Goal: Information Seeking & Learning: Compare options

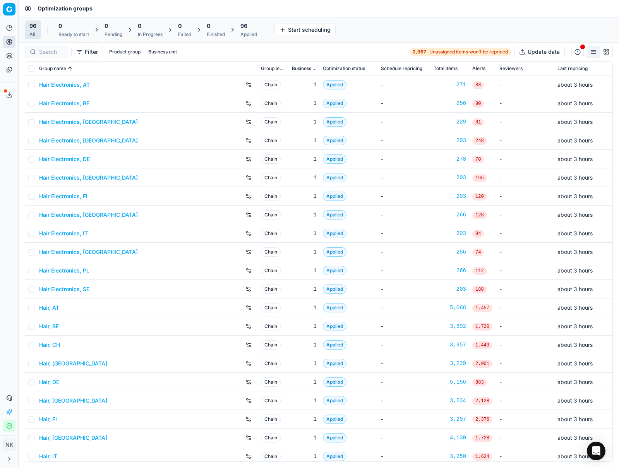
click at [65, 86] on link "Hair Electronics, AT" at bounding box center [64, 85] width 51 height 8
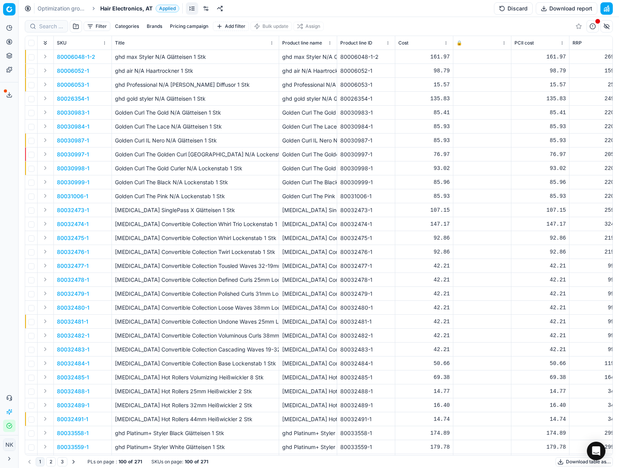
click at [147, 7] on span "Hair Electronics, AT" at bounding box center [126, 9] width 52 height 8
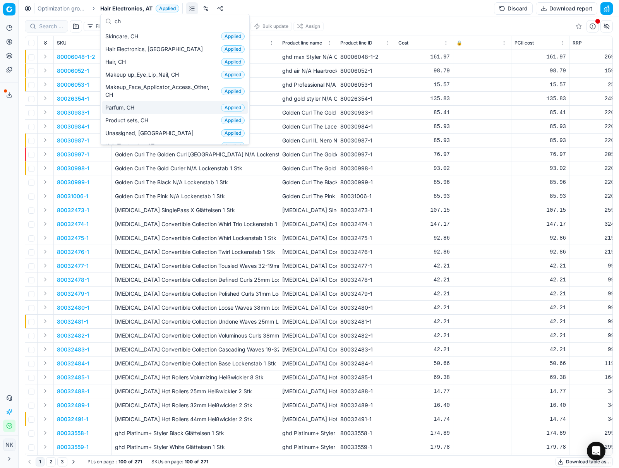
type input "ch"
click at [130, 106] on span "Parfum, CH" at bounding box center [121, 108] width 32 height 8
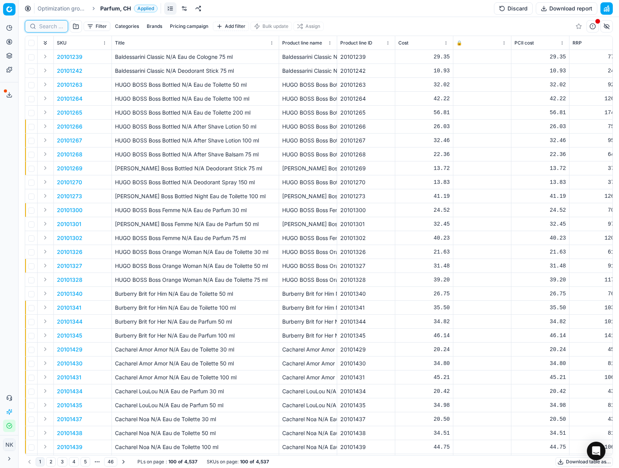
click at [48, 26] on input at bounding box center [51, 26] width 24 height 8
paste input "80072815-100"
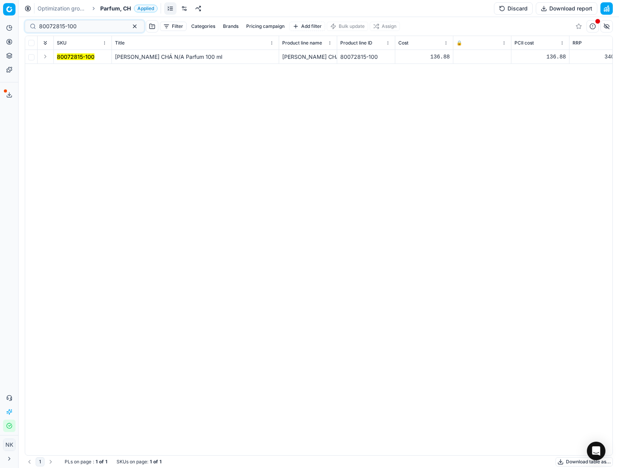
click at [46, 58] on button "Expand" at bounding box center [45, 56] width 9 height 9
click at [72, 70] on mark "80072815-100" at bounding box center [76, 70] width 38 height 7
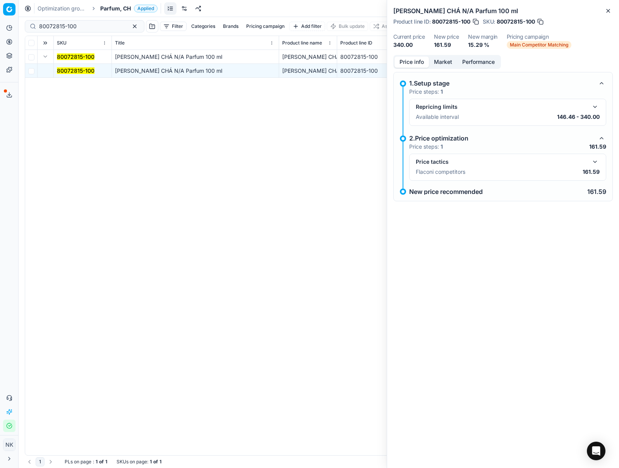
click at [600, 163] on div "Price tactics Flaconi competitors 161.59" at bounding box center [507, 167] width 197 height 27
click at [597, 163] on button "button" at bounding box center [594, 161] width 9 height 9
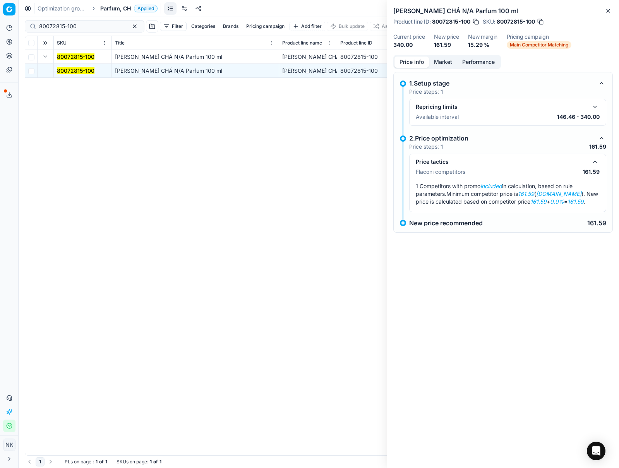
click at [446, 65] on button "Market" at bounding box center [443, 62] width 28 height 11
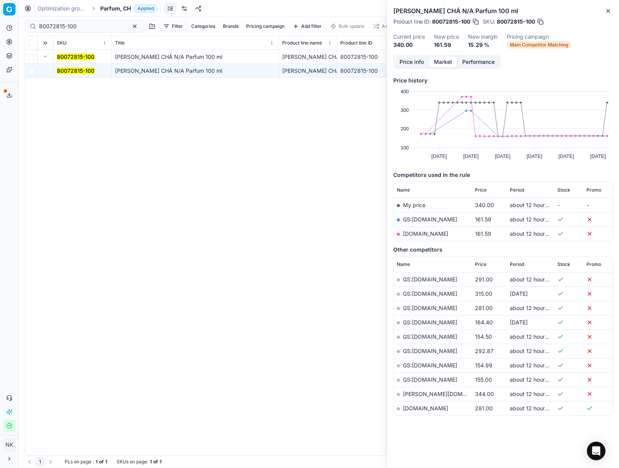
click at [429, 233] on link "parfumdreams.ch" at bounding box center [425, 233] width 45 height 7
click at [81, 24] on input "80072815-100" at bounding box center [81, 26] width 85 height 8
paste input "52923-2"
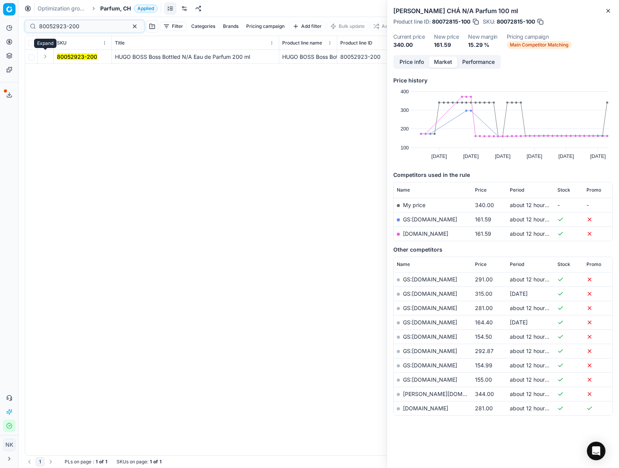
click at [43, 55] on button "Expand" at bounding box center [45, 56] width 9 height 9
click at [67, 69] on mark "80052923-200" at bounding box center [77, 70] width 40 height 7
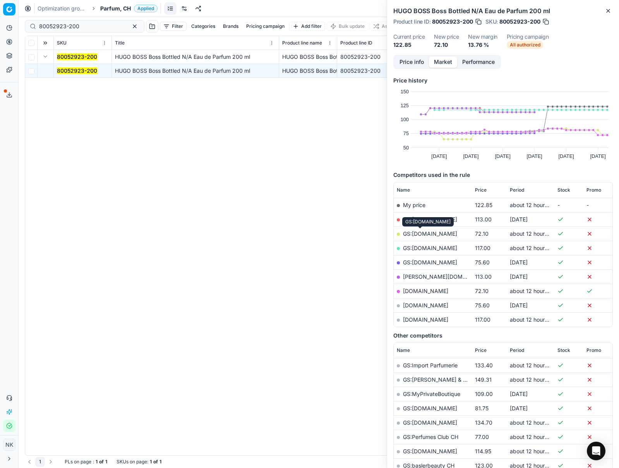
click at [420, 233] on link "GS:Notino.ch" at bounding box center [430, 233] width 54 height 7
click at [86, 25] on input "80052923-200" at bounding box center [81, 26] width 85 height 8
paste input "90011079-0017551"
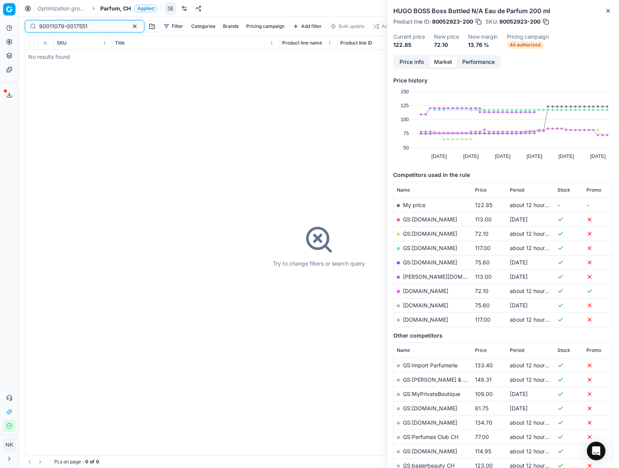
type input "90011079-0017551"
click at [112, 9] on span "Parfum, CH" at bounding box center [115, 9] width 31 height 8
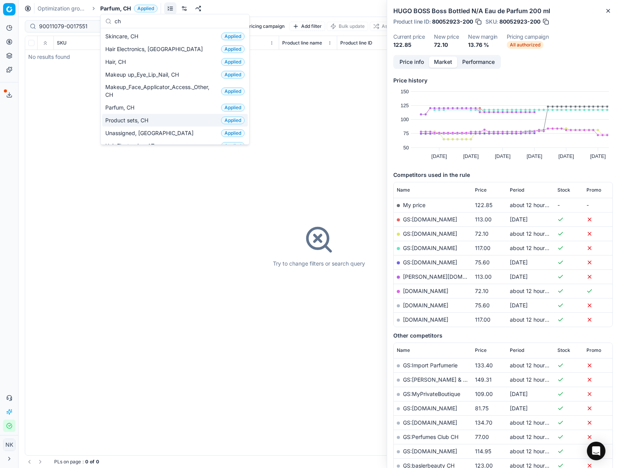
type input "ch"
click at [133, 122] on span "Product sets, CH" at bounding box center [128, 121] width 46 height 8
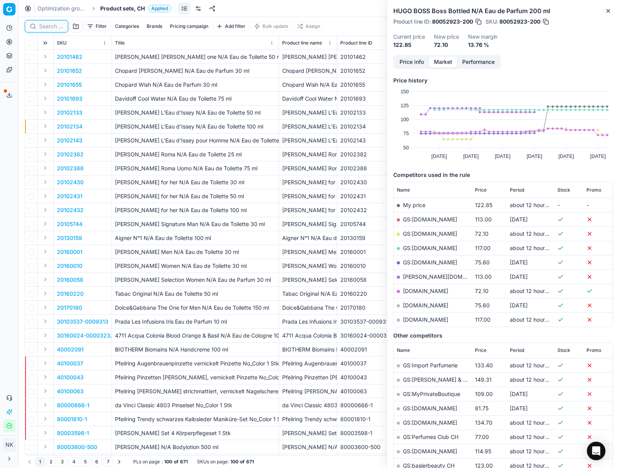
click at [43, 25] on input at bounding box center [51, 26] width 24 height 8
paste input "90011079-0017551"
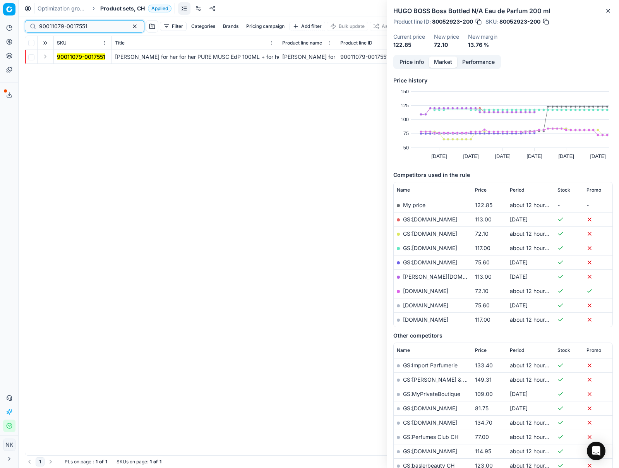
type input "90011079-0017551"
click at [46, 55] on button "Expand" at bounding box center [45, 56] width 9 height 9
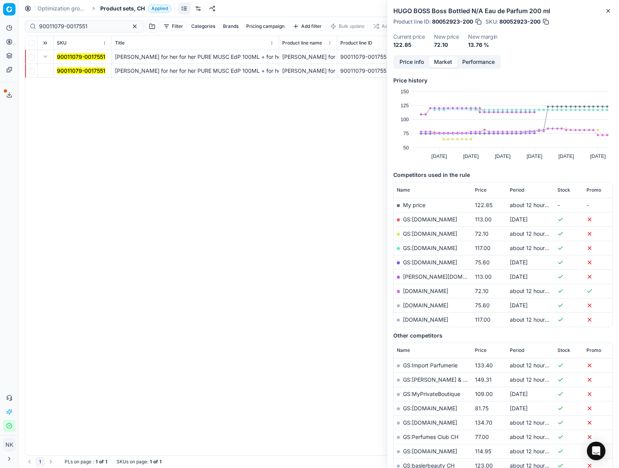
click at [70, 69] on mark "90011079-0017551" at bounding box center [81, 70] width 48 height 7
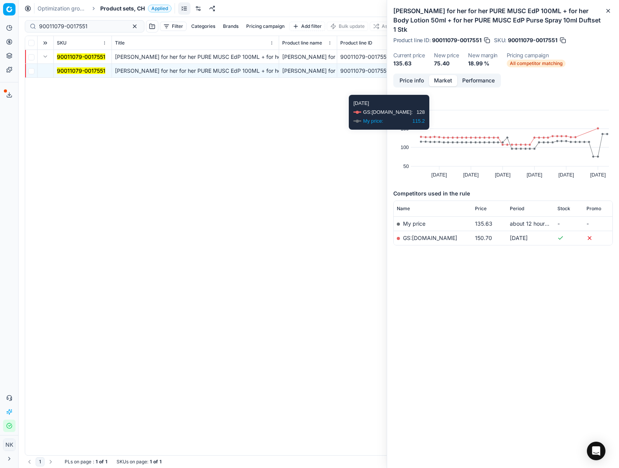
click at [411, 83] on button "Price info" at bounding box center [411, 80] width 34 height 11
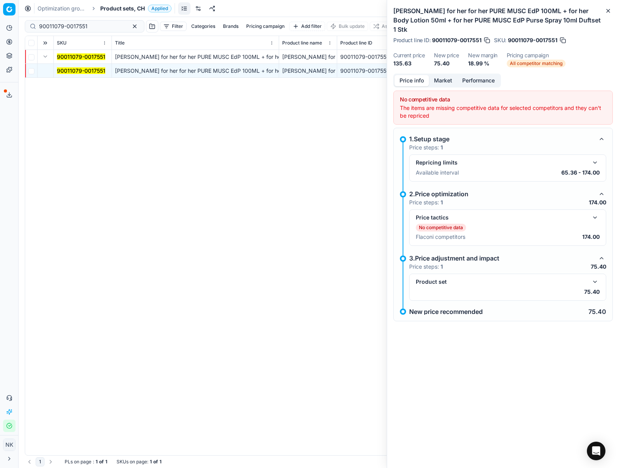
click at [595, 281] on button "button" at bounding box center [594, 281] width 9 height 9
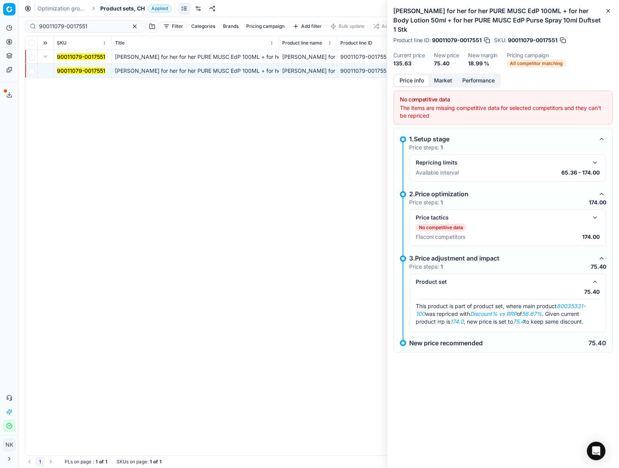
click at [111, 13] on div "Optimization groups Product sets, CH Applied Discard Download report" at bounding box center [319, 8] width 600 height 17
click at [112, 9] on span "Product sets, CH" at bounding box center [122, 9] width 45 height 8
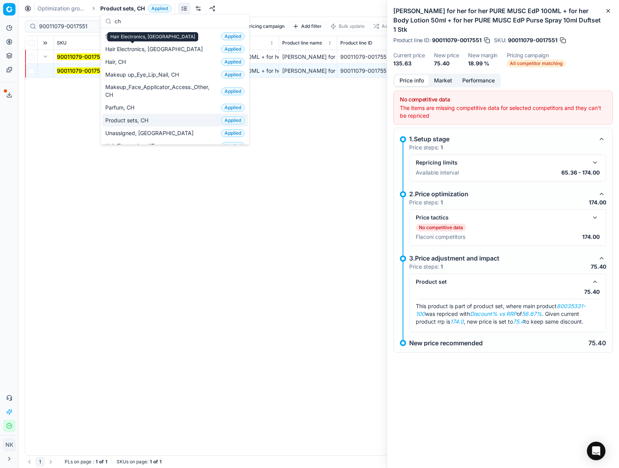
type input "ch"
click at [122, 108] on span "Parfum, CH" at bounding box center [121, 108] width 32 height 8
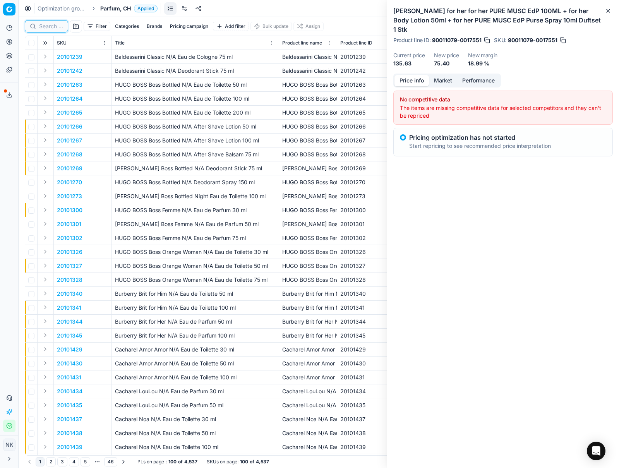
click at [42, 27] on input at bounding box center [51, 26] width 24 height 8
paste input "80044663-90"
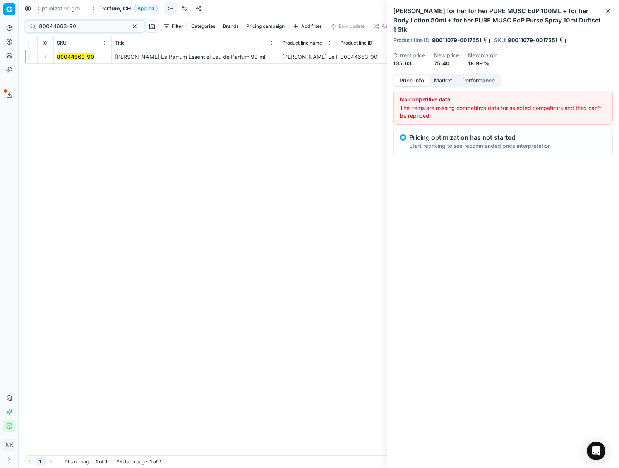
click at [44, 57] on button "Expand" at bounding box center [45, 56] width 9 height 9
click at [71, 70] on mark "80044663-90" at bounding box center [75, 70] width 37 height 7
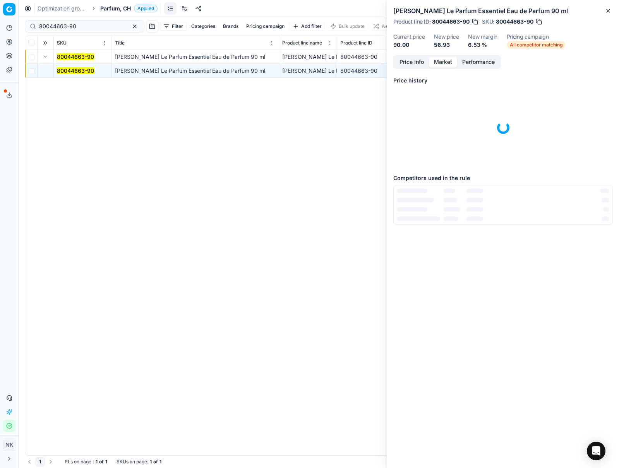
click at [441, 61] on button "Market" at bounding box center [443, 62] width 28 height 11
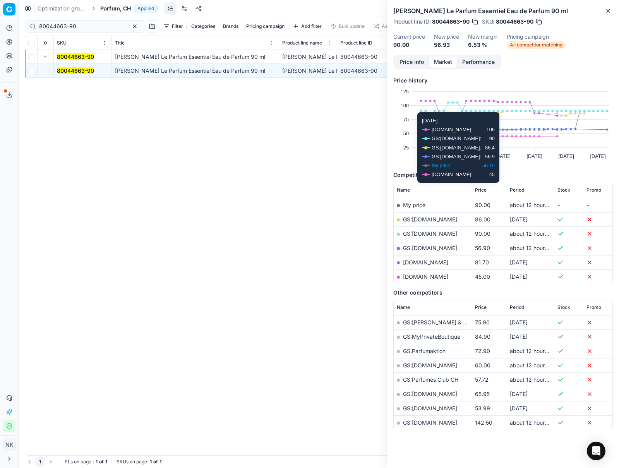
click at [271, 165] on div "80044663-90 Elie Saab Le Parfum Essentiel Eau de Parfum 90 ml Elie Saab Le Parf…" at bounding box center [318, 252] width 587 height 405
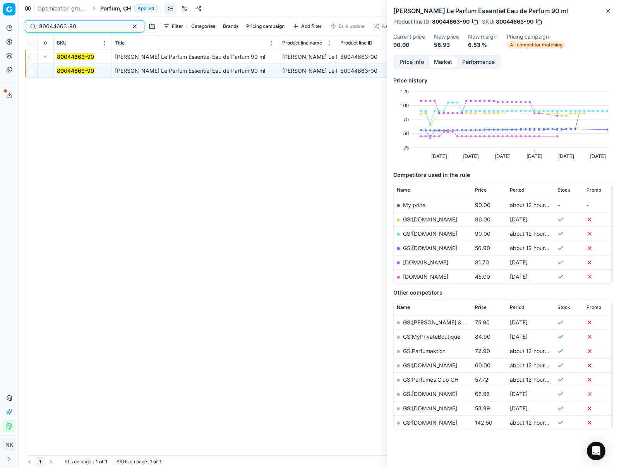
click at [78, 27] on input "80044663-90" at bounding box center [81, 26] width 85 height 8
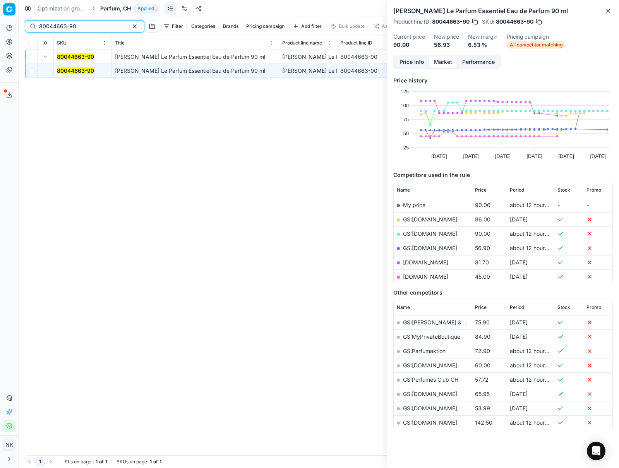
click at [79, 25] on input "80044663-90" at bounding box center [81, 26] width 85 height 8
paste input "90011758-0018641"
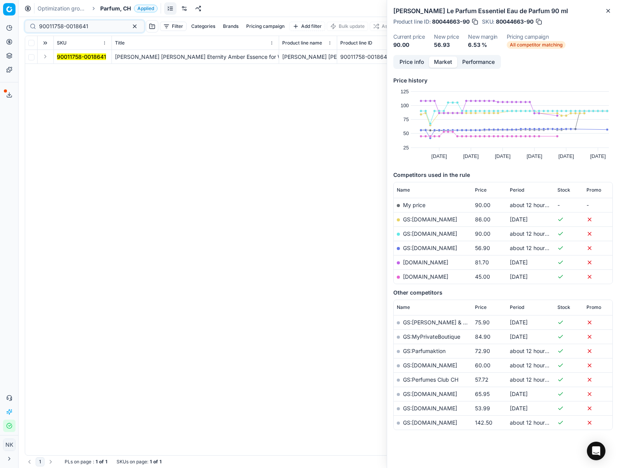
click at [46, 58] on button "Expand" at bounding box center [45, 56] width 9 height 9
click at [67, 70] on mark "90011758-0018641" at bounding box center [81, 70] width 49 height 7
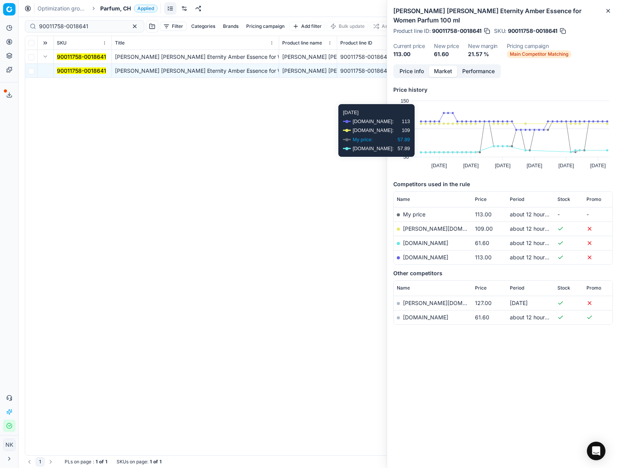
click at [434, 240] on link "parfumdreams.ch" at bounding box center [425, 243] width 45 height 7
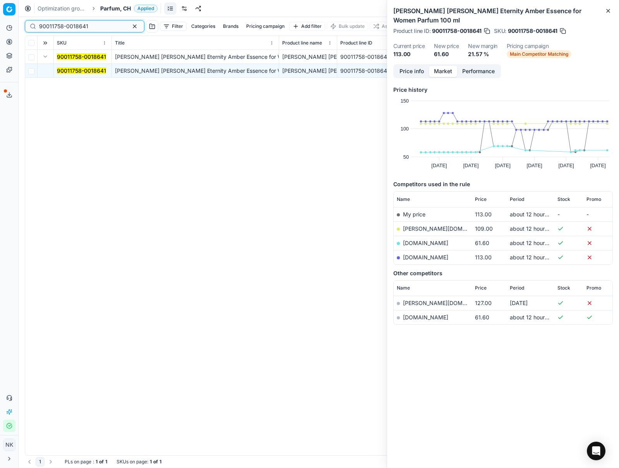
click at [93, 25] on input "90011758-0018641" at bounding box center [81, 26] width 85 height 8
paste input "80017691-100"
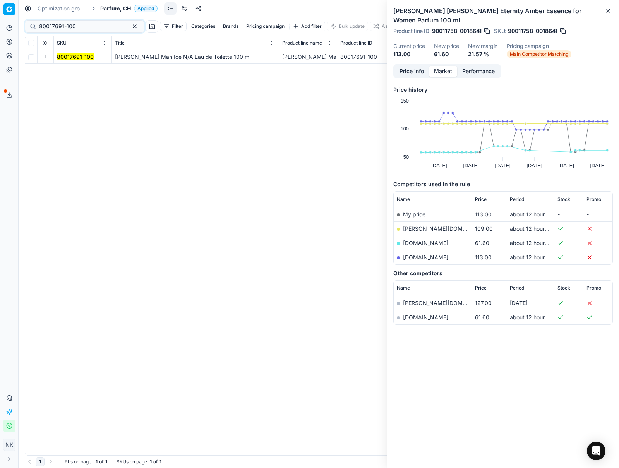
click at [41, 54] on button "Expand" at bounding box center [45, 56] width 9 height 9
click at [72, 71] on mark "80017691-100" at bounding box center [75, 70] width 37 height 7
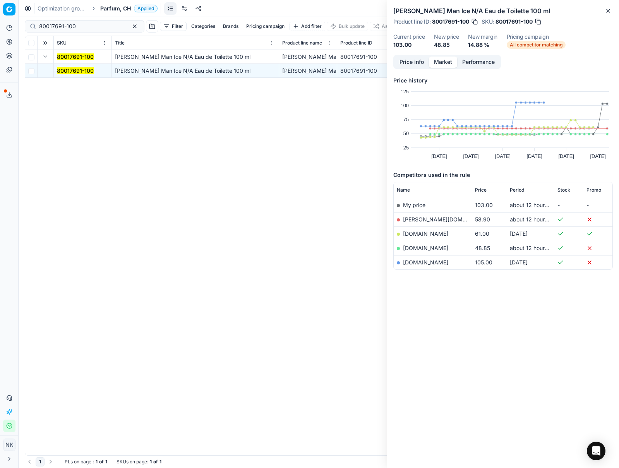
click at [422, 246] on link "parfumdreams.ch" at bounding box center [425, 248] width 45 height 7
click at [84, 24] on input "80017691-100" at bounding box center [81, 26] width 85 height 8
paste input "9086-9"
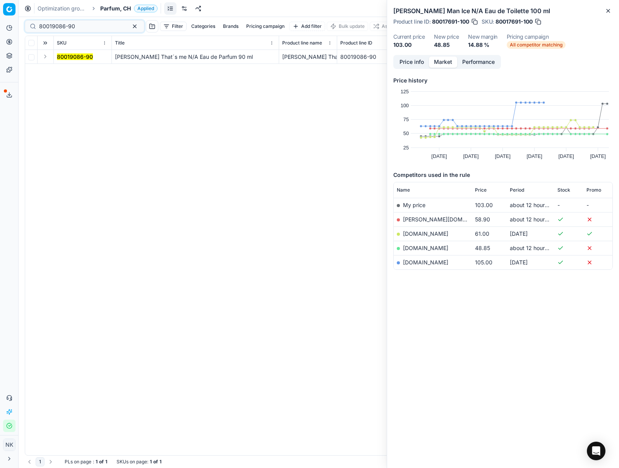
click at [44, 58] on button "Expand" at bounding box center [45, 56] width 9 height 9
click at [67, 70] on mark "80019086-90" at bounding box center [75, 70] width 36 height 7
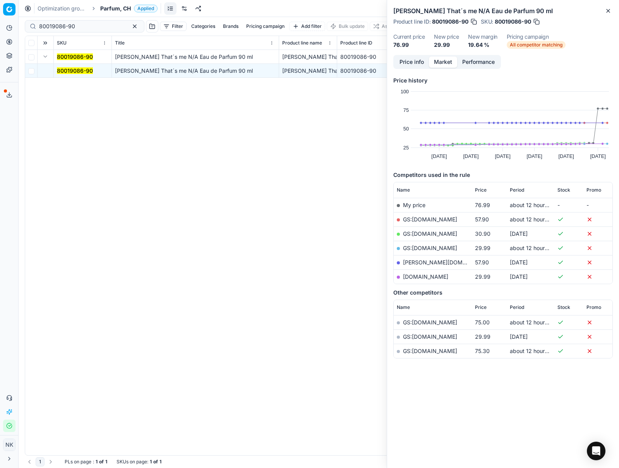
click at [435, 247] on link "GS:parfumdreams.CH" at bounding box center [430, 248] width 54 height 7
click at [92, 26] on input "80019086-90" at bounding box center [81, 26] width 85 height 8
paste input "6188-125"
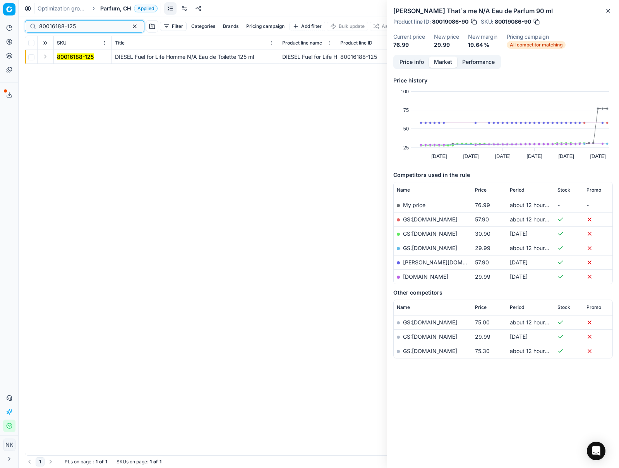
type input "80016188-125"
click at [46, 58] on button "Expand" at bounding box center [45, 56] width 9 height 9
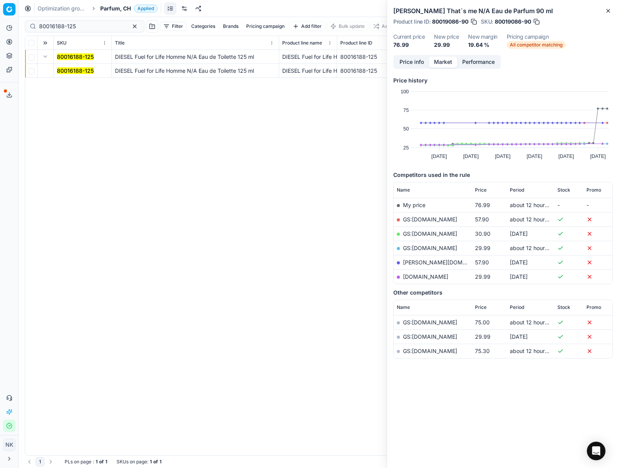
click at [70, 71] on mark "80016188-125" at bounding box center [75, 70] width 37 height 7
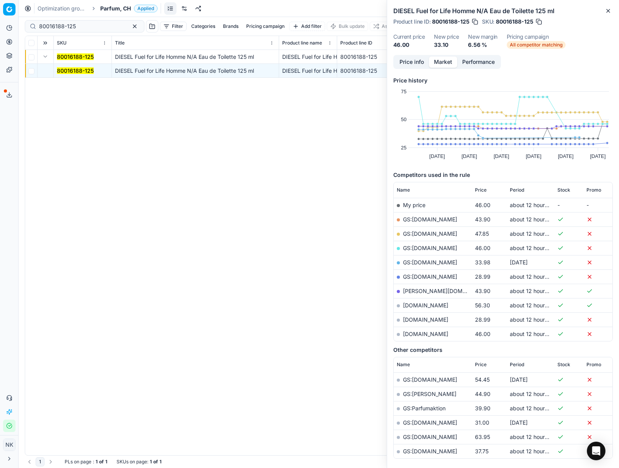
click at [347, 295] on div "80016188-125 DIESEL Fuel for Life Homme N/A Eau de Toilette 125 ml DIESEL Fuel …" at bounding box center [318, 252] width 587 height 405
click at [427, 320] on link "parfumdreams.ch" at bounding box center [425, 319] width 45 height 7
click at [80, 25] on input "80016188-125" at bounding box center [81, 26] width 85 height 8
click at [112, 7] on span "Parfum, CH" at bounding box center [115, 9] width 31 height 8
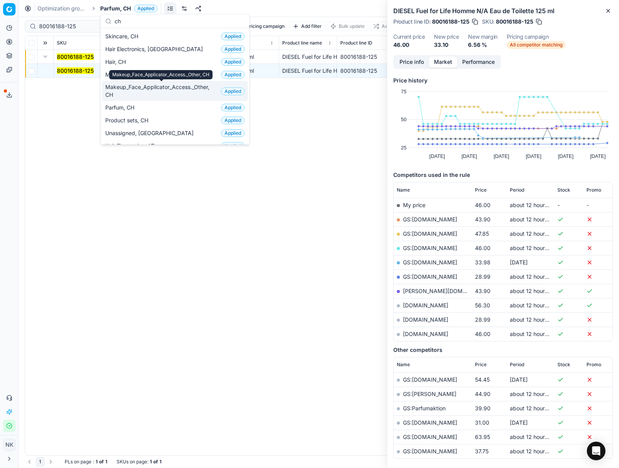
type input "ch"
click at [129, 92] on span "Makeup_Face_Applicator_Access._Other, CH" at bounding box center [161, 90] width 113 height 15
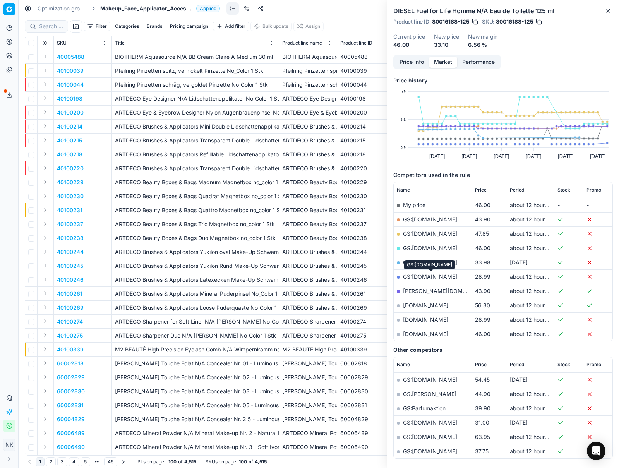
click at [436, 277] on link "GS:parfumdreams.CH" at bounding box center [430, 276] width 54 height 7
click at [142, 10] on span "Makeup_Face_Applicator_Access._Other, CH" at bounding box center [146, 9] width 93 height 8
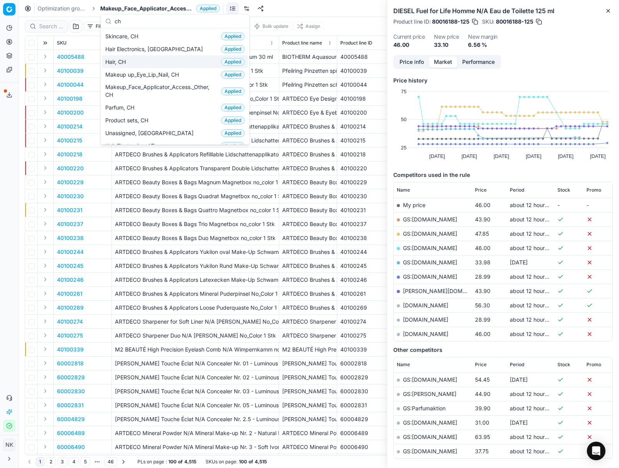
type input "ch"
click at [141, 61] on div "Hair, CH Applied" at bounding box center [175, 61] width 146 height 13
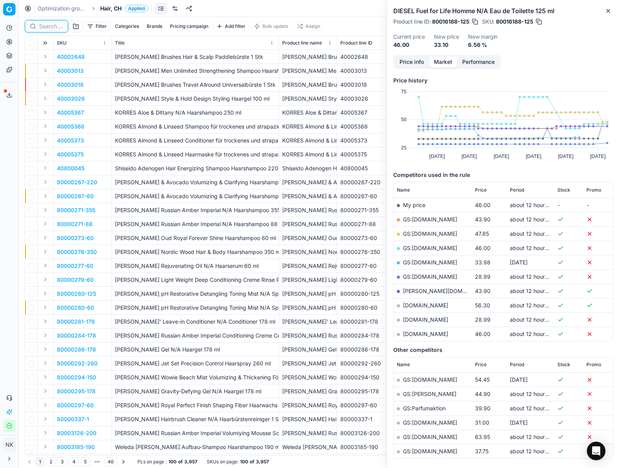
click at [49, 29] on input at bounding box center [51, 26] width 24 height 8
paste input "90006481-0009914"
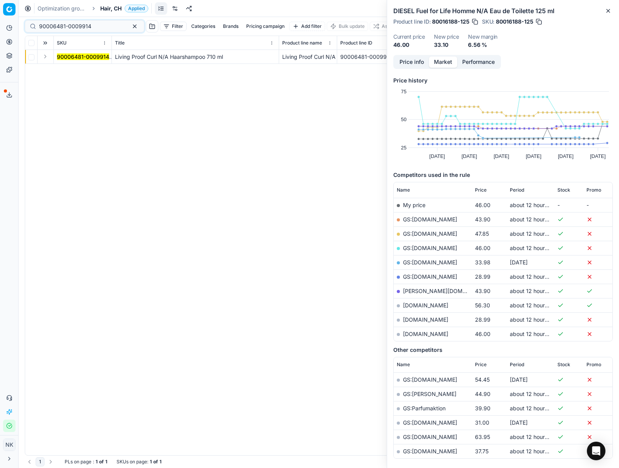
click at [44, 55] on button "Expand" at bounding box center [45, 56] width 9 height 9
click at [67, 66] on td "90006481-0009914" at bounding box center [83, 71] width 58 height 14
click at [72, 71] on mark "90006481-0009914" at bounding box center [83, 70] width 52 height 7
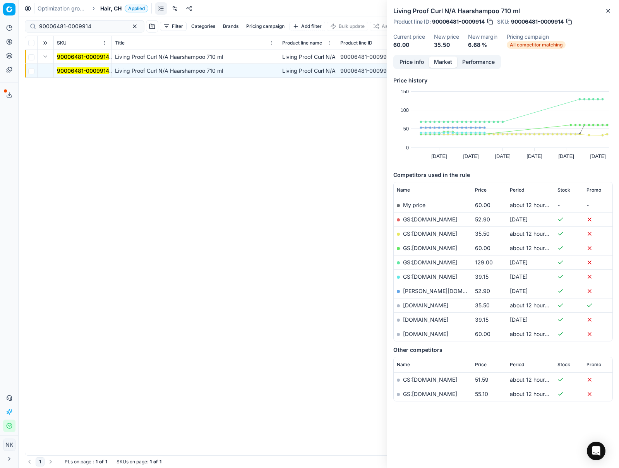
click at [419, 234] on link "GS:Notino.ch" at bounding box center [430, 233] width 54 height 7
click at [93, 25] on input "90006481-0009914" at bounding box center [81, 26] width 85 height 8
paste input "80076956-3.5-6"
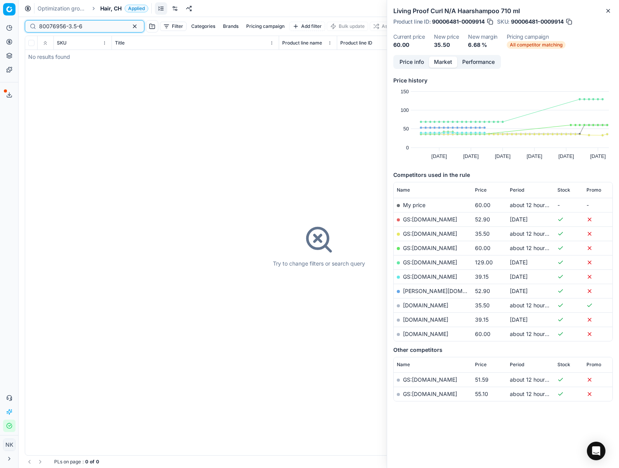
type input "80076956-3.5-6"
click at [111, 7] on span "Hair, CH" at bounding box center [110, 9] width 21 height 8
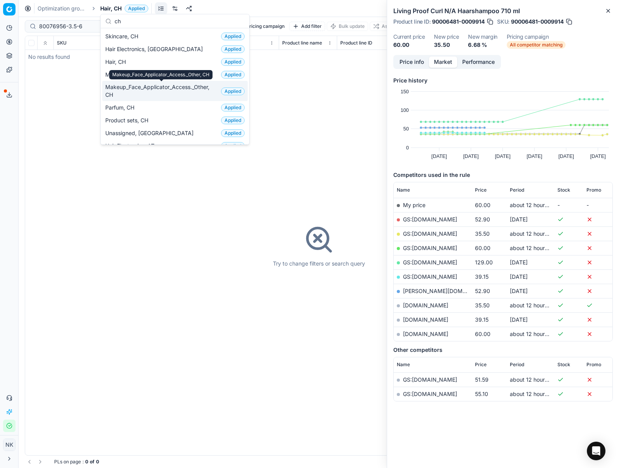
type input "ch"
click at [144, 93] on span "Makeup_Face_Applicator_Access._Other, CH" at bounding box center [161, 90] width 113 height 15
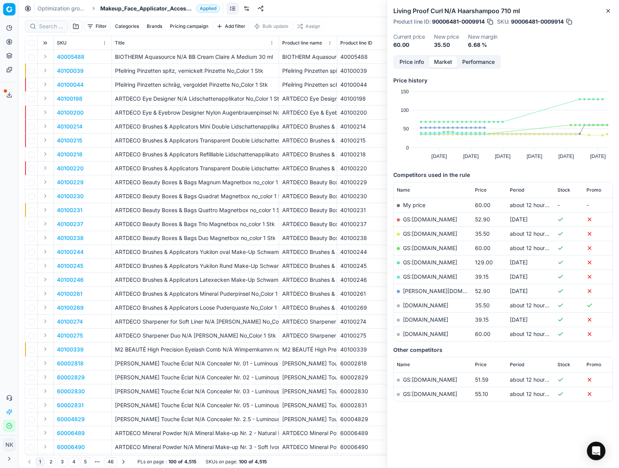
click at [55, 21] on div at bounding box center [46, 26] width 43 height 12
paste input "80076956-3.5-6"
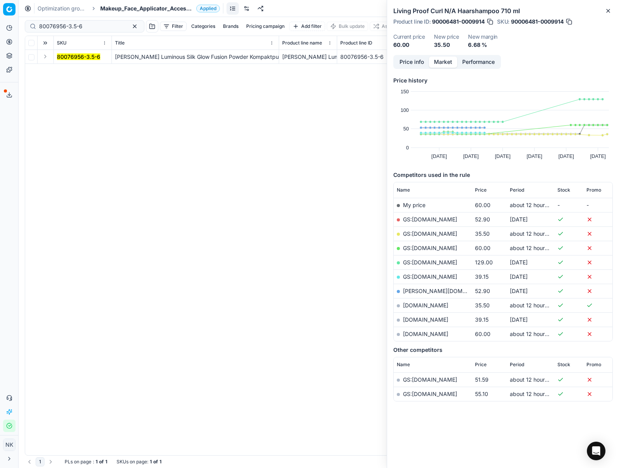
click at [47, 57] on button "Expand" at bounding box center [45, 56] width 9 height 9
click at [89, 72] on mark "80076956-3.5-6" at bounding box center [78, 70] width 43 height 7
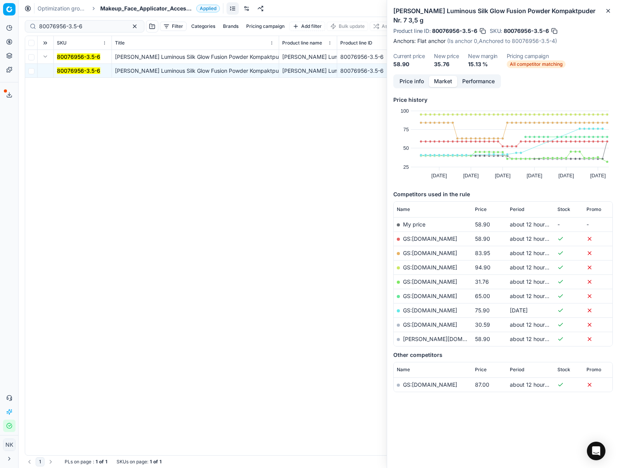
click at [423, 282] on link "GS:Notino.ch" at bounding box center [430, 281] width 54 height 7
click at [89, 26] on input "80076956-3.5-6" at bounding box center [81, 26] width 85 height 8
click at [406, 79] on button "Price info" at bounding box center [411, 81] width 34 height 11
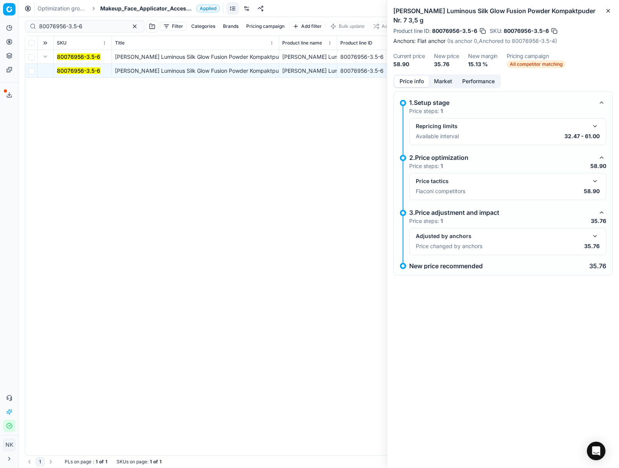
click at [595, 234] on button "button" at bounding box center [594, 235] width 9 height 9
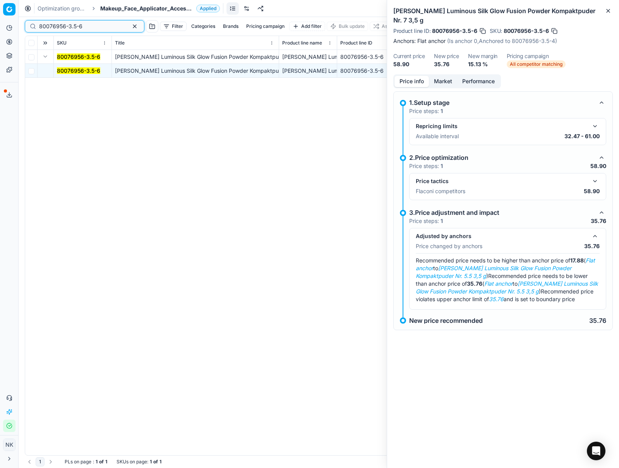
click at [83, 27] on input "80076956-3.5-6" at bounding box center [81, 26] width 85 height 8
paste input "20803-000294"
type input "80020803-0002946"
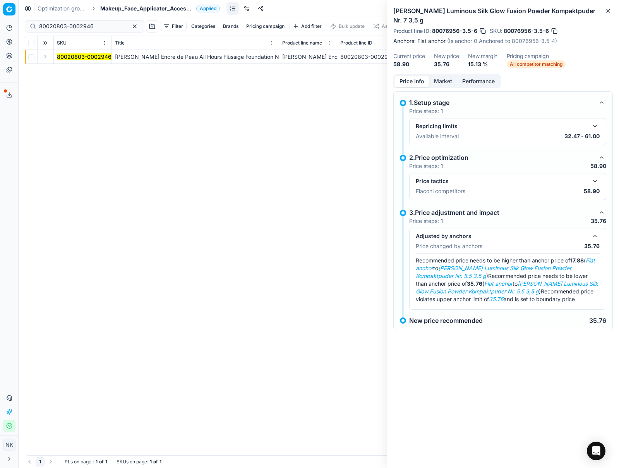
click at [46, 58] on button "Expand" at bounding box center [45, 56] width 9 height 9
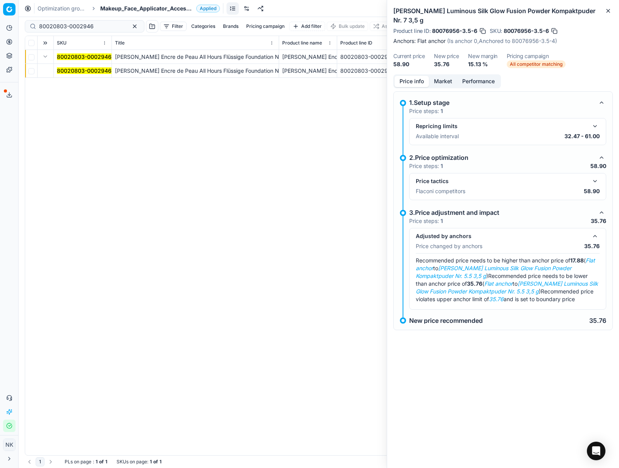
click at [72, 69] on mark "80020803-0002946" at bounding box center [84, 70] width 55 height 7
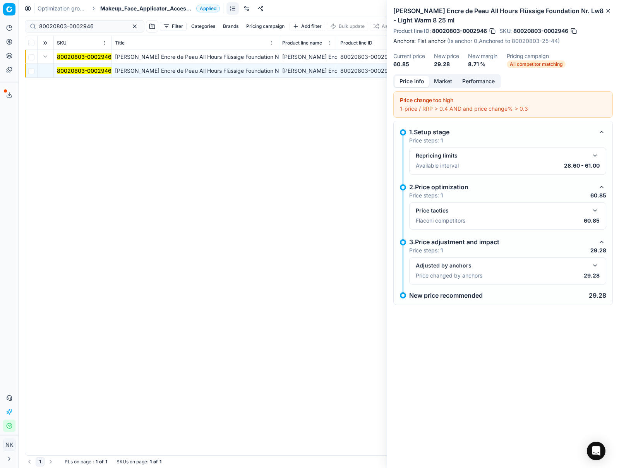
click at [136, 11] on span "Makeup_Face_Applicator_Access._Other, CH" at bounding box center [146, 9] width 93 height 8
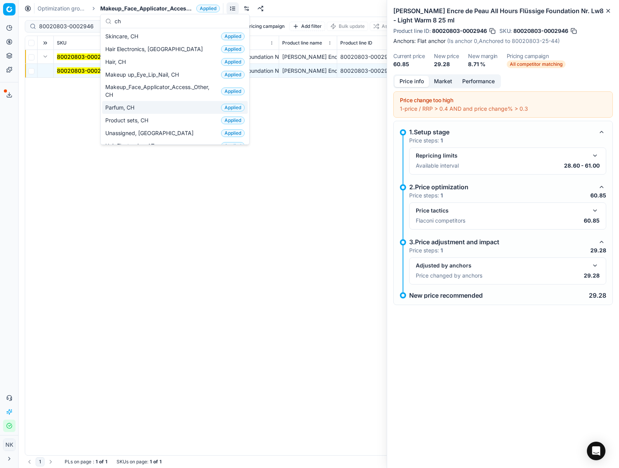
type input "ch"
click at [130, 109] on span "Parfum, CH" at bounding box center [121, 108] width 32 height 8
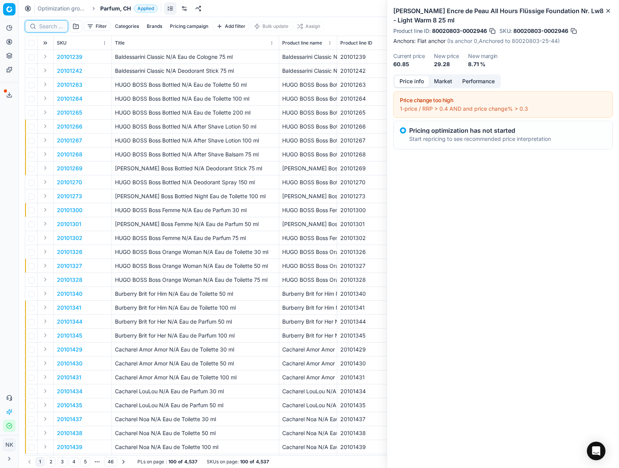
click at [41, 26] on input at bounding box center [51, 26] width 24 height 8
paste input "20101475"
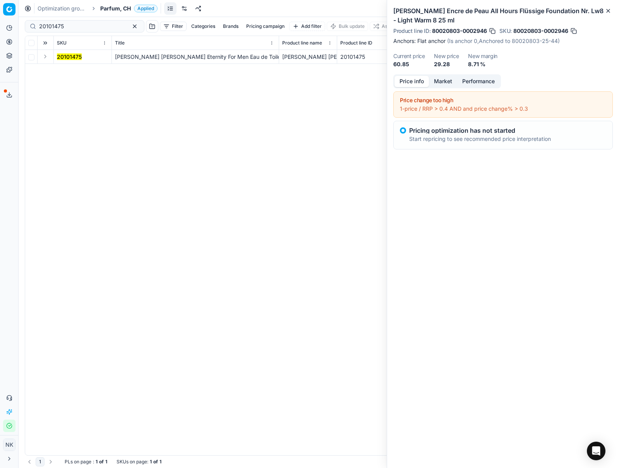
click at [47, 59] on button "Expand" at bounding box center [45, 56] width 9 height 9
click at [63, 71] on mark "20101475" at bounding box center [69, 70] width 25 height 7
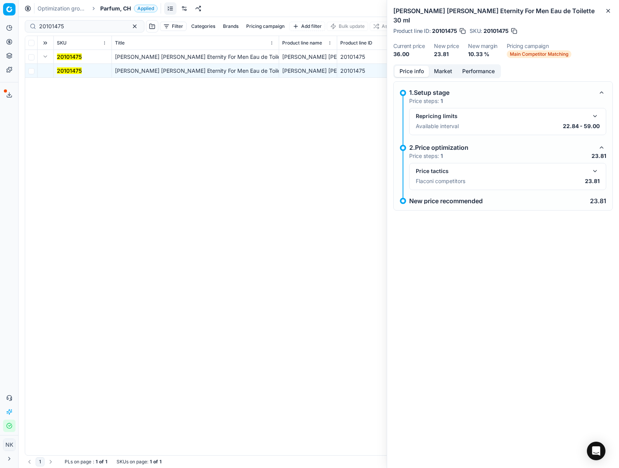
click at [592, 166] on div "Price tactics Flaconi competitors 23.81" at bounding box center [508, 176] width 184 height 20
click at [598, 166] on button "button" at bounding box center [594, 170] width 9 height 9
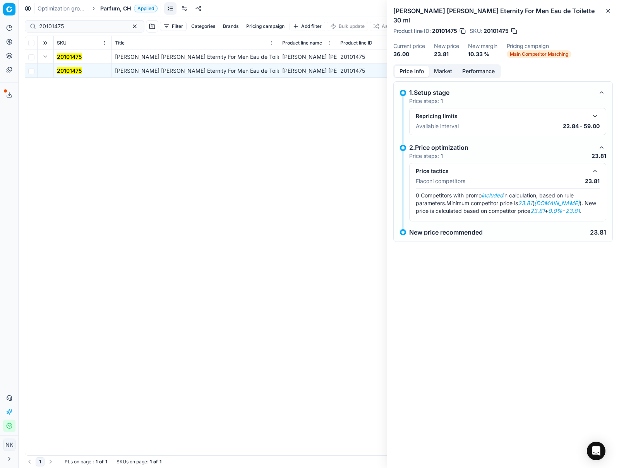
click at [444, 66] on button "Market" at bounding box center [443, 71] width 28 height 11
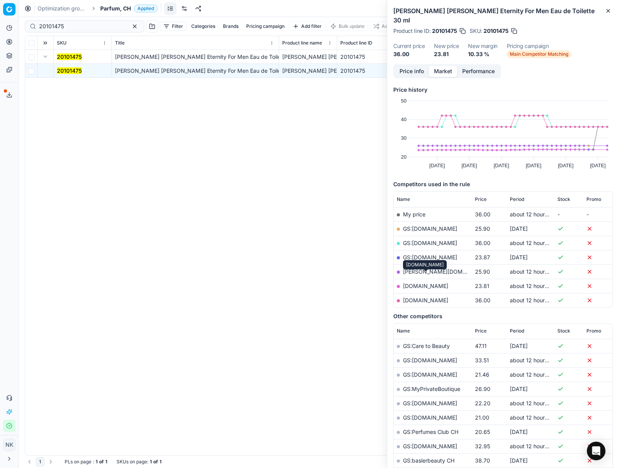
click at [422, 283] on link "parfumdreams.ch" at bounding box center [425, 286] width 45 height 7
click at [79, 28] on input "20101475" at bounding box center [81, 26] width 85 height 8
paste input "4731"
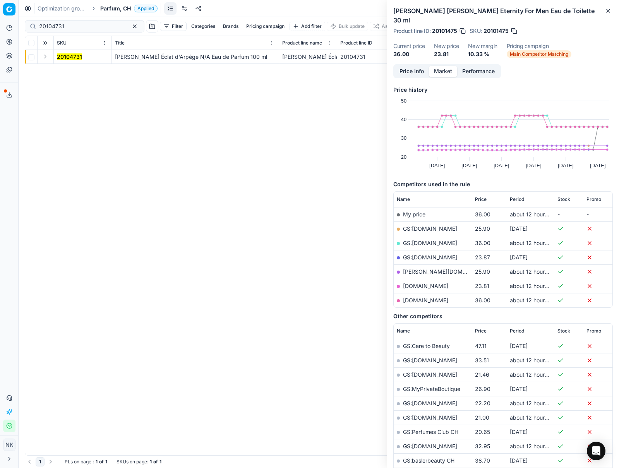
click at [46, 59] on button "Expand" at bounding box center [45, 56] width 9 height 9
click at [69, 71] on mark "20104731" at bounding box center [69, 70] width 25 height 7
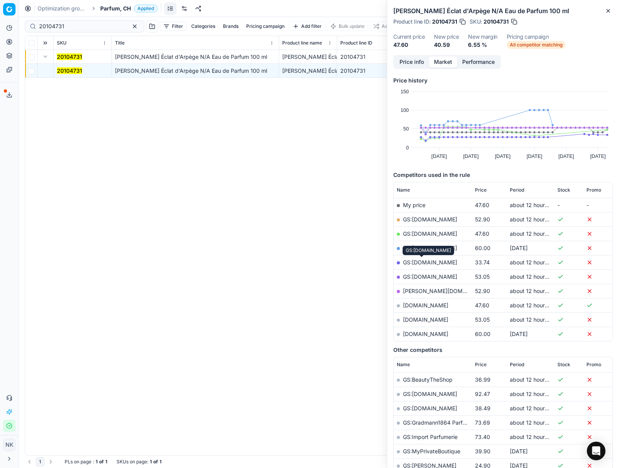
click at [426, 262] on link "GS:galaxus.ch" at bounding box center [430, 262] width 54 height 7
click at [82, 24] on input "20104731" at bounding box center [81, 26] width 85 height 8
paste input "80075249-50"
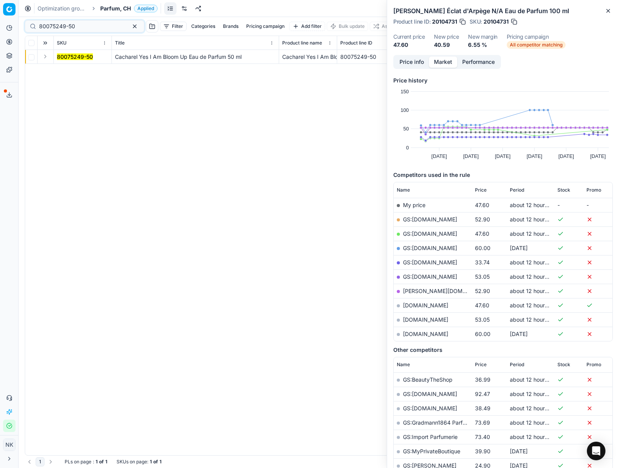
click at [46, 57] on button "Expand" at bounding box center [45, 56] width 9 height 9
click at [66, 70] on mark "80075249-50" at bounding box center [75, 70] width 36 height 7
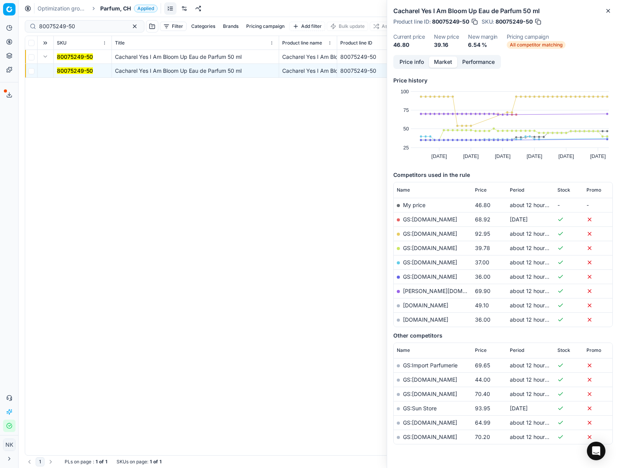
click at [428, 262] on link "GS:galaxus.ch" at bounding box center [430, 262] width 54 height 7
click at [84, 24] on input "80075249-50" at bounding box center [81, 26] width 85 height 8
paste input "17691-3"
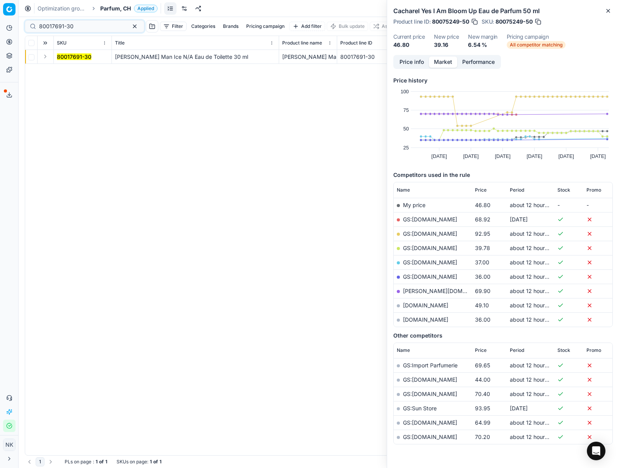
click at [46, 57] on button "Expand" at bounding box center [45, 56] width 9 height 9
click at [80, 71] on mark "80017691-30" at bounding box center [74, 70] width 34 height 7
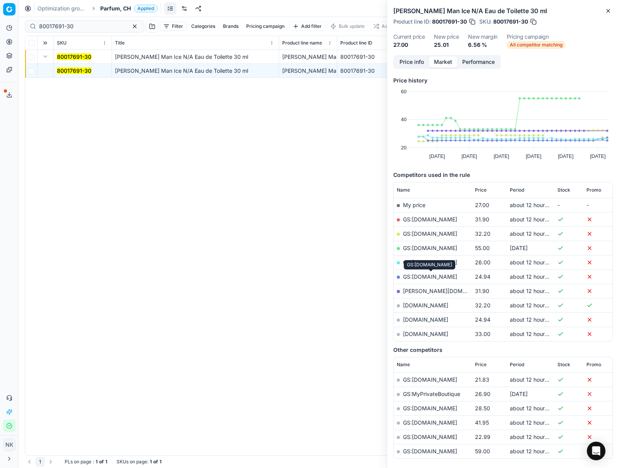
click at [432, 277] on link "GS:parfumdreams.CH" at bounding box center [430, 276] width 54 height 7
click at [88, 27] on input "80017691-30" at bounding box center [81, 26] width 85 height 8
paste input "34665-15"
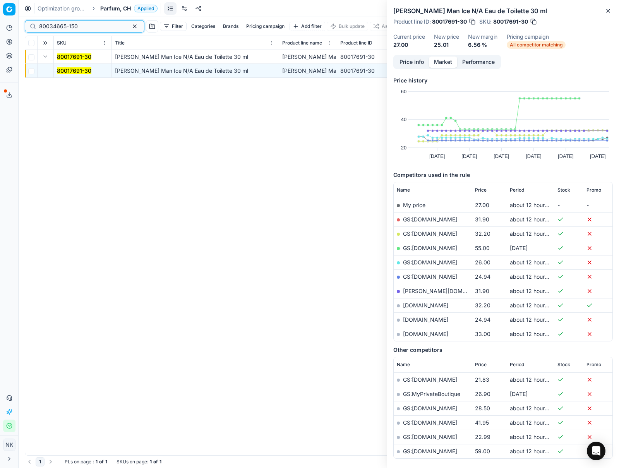
type input "80034665-150"
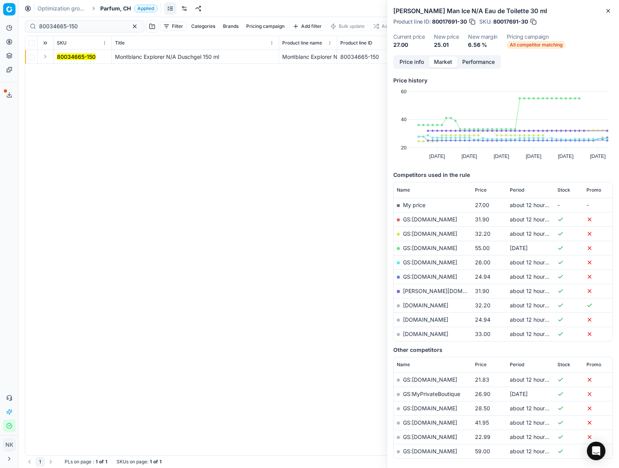
click at [47, 58] on button "Expand" at bounding box center [45, 56] width 9 height 9
click at [71, 70] on mark "80034665-150" at bounding box center [76, 70] width 39 height 7
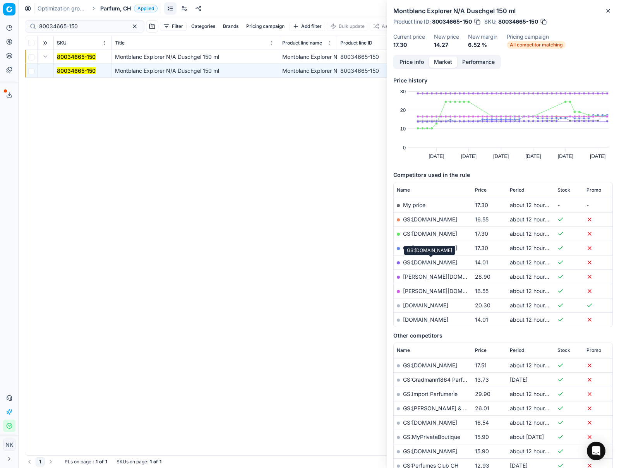
click at [439, 262] on link "GS:parfumdreams.CH" at bounding box center [430, 262] width 54 height 7
click at [118, 6] on span "Parfum, CH" at bounding box center [115, 9] width 31 height 8
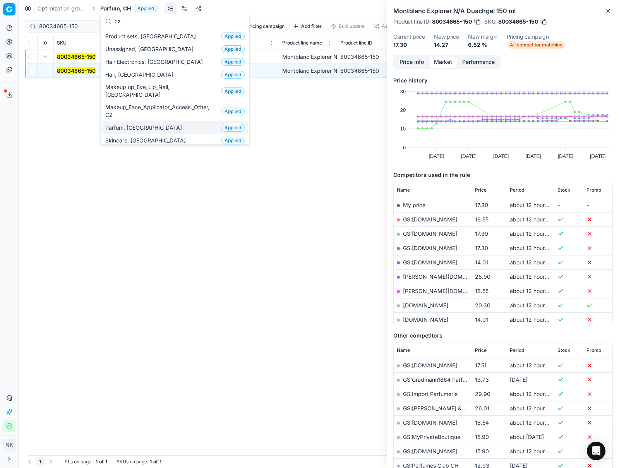
type input "cz"
click at [127, 124] on span "Parfum, [GEOGRAPHIC_DATA]" at bounding box center [145, 128] width 80 height 8
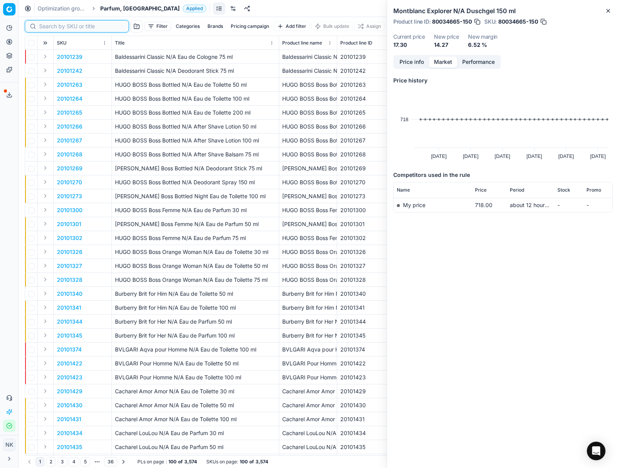
click at [48, 24] on input at bounding box center [81, 26] width 85 height 8
paste input "90000514-0000666"
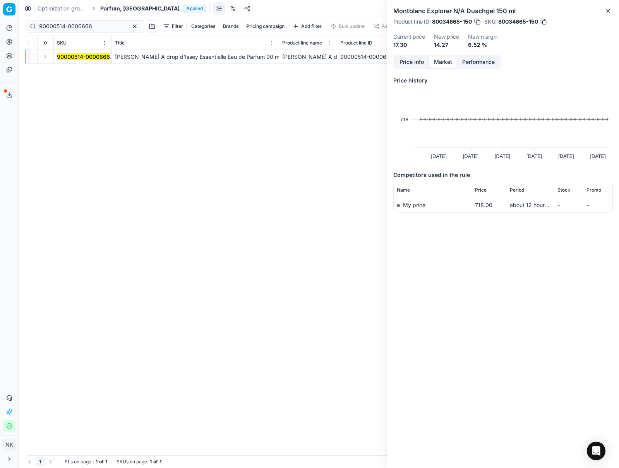
click at [43, 57] on button "Expand" at bounding box center [45, 56] width 9 height 9
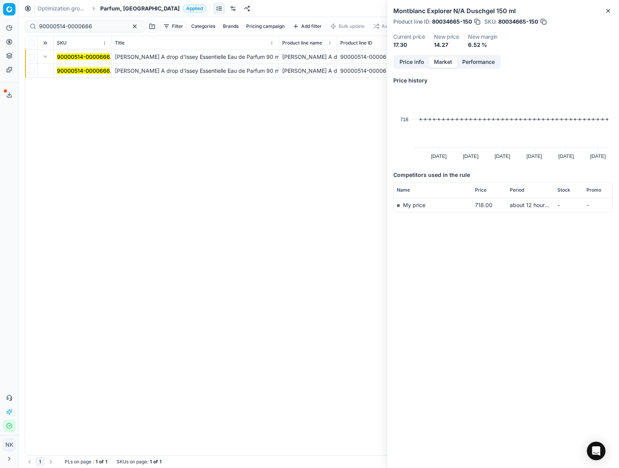
click at [67, 70] on mark "90000514-0000666" at bounding box center [83, 70] width 53 height 7
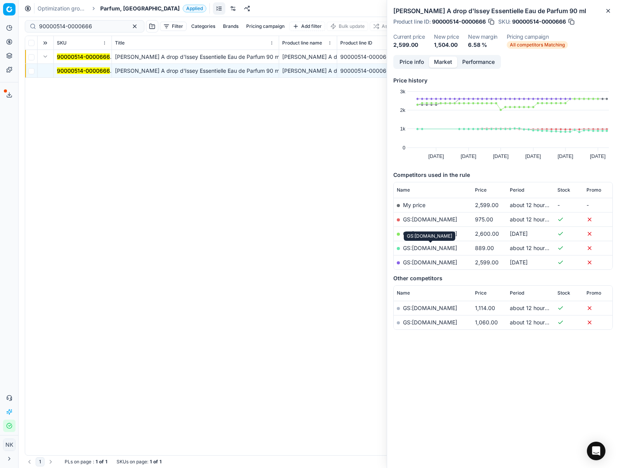
click at [426, 247] on link "GS:[DOMAIN_NAME]" at bounding box center [430, 248] width 54 height 7
click at [106, 24] on div "90000514-0000666" at bounding box center [85, 26] width 120 height 12
click at [93, 26] on input "90000514-0000666" at bounding box center [81, 26] width 85 height 8
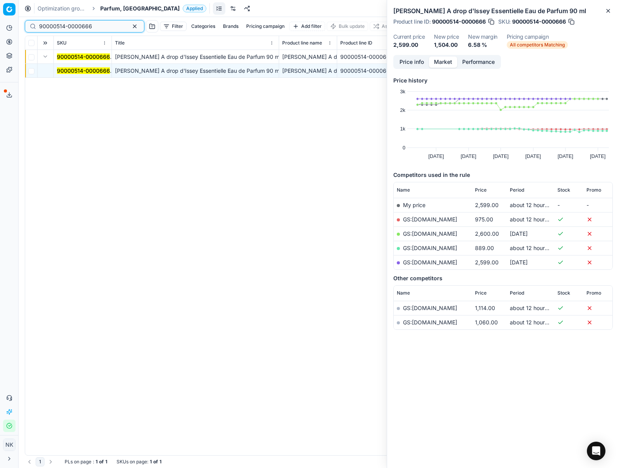
click at [93, 26] on input "90000514-0000666" at bounding box center [81, 26] width 85 height 8
paste input "1372-0002008"
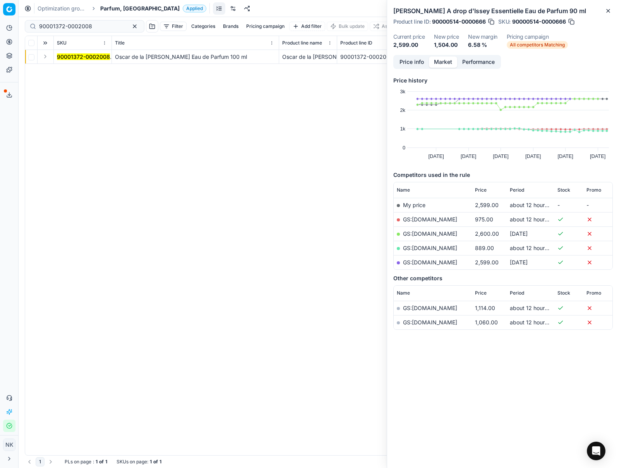
click at [46, 55] on button "Expand" at bounding box center [45, 56] width 9 height 9
click at [79, 70] on mark "90001372-0002008" at bounding box center [83, 70] width 53 height 7
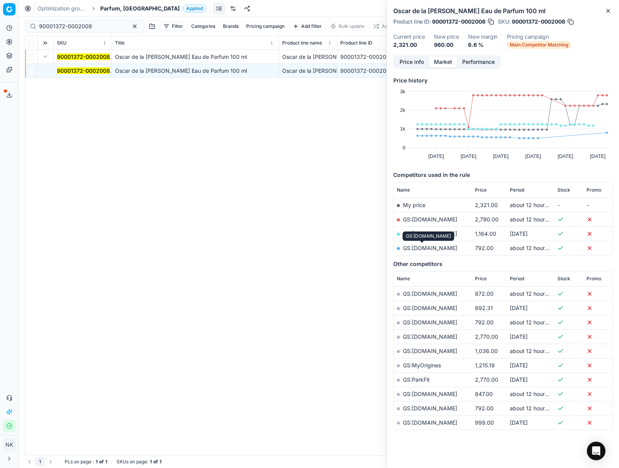
click at [429, 248] on link "GS:[DOMAIN_NAME]" at bounding box center [430, 248] width 54 height 7
click at [92, 24] on input "90001372-0002008" at bounding box center [81, 26] width 85 height 8
paste input "6334-0009594"
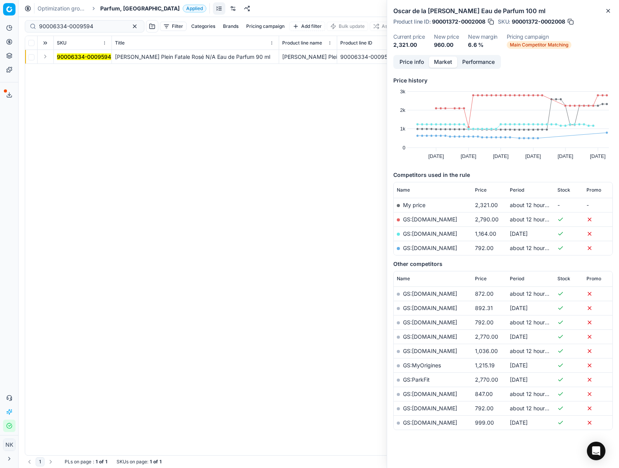
click at [45, 58] on button "Expand" at bounding box center [45, 56] width 9 height 9
click at [83, 70] on mark "90006334-0009594" at bounding box center [84, 70] width 54 height 7
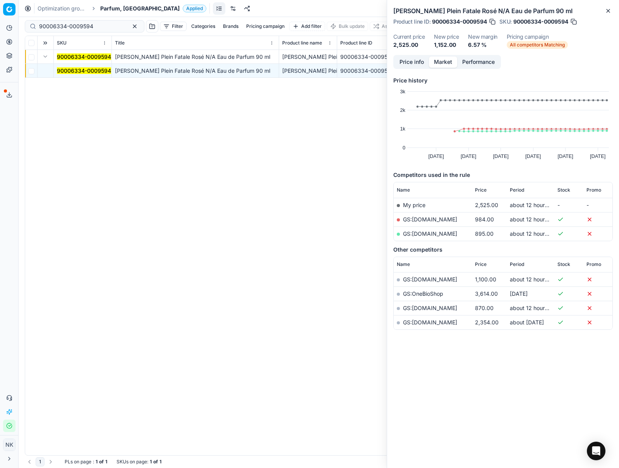
click at [426, 238] on td "GS:[DOMAIN_NAME]" at bounding box center [433, 233] width 78 height 14
click at [425, 235] on link "GS:[DOMAIN_NAME]" at bounding box center [430, 233] width 54 height 7
click at [99, 27] on input "90006334-0009594" at bounding box center [81, 26] width 85 height 8
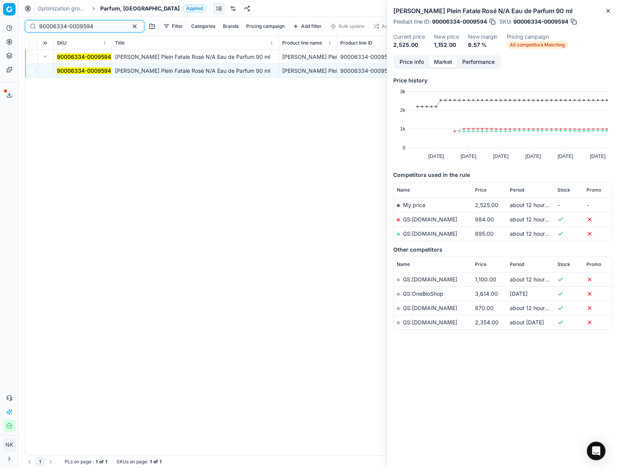
paste input "3"
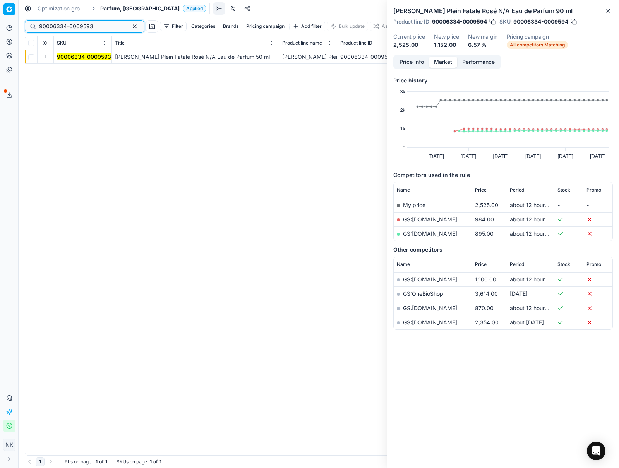
type input "90006334-0009593"
click at [49, 58] on button "Expand" at bounding box center [45, 56] width 9 height 9
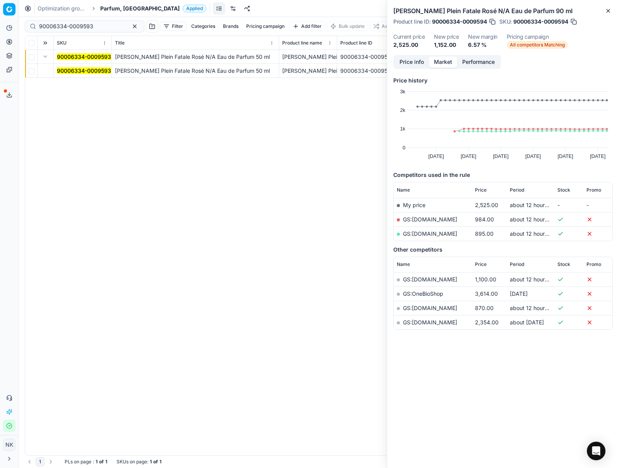
click at [68, 69] on mark "90006334-0009593" at bounding box center [84, 70] width 54 height 7
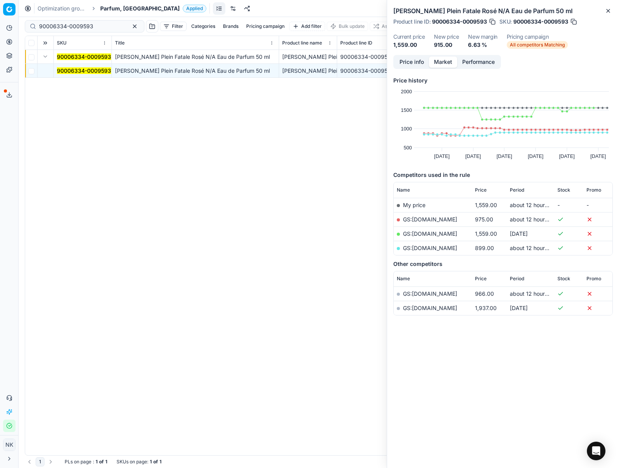
click at [437, 248] on link "GS:[DOMAIN_NAME]" at bounding box center [430, 248] width 54 height 7
click at [110, 7] on span "Parfum, [GEOGRAPHIC_DATA]" at bounding box center [139, 9] width 79 height 8
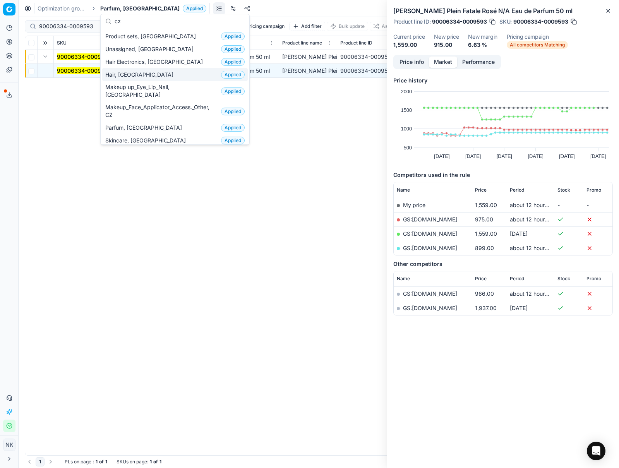
type input "cz"
click at [113, 76] on span "Hair, [GEOGRAPHIC_DATA]" at bounding box center [140, 75] width 71 height 8
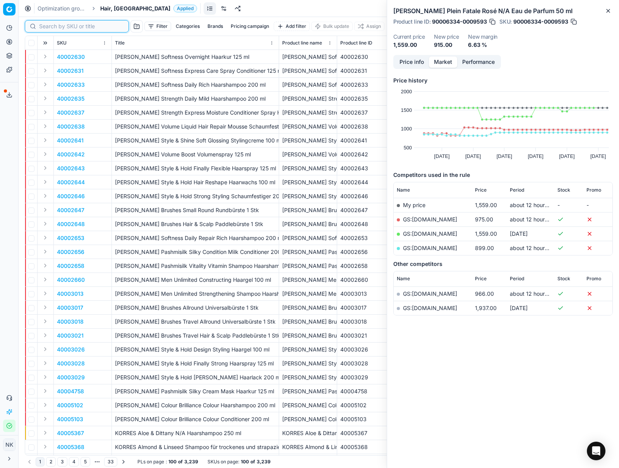
click at [48, 27] on input at bounding box center [81, 26] width 85 height 8
paste input "80046967-500"
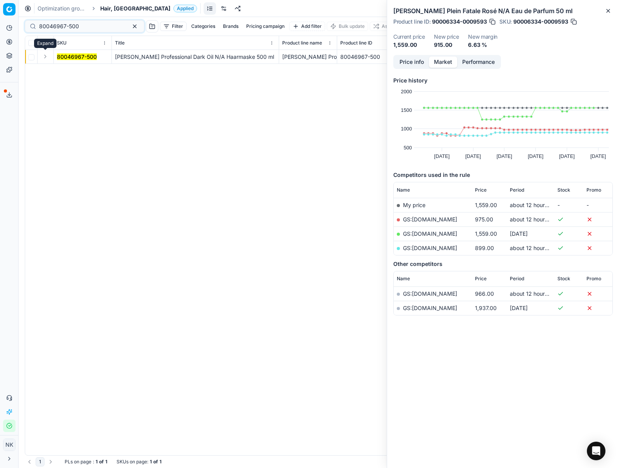
click at [46, 55] on button "Expand" at bounding box center [45, 56] width 9 height 9
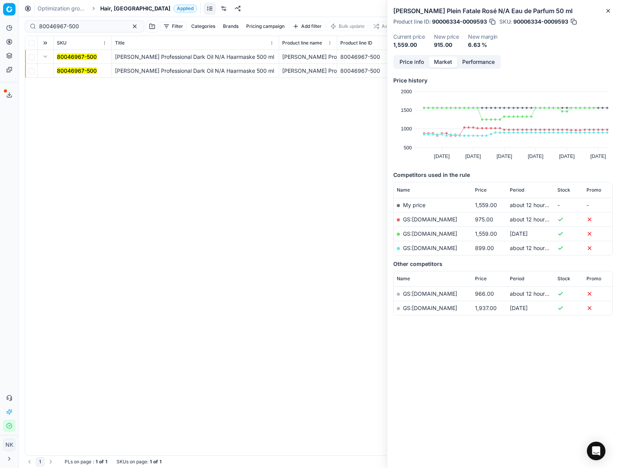
click at [65, 69] on mark "80046967-500" at bounding box center [77, 70] width 40 height 7
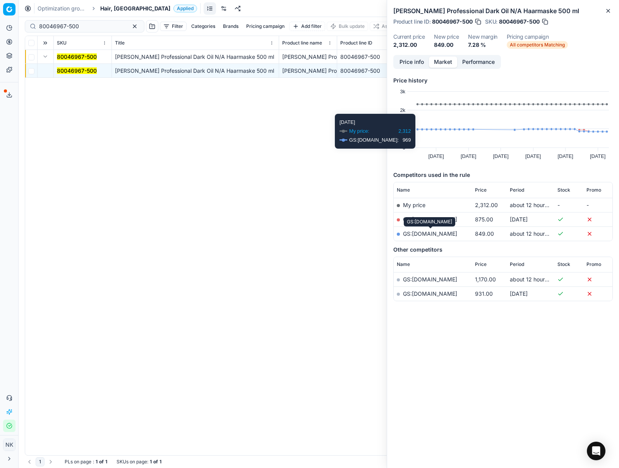
click at [429, 233] on link "GS:[DOMAIN_NAME]" at bounding box center [430, 233] width 54 height 7
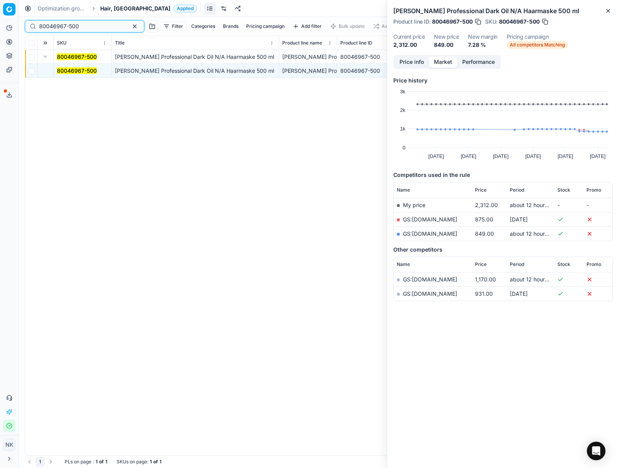
click at [82, 25] on input "80046967-500" at bounding box center [81, 26] width 85 height 8
paste input "90015649-0024435"
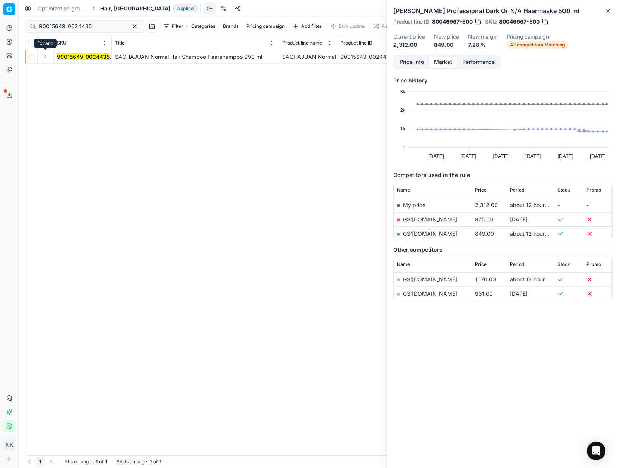
click at [43, 58] on button "Expand" at bounding box center [45, 56] width 9 height 9
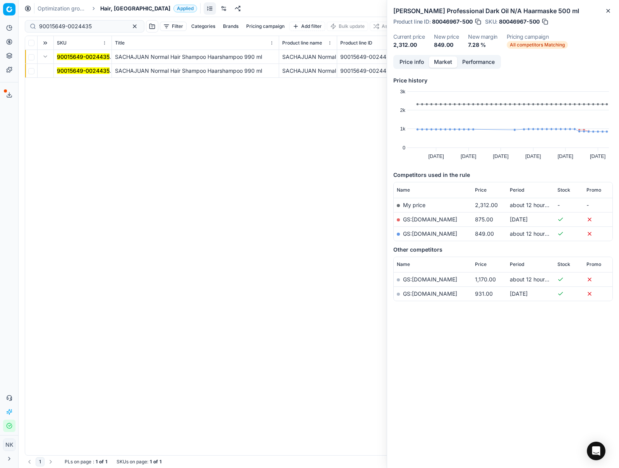
click at [70, 69] on mark "90015649-0024435" at bounding box center [83, 70] width 53 height 7
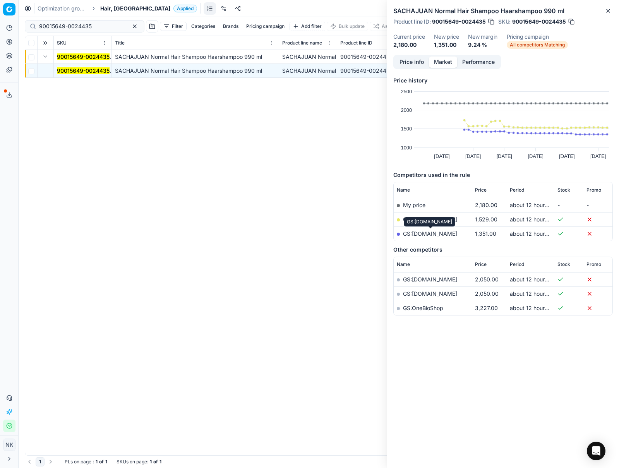
click at [426, 233] on link "GS:[DOMAIN_NAME]" at bounding box center [430, 233] width 54 height 7
click at [93, 25] on input "90015649-0024435" at bounding box center [81, 26] width 85 height 8
paste input "80009282-1000"
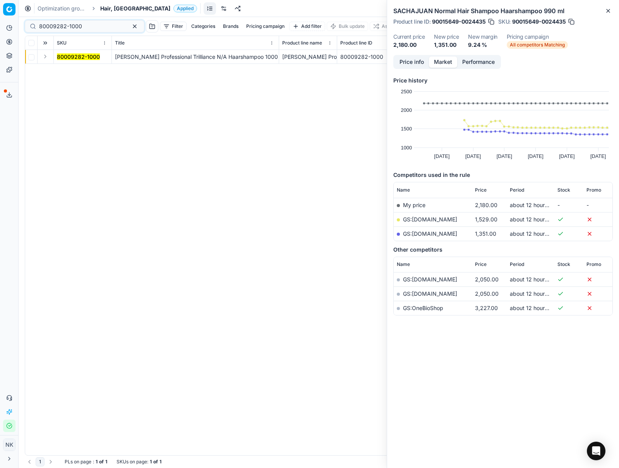
click at [46, 58] on button "Expand" at bounding box center [45, 56] width 9 height 9
click at [69, 72] on mark "80009282-1000" at bounding box center [78, 70] width 43 height 7
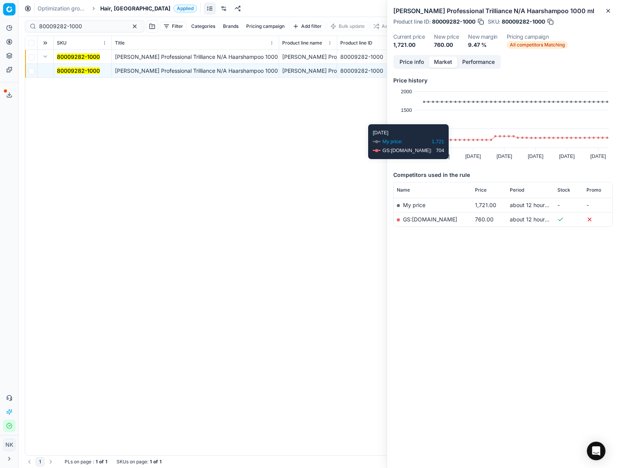
click at [434, 221] on link "GS:[DOMAIN_NAME]" at bounding box center [430, 219] width 54 height 7
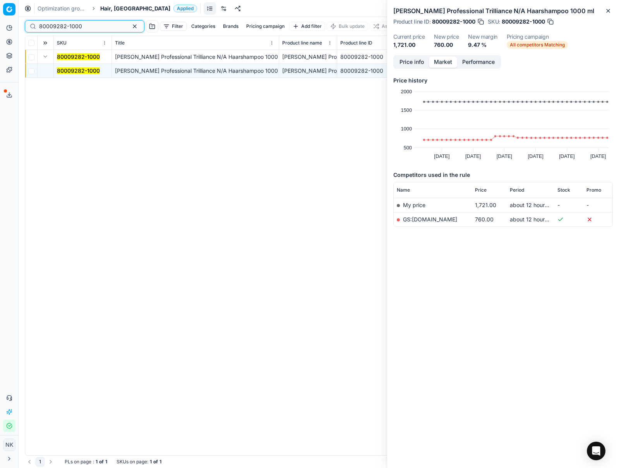
click at [88, 24] on input "80009282-1000" at bounding box center [81, 26] width 85 height 8
paste input "8923-15"
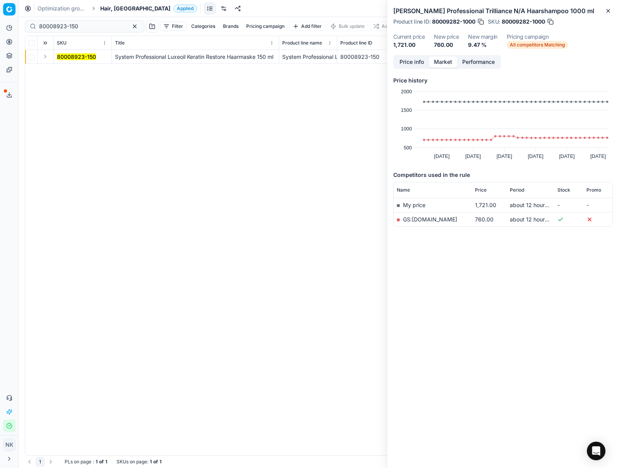
click at [47, 54] on button "Expand" at bounding box center [45, 56] width 9 height 9
click at [70, 71] on mark "80008923-150" at bounding box center [76, 70] width 39 height 7
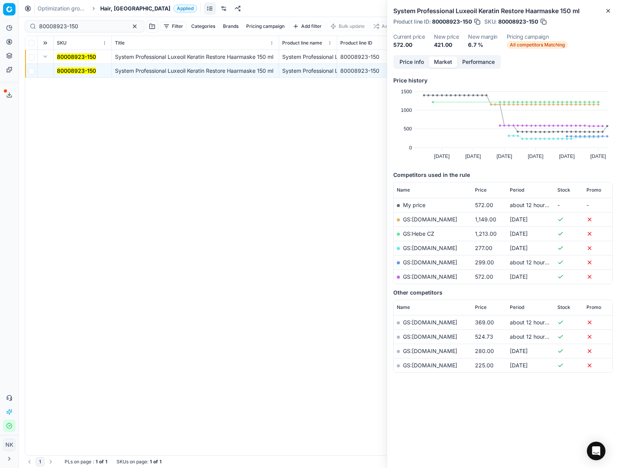
click at [433, 262] on link "GS:[DOMAIN_NAME]" at bounding box center [430, 262] width 54 height 7
click at [84, 24] on input "80008923-150" at bounding box center [81, 26] width 85 height 8
paste input "75197-100"
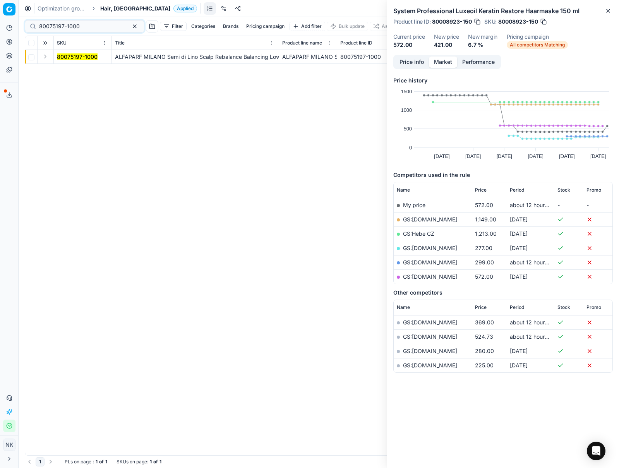
click at [42, 60] on button "Expand" at bounding box center [45, 56] width 9 height 9
click at [67, 69] on mark "80075197-1000" at bounding box center [77, 70] width 41 height 7
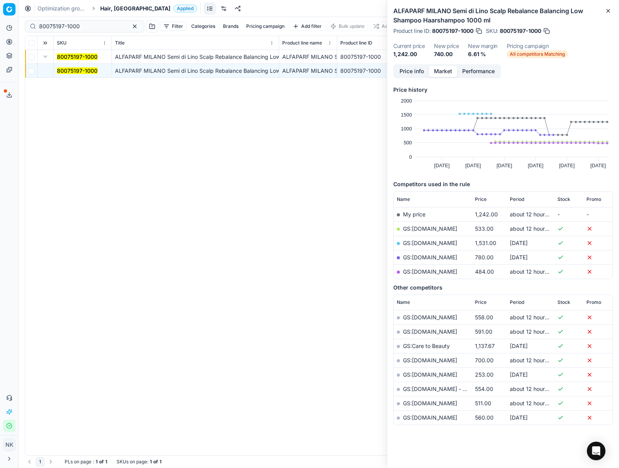
click at [422, 270] on link "GS:[DOMAIN_NAME]" at bounding box center [430, 271] width 54 height 7
click at [82, 26] on input "80075197-1000" at bounding box center [81, 26] width 85 height 8
paste input "59119"
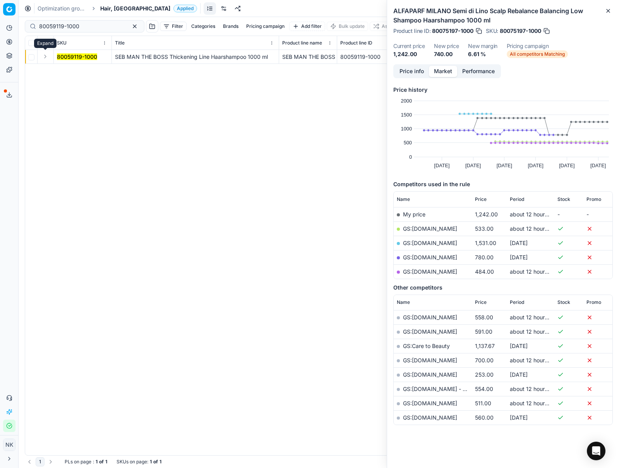
click at [45, 57] on button "Expand" at bounding box center [45, 56] width 9 height 9
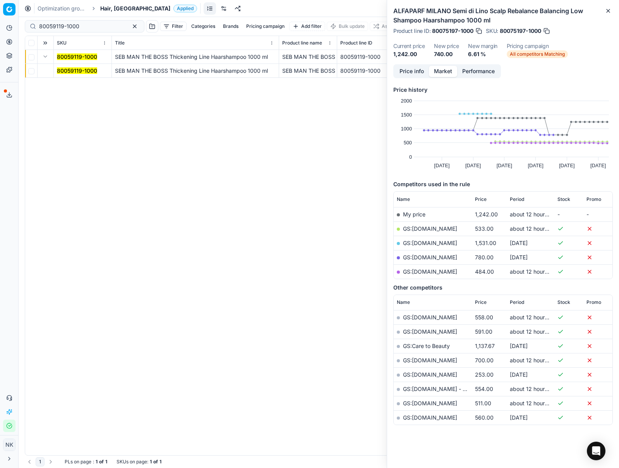
click at [77, 67] on mark "80059119-1000" at bounding box center [77, 70] width 40 height 7
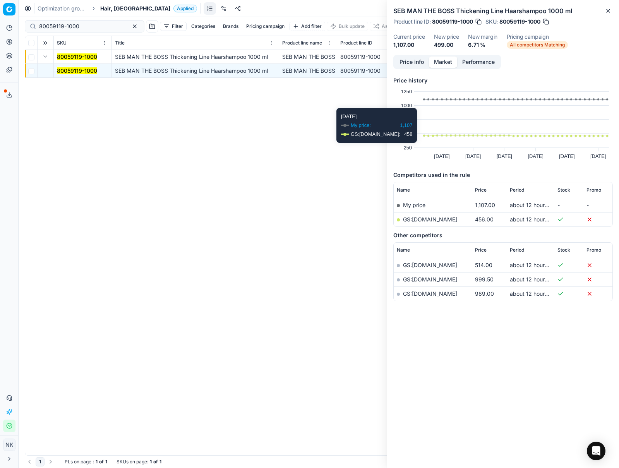
click at [418, 218] on link "GS:[DOMAIN_NAME]" at bounding box center [430, 219] width 54 height 7
click at [85, 22] on div "80059119-1000" at bounding box center [85, 26] width 120 height 12
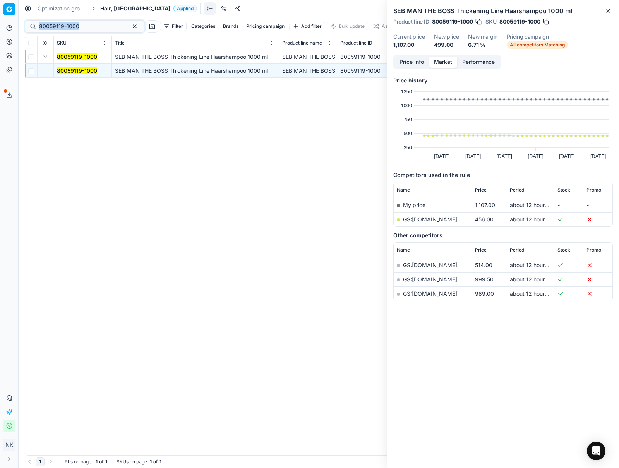
click at [85, 22] on div "80059119-1000" at bounding box center [85, 26] width 120 height 12
click at [85, 24] on input "80059119-1000" at bounding box center [81, 26] width 85 height 8
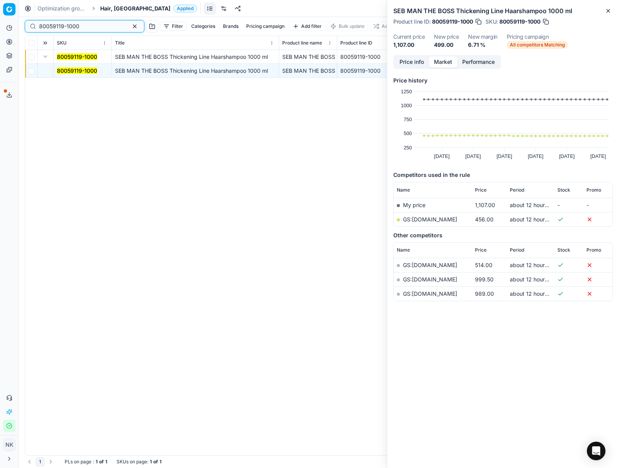
paste input "45247-125"
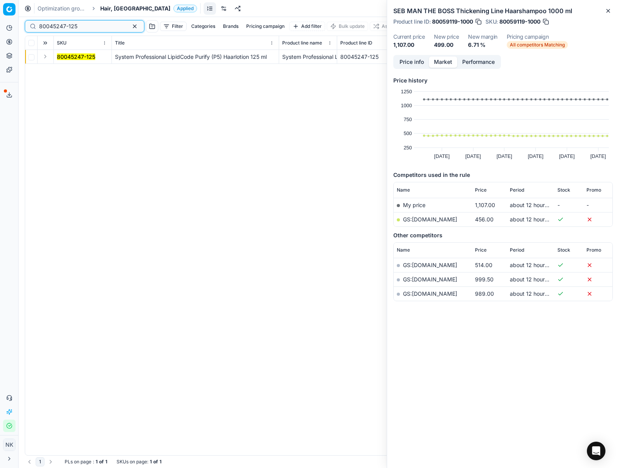
type input "80045247-125"
click at [46, 57] on button "Expand" at bounding box center [45, 56] width 9 height 9
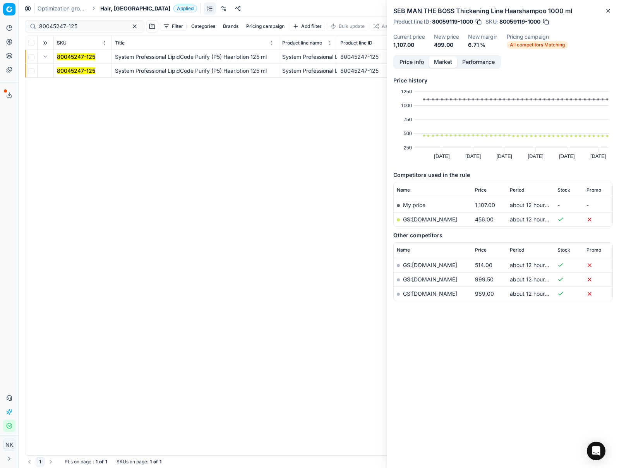
click at [81, 71] on mark "80045247-125" at bounding box center [76, 70] width 38 height 7
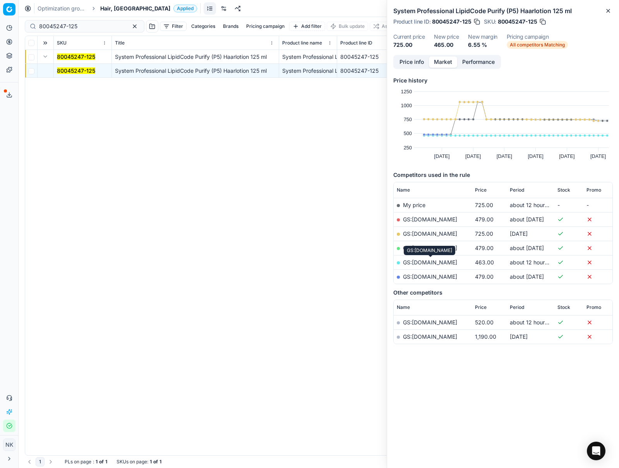
click at [430, 262] on link "GS:[DOMAIN_NAME]" at bounding box center [430, 262] width 54 height 7
click at [106, 5] on span "Hair, [GEOGRAPHIC_DATA]" at bounding box center [135, 9] width 70 height 8
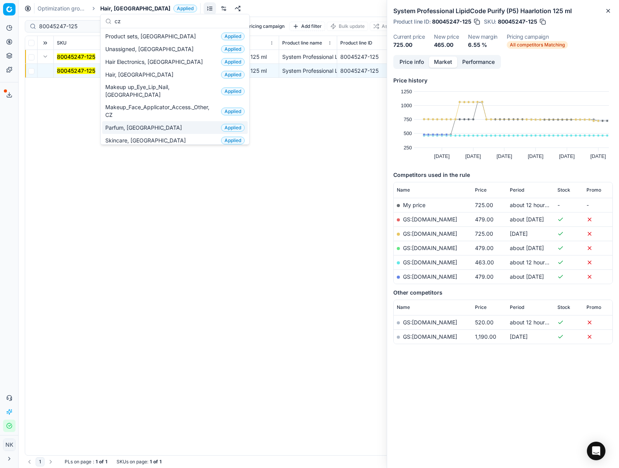
type input "cz"
click at [122, 124] on span "Parfum, [GEOGRAPHIC_DATA]" at bounding box center [145, 128] width 80 height 8
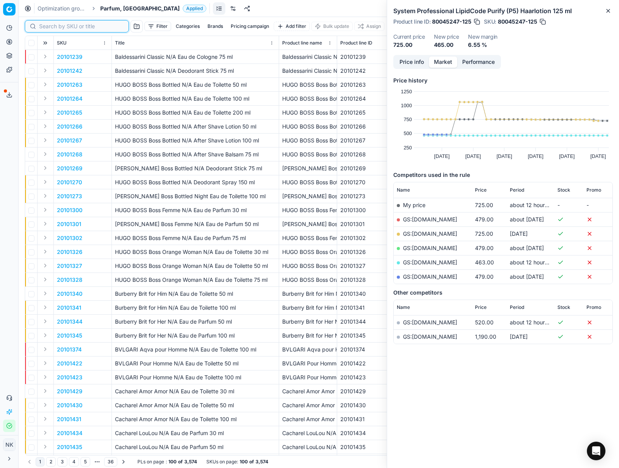
click at [53, 25] on input at bounding box center [81, 26] width 85 height 8
paste input "20102220"
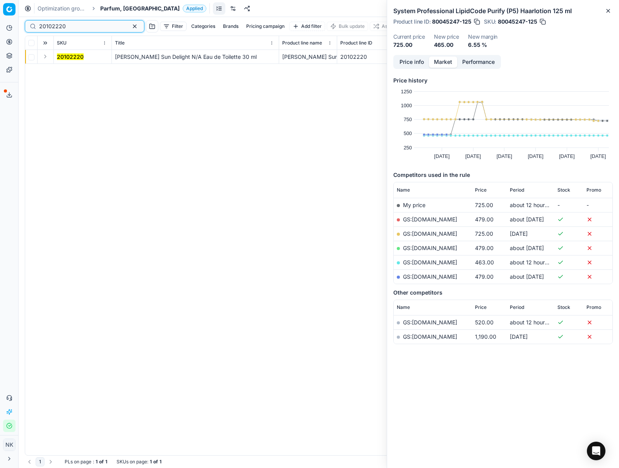
type input "20102220"
click at [46, 57] on button "Expand" at bounding box center [45, 56] width 9 height 9
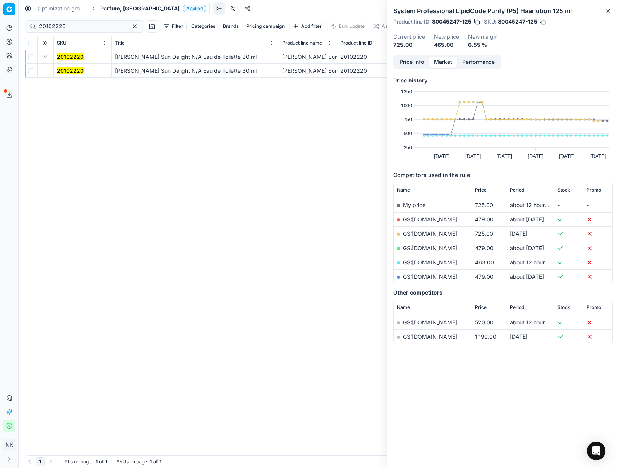
click at [67, 69] on mark "20102220" at bounding box center [70, 70] width 27 height 7
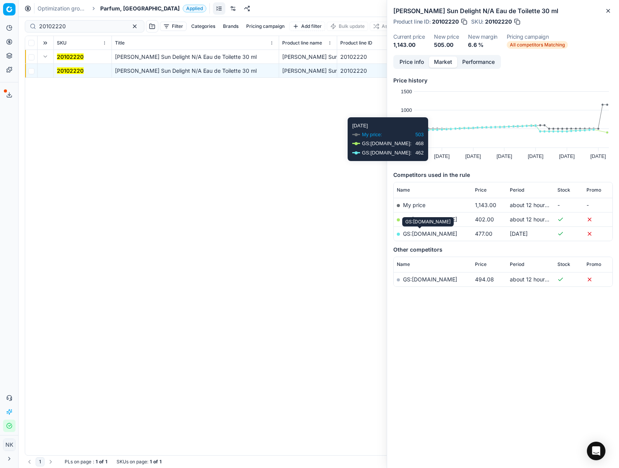
click at [422, 235] on link "GS:[DOMAIN_NAME]" at bounding box center [430, 233] width 54 height 7
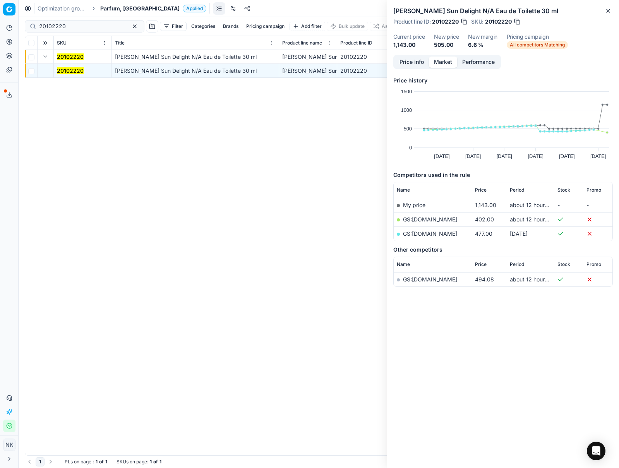
click at [117, 10] on span "Parfum, [GEOGRAPHIC_DATA]" at bounding box center [139, 9] width 79 height 8
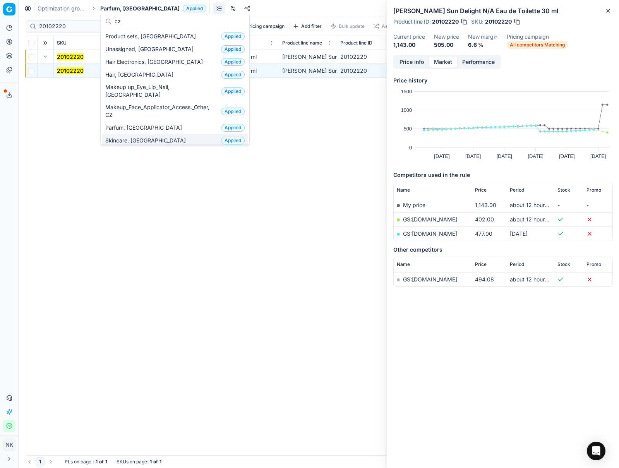
type input "cz"
click at [120, 137] on span "Skincare, [GEOGRAPHIC_DATA]" at bounding box center [147, 141] width 84 height 8
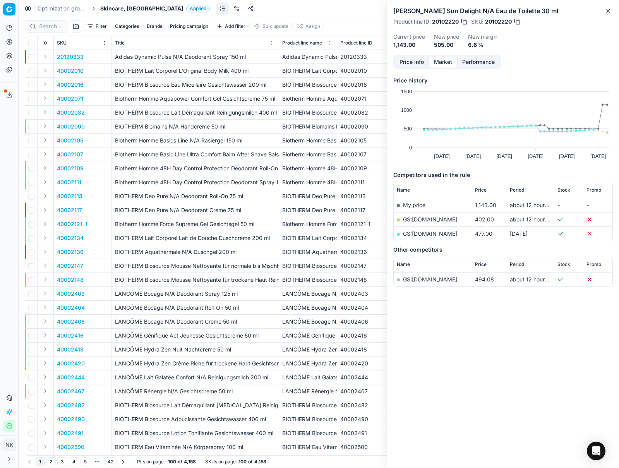
click at [48, 31] on div at bounding box center [46, 26] width 43 height 12
paste input "80040773-1000"
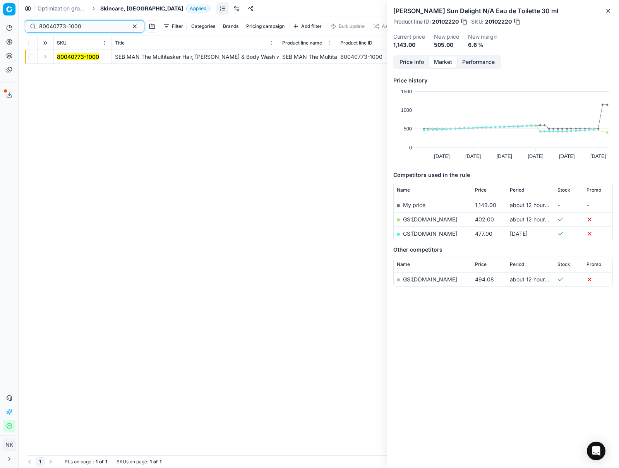
type input "80040773-1000"
click at [45, 55] on button "Expand" at bounding box center [45, 56] width 9 height 9
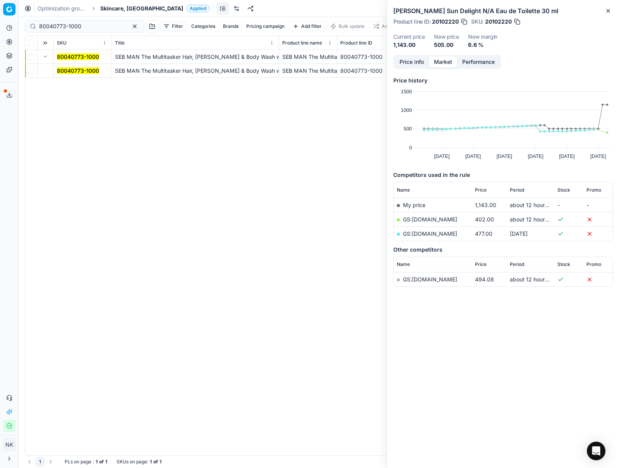
click at [75, 67] on mark "80040773-1000" at bounding box center [78, 70] width 42 height 7
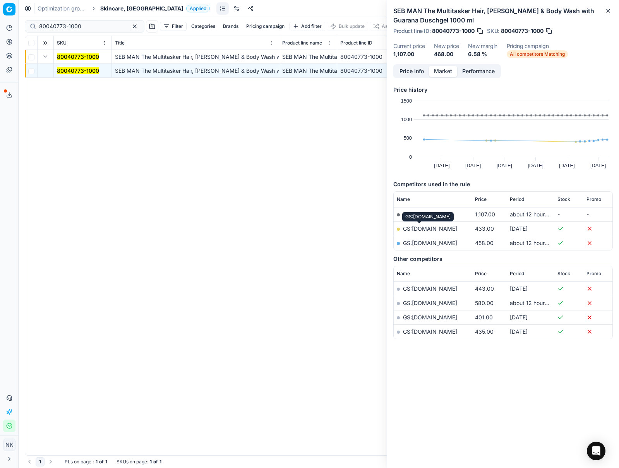
click at [422, 230] on link "GS:[DOMAIN_NAME]" at bounding box center [430, 228] width 54 height 7
click at [113, 9] on span "Skincare, [GEOGRAPHIC_DATA]" at bounding box center [141, 9] width 83 height 8
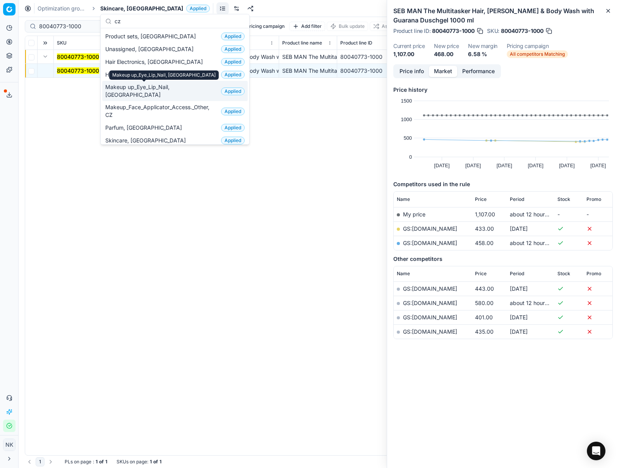
type input "cz"
click at [134, 89] on span "Makeup up_Eye_Lip_Nail, [GEOGRAPHIC_DATA]" at bounding box center [161, 90] width 113 height 15
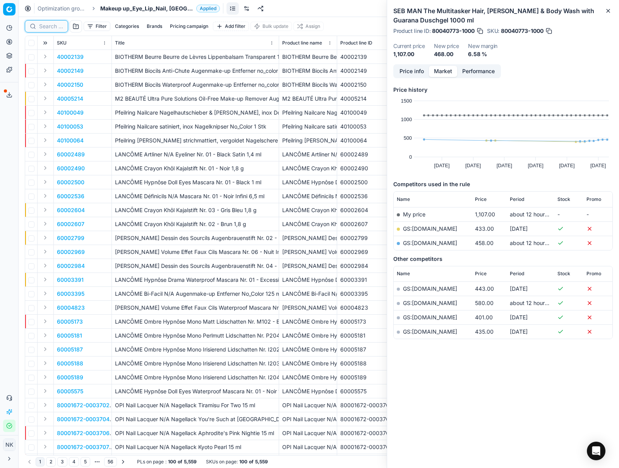
click at [50, 28] on input at bounding box center [51, 26] width 24 height 8
paste input "80053407-4-9"
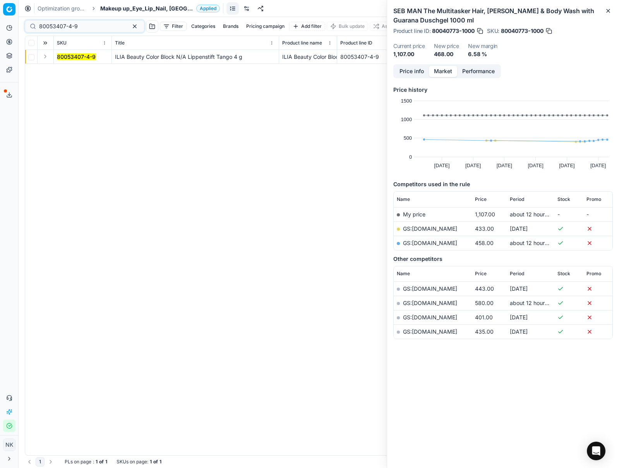
click at [46, 54] on button "Expand" at bounding box center [45, 56] width 9 height 9
click at [70, 70] on mark "80053407-4-9" at bounding box center [76, 70] width 39 height 7
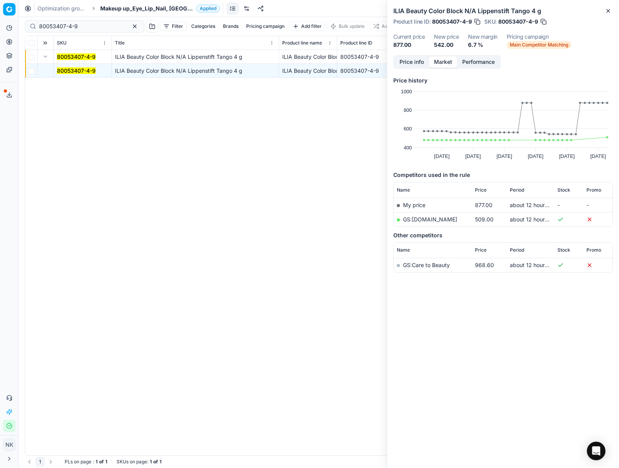
click at [416, 221] on link "GS:[DOMAIN_NAME]" at bounding box center [430, 219] width 54 height 7
click at [82, 24] on input "80053407-4-9" at bounding box center [81, 26] width 85 height 8
click at [96, 26] on input "80053407-4-9" at bounding box center [81, 26] width 85 height 8
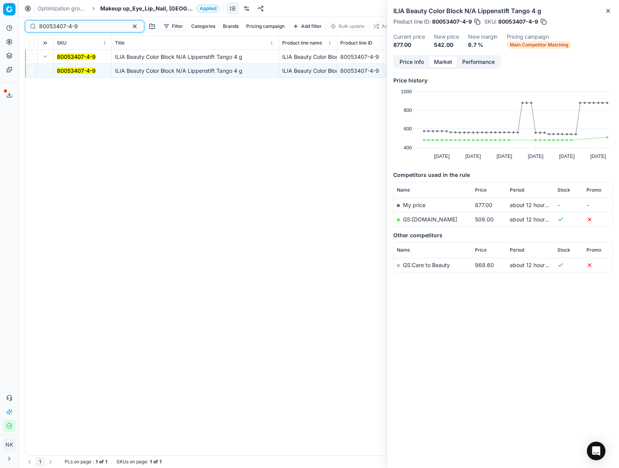
click at [96, 26] on input "80053407-4-9" at bounding box center [81, 26] width 85 height 8
paste input "77481-9-5"
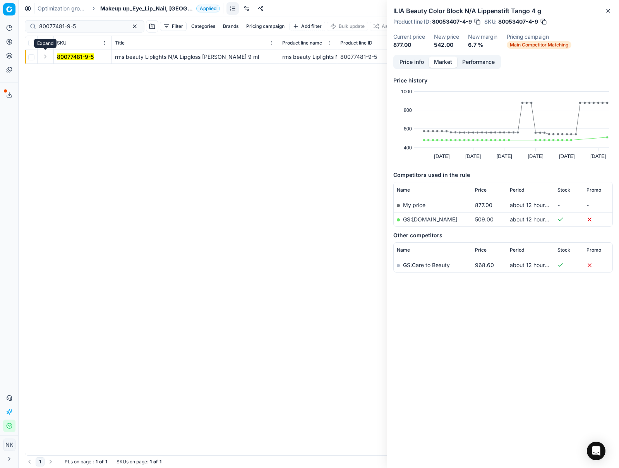
click at [43, 57] on button "Expand" at bounding box center [45, 56] width 9 height 9
click at [79, 69] on mark "80077481-9-5" at bounding box center [75, 70] width 37 height 7
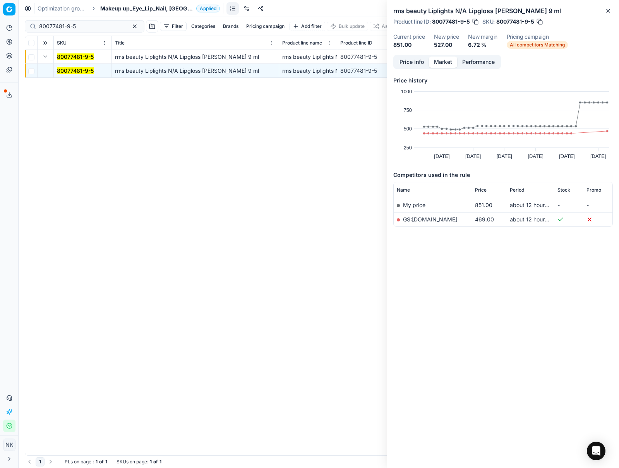
click at [421, 216] on link "GS:[DOMAIN_NAME]" at bounding box center [430, 219] width 54 height 7
click at [100, 26] on input "80077481-9-5" at bounding box center [81, 26] width 85 height 8
paste input "2-1.08-6"
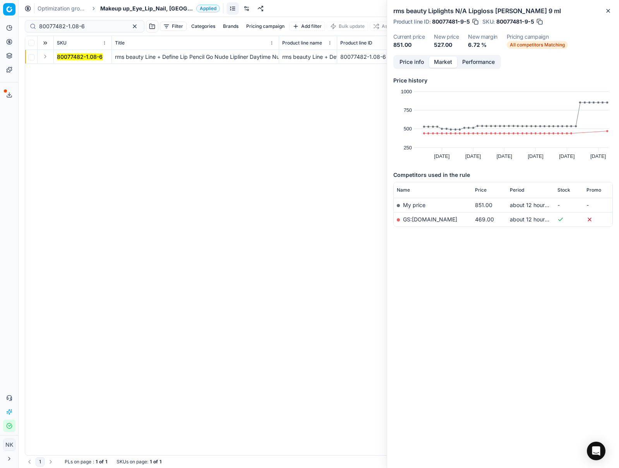
click at [45, 58] on button "Expand" at bounding box center [45, 56] width 9 height 9
click at [68, 73] on mark "80077482-1.08-6" at bounding box center [80, 70] width 46 height 7
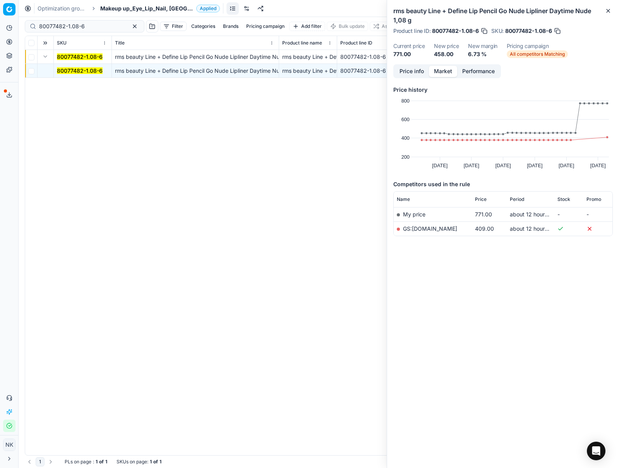
click at [421, 230] on link "GS:[DOMAIN_NAME]" at bounding box center [430, 228] width 54 height 7
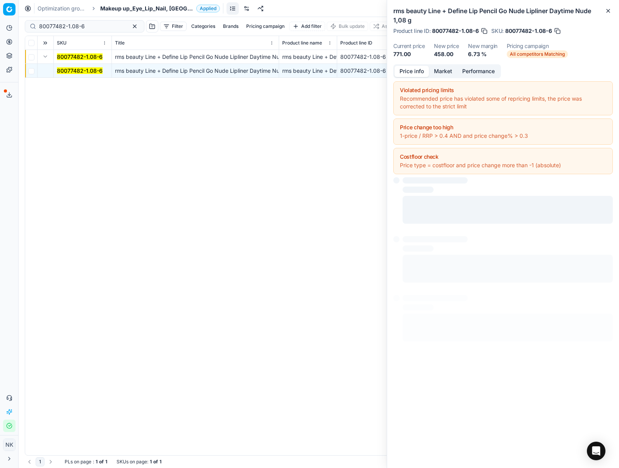
click at [410, 71] on button "Price info" at bounding box center [411, 71] width 34 height 11
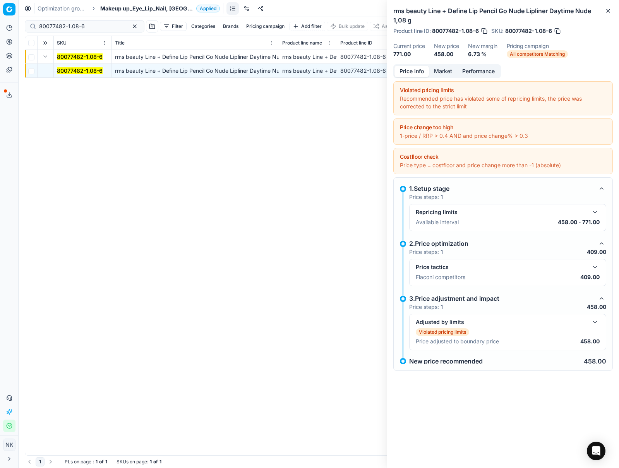
click at [595, 325] on button "button" at bounding box center [594, 321] width 9 height 9
click at [594, 266] on button "button" at bounding box center [594, 266] width 9 height 9
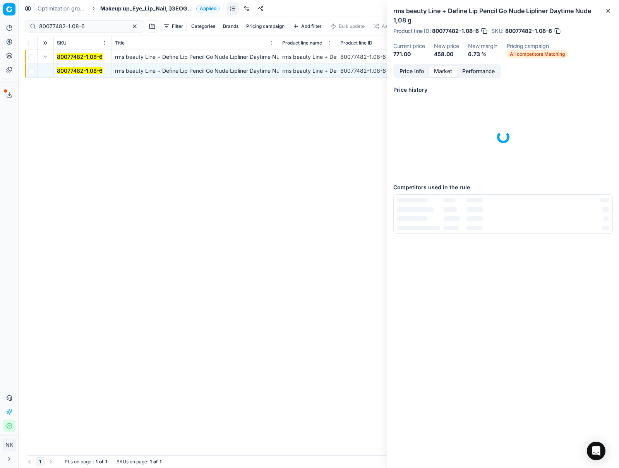
click at [441, 74] on button "Market" at bounding box center [443, 71] width 28 height 11
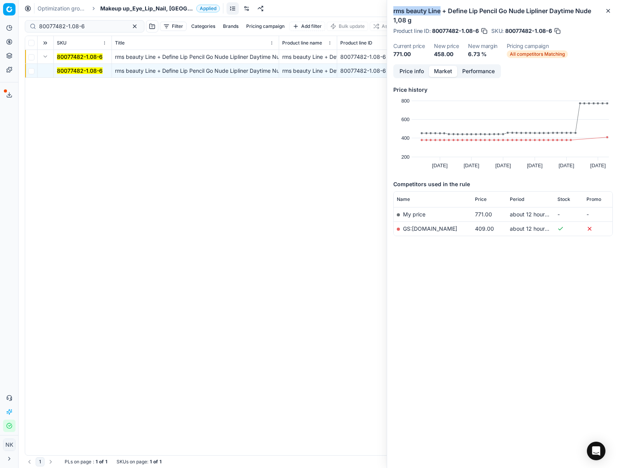
drag, startPoint x: 393, startPoint y: 9, endPoint x: 442, endPoint y: 11, distance: 48.8
click at [442, 11] on h2 "rms beauty Line + Define Lip Pencil Go Nude Lipliner Daytime Nude 1,08 g" at bounding box center [502, 15] width 219 height 19
copy h2 "rms beauty Line"
click at [99, 27] on input "80077482-1.08-6" at bounding box center [81, 26] width 85 height 8
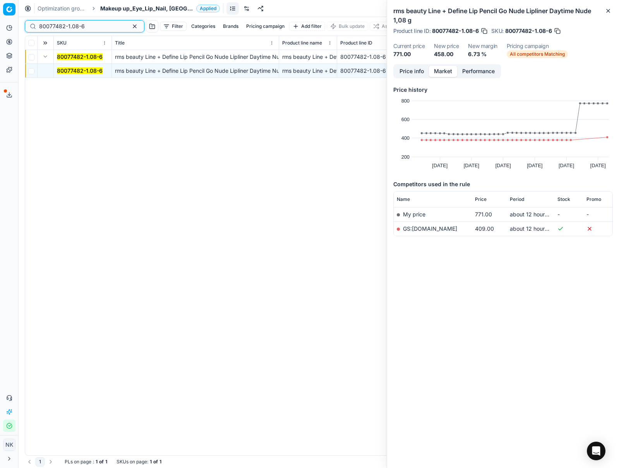
click at [99, 27] on input "80077482-1.08-6" at bounding box center [81, 26] width 85 height 8
paste input "4"
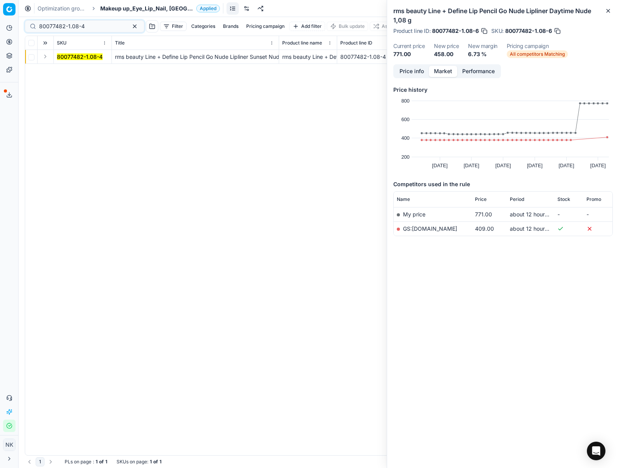
click at [43, 56] on button "Expand" at bounding box center [45, 56] width 9 height 9
click at [67, 71] on mark "80077482-1.08-4" at bounding box center [80, 70] width 46 height 7
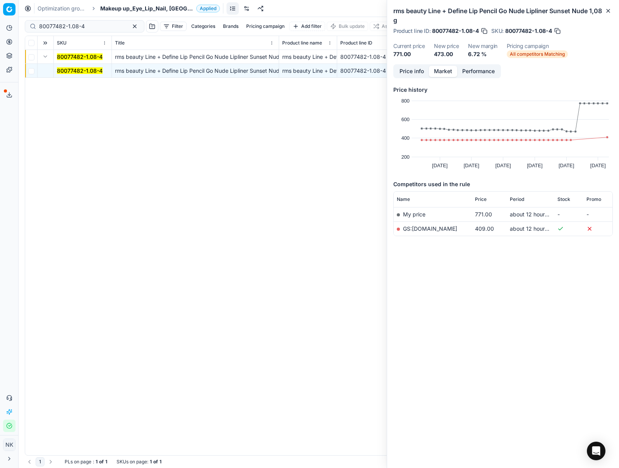
click at [420, 228] on link "GS:[DOMAIN_NAME]" at bounding box center [430, 228] width 54 height 7
click at [101, 26] on input "80077482-1.08-4" at bounding box center [81, 26] width 85 height 8
paste input "2"
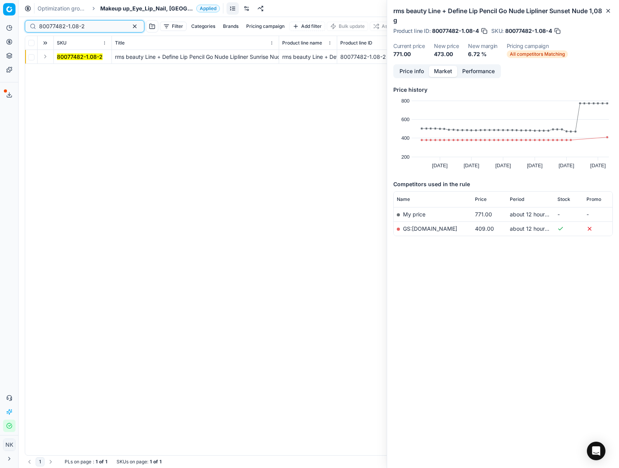
type input "80077482-1.08-2"
click at [41, 56] on button "Expand" at bounding box center [45, 56] width 9 height 9
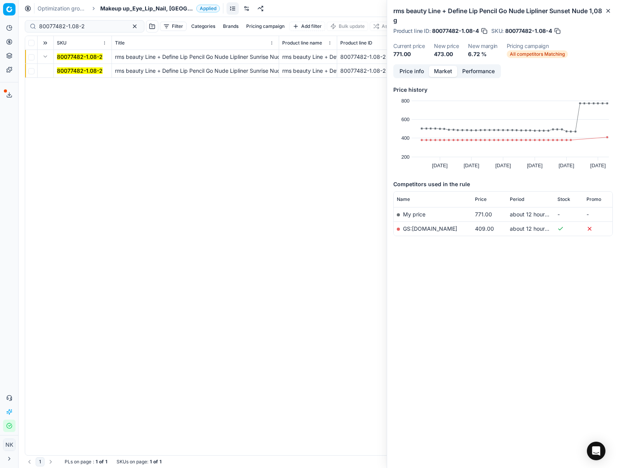
click at [70, 70] on mark "80077482-1.08-2" at bounding box center [80, 70] width 46 height 7
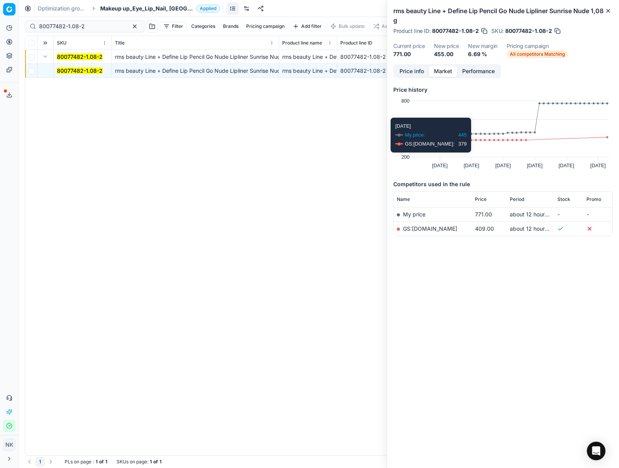
click at [428, 235] on td "GS:[DOMAIN_NAME]" at bounding box center [433, 228] width 78 height 14
click at [422, 231] on link "GS:[DOMAIN_NAME]" at bounding box center [430, 228] width 54 height 7
click at [130, 8] on span "Makeup up_Eye_Lip_Nail, [GEOGRAPHIC_DATA]" at bounding box center [146, 9] width 93 height 8
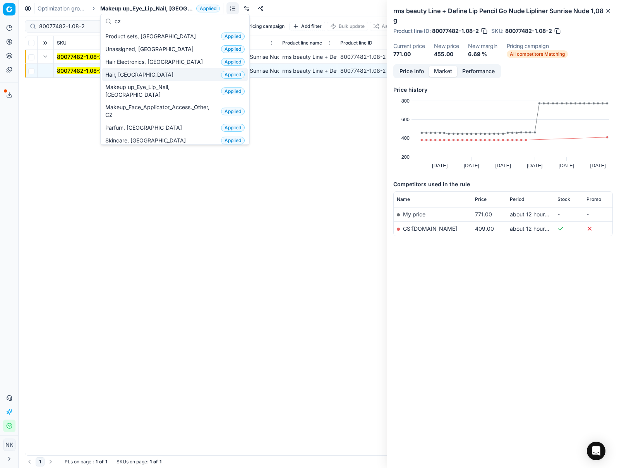
type input "cz"
click at [131, 73] on div "Hair, CZ Applied" at bounding box center [175, 74] width 146 height 13
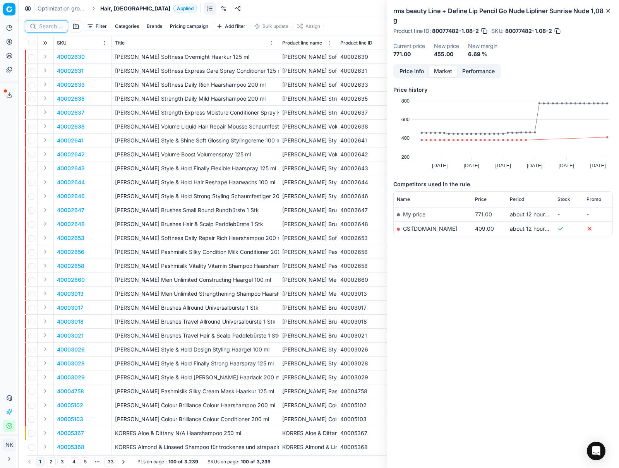
click at [46, 29] on input at bounding box center [51, 26] width 24 height 8
paste input "90015641-0024422"
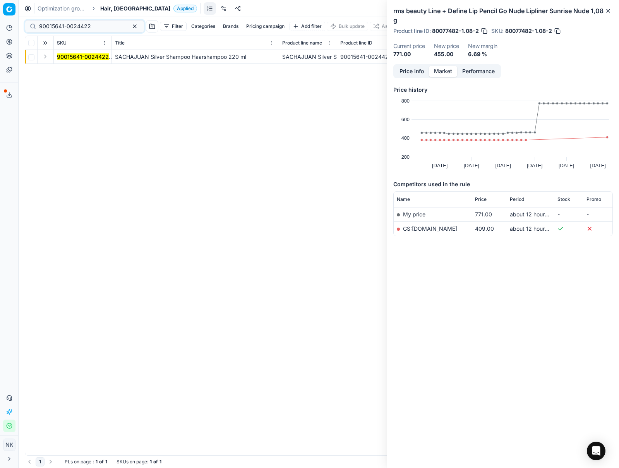
click at [46, 55] on button "Expand" at bounding box center [45, 56] width 9 height 9
click at [65, 68] on mark "90015641-0024422" at bounding box center [83, 70] width 52 height 7
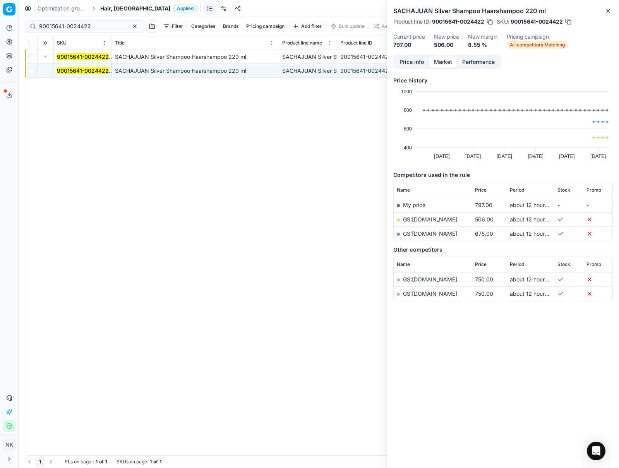
click at [424, 219] on link "GS:[DOMAIN_NAME]" at bounding box center [430, 219] width 54 height 7
click at [93, 26] on input "90015641-0024422" at bounding box center [81, 26] width 85 height 8
paste input "831-0024660"
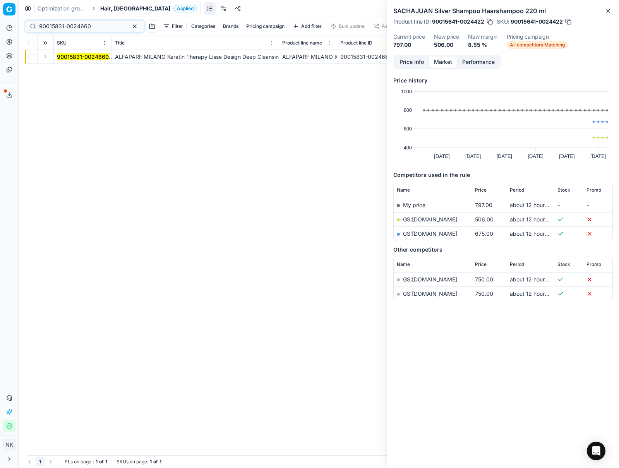
click at [47, 58] on button "Expand" at bounding box center [45, 56] width 9 height 9
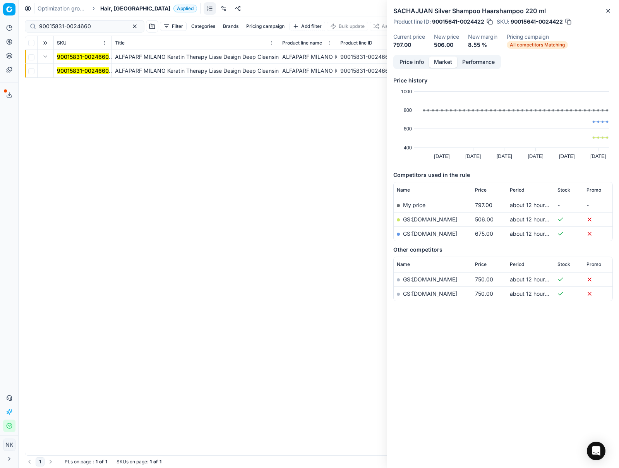
click at [70, 71] on mark "90015831-0024660" at bounding box center [83, 70] width 52 height 7
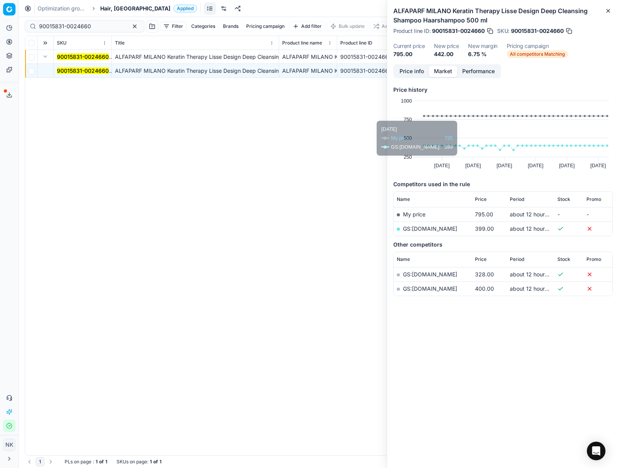
click at [446, 227] on link "GS:[DOMAIN_NAME]" at bounding box center [430, 228] width 54 height 7
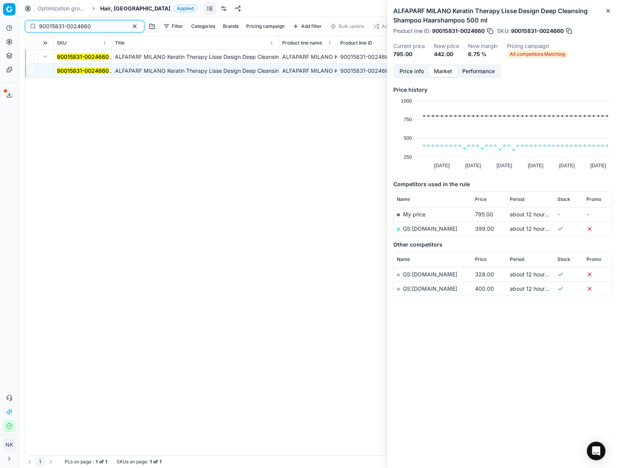
click at [96, 25] on input "90015831-0024660" at bounding box center [81, 26] width 85 height 8
paste input "80021853-35"
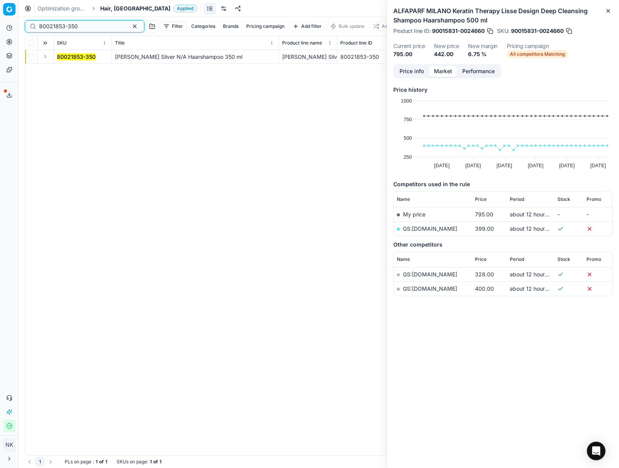
type input "80021853-350"
click at [48, 58] on button "Expand" at bounding box center [45, 56] width 9 height 9
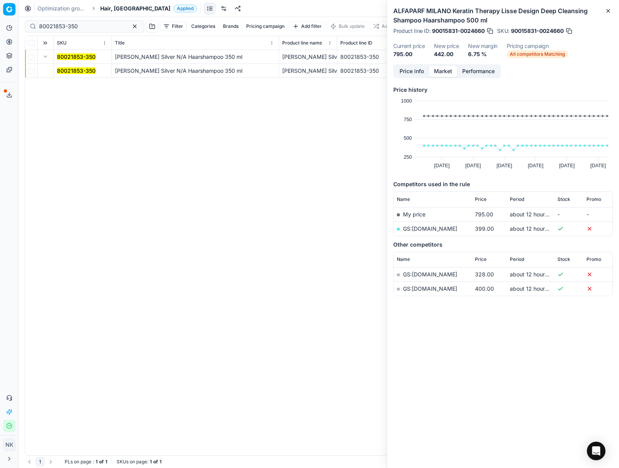
click at [72, 67] on mark "80021853-350" at bounding box center [76, 70] width 39 height 7
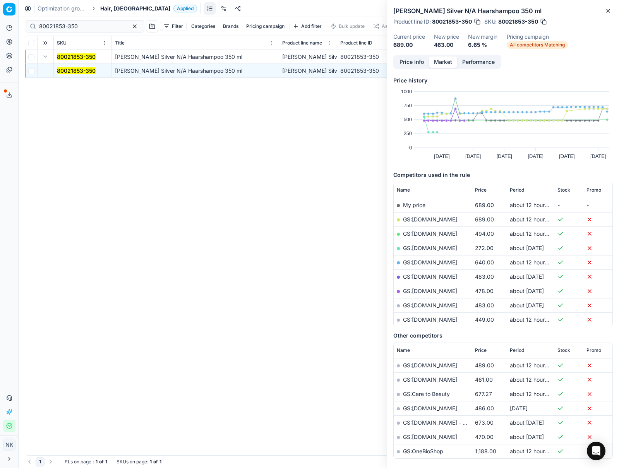
click at [428, 319] on link "GS:[DOMAIN_NAME]" at bounding box center [430, 319] width 54 height 7
click at [111, 12] on span "Hair, [GEOGRAPHIC_DATA]" at bounding box center [135, 9] width 70 height 8
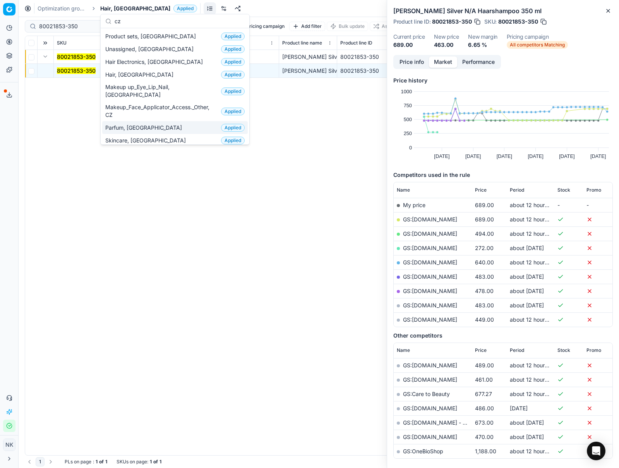
type input "cz"
click at [129, 124] on span "Parfum, [GEOGRAPHIC_DATA]" at bounding box center [145, 128] width 80 height 8
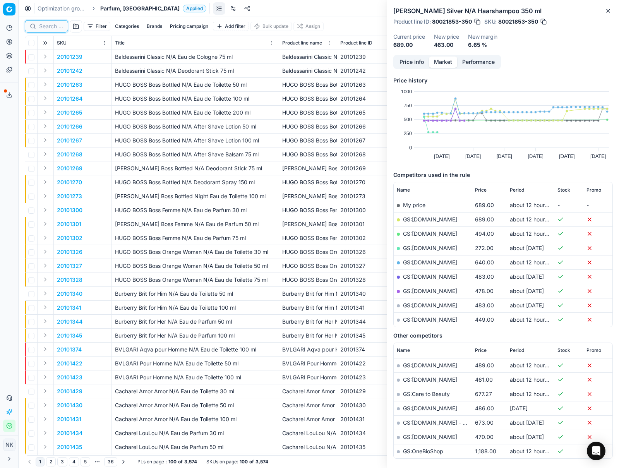
click at [48, 26] on input at bounding box center [51, 26] width 24 height 8
paste input "90013488-0021264"
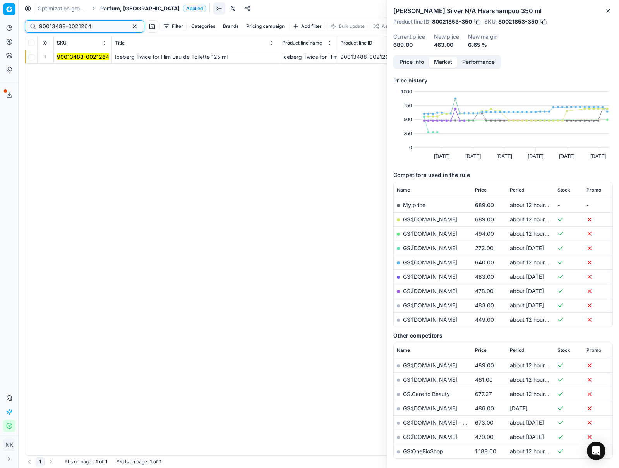
type input "90013488-0021264"
click at [46, 57] on button "Expand" at bounding box center [45, 56] width 9 height 9
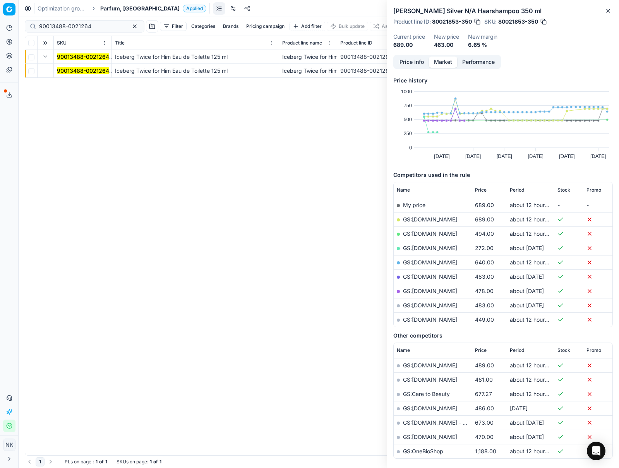
click at [64, 72] on mark "90013488-0021264" at bounding box center [83, 70] width 52 height 7
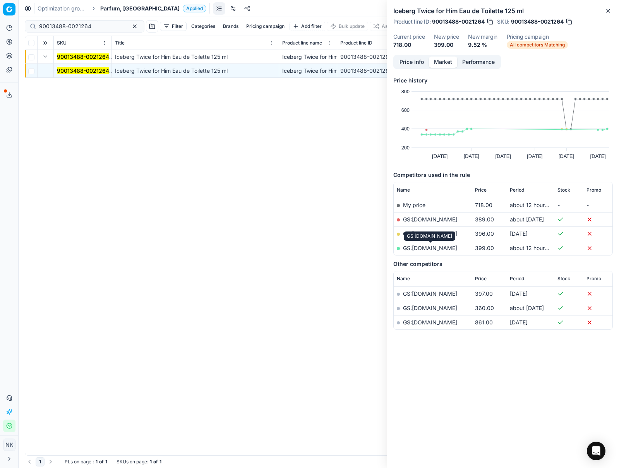
click at [416, 246] on link "GS:[DOMAIN_NAME]" at bounding box center [430, 248] width 54 height 7
click at [113, 7] on span "Parfum, [GEOGRAPHIC_DATA]" at bounding box center [139, 9] width 79 height 8
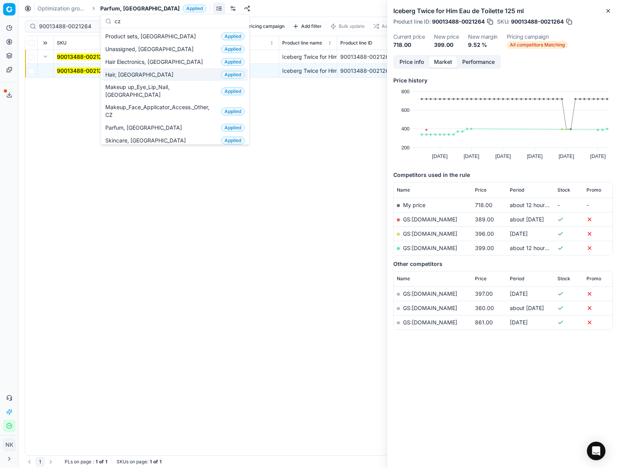
type input "cz"
click at [120, 73] on span "Hair, [GEOGRAPHIC_DATA]" at bounding box center [140, 75] width 71 height 8
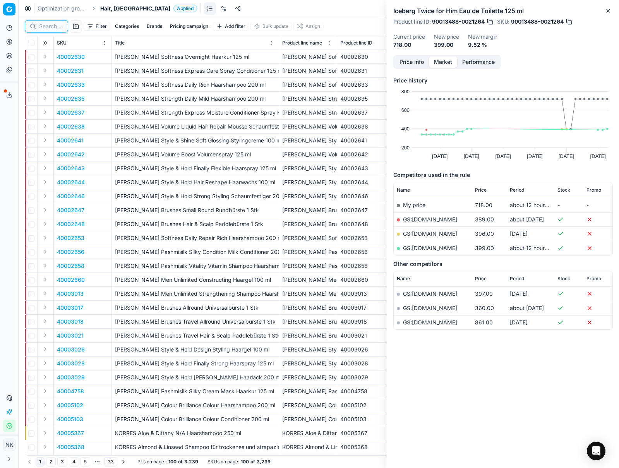
click at [56, 26] on input at bounding box center [51, 26] width 24 height 8
paste input "80009281-250"
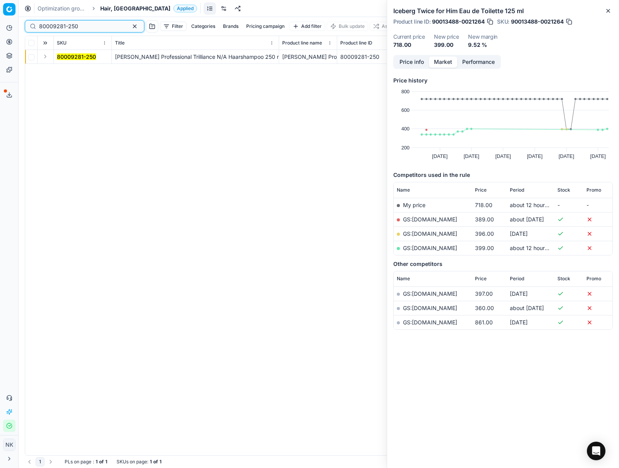
type input "80009281-250"
click at [48, 56] on button "Expand" at bounding box center [45, 56] width 9 height 9
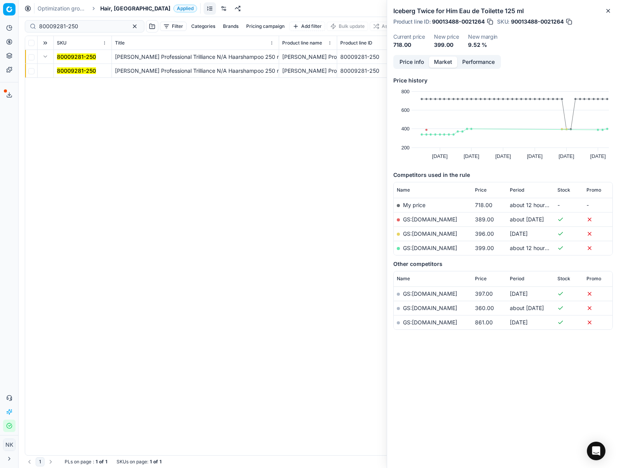
click at [61, 69] on mark "80009281-250" at bounding box center [76, 70] width 39 height 7
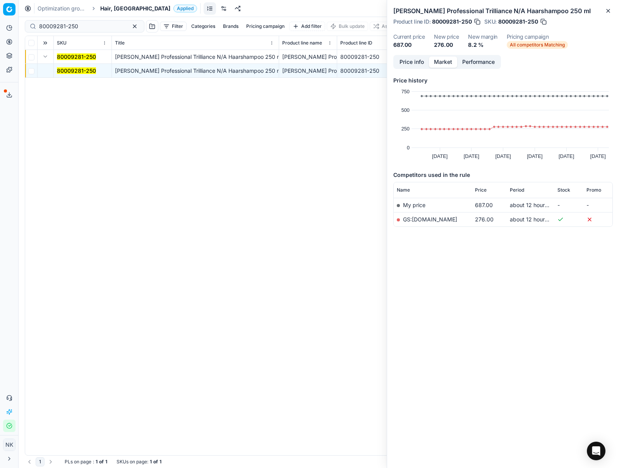
click at [417, 219] on link "GS:[DOMAIN_NAME]" at bounding box center [430, 219] width 54 height 7
click at [87, 29] on input "80009281-250" at bounding box center [81, 26] width 85 height 8
paste input "90009270-0014177"
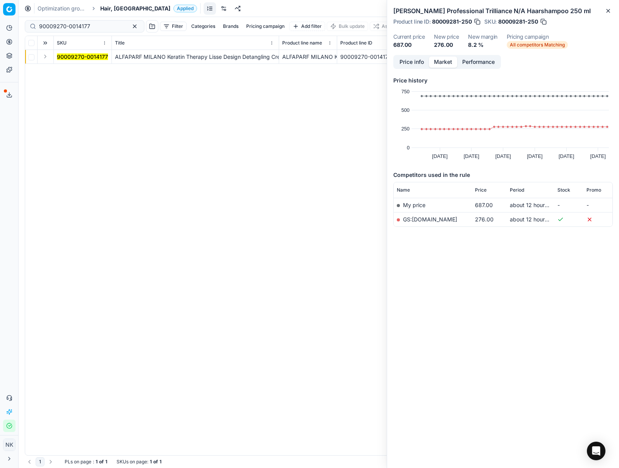
click at [42, 57] on button "Expand" at bounding box center [45, 56] width 9 height 9
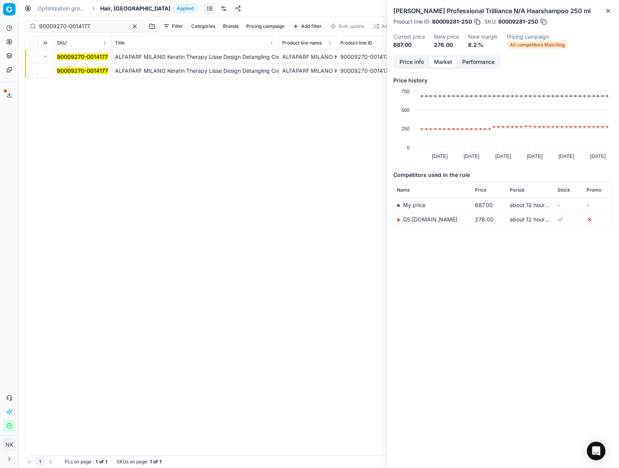
click at [72, 70] on mark "90009270-0014177" at bounding box center [82, 70] width 51 height 7
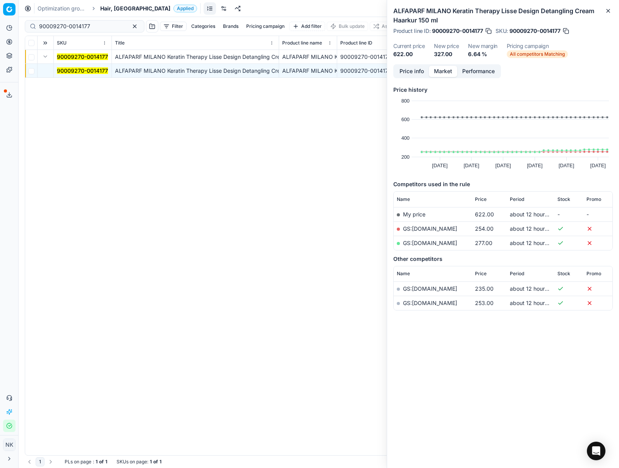
click at [434, 242] on link "GS:[DOMAIN_NAME]" at bounding box center [430, 243] width 54 height 7
click at [71, 27] on input "90009270-0014177" at bounding box center [81, 26] width 85 height 8
paste input "10677-0016759"
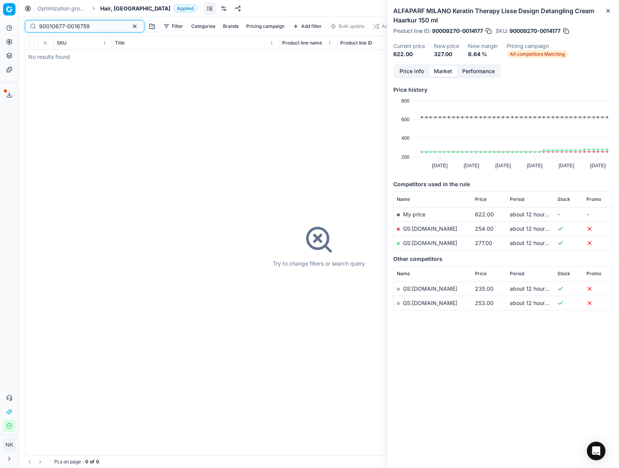
type input "90010677-0016759"
click at [102, 5] on span "Hair, [GEOGRAPHIC_DATA]" at bounding box center [135, 9] width 70 height 8
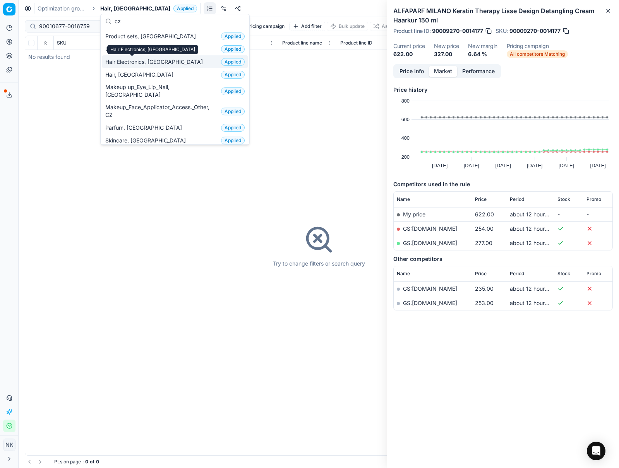
type input "cz"
click at [126, 63] on span "Hair Electronics, [GEOGRAPHIC_DATA]" at bounding box center [155, 62] width 101 height 8
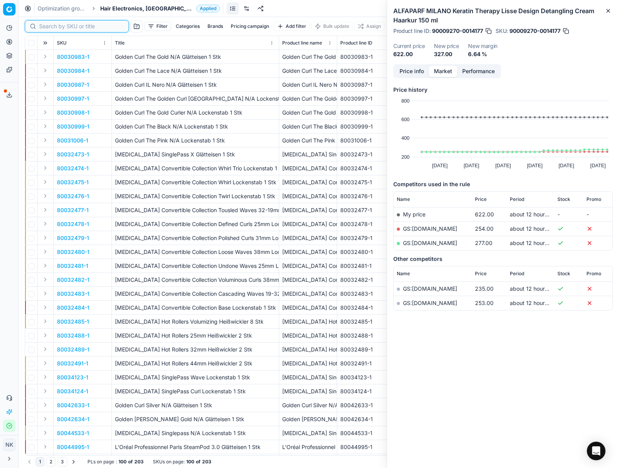
click at [50, 24] on input at bounding box center [81, 26] width 85 height 8
paste input "90010677-0016759"
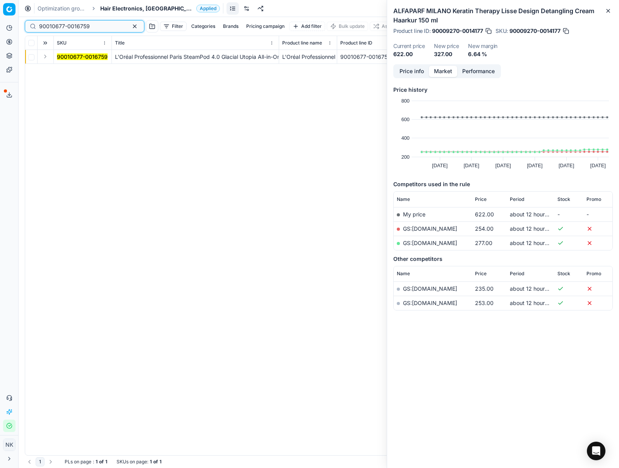
type input "90010677-0016759"
click at [46, 60] on button "Expand" at bounding box center [45, 56] width 9 height 9
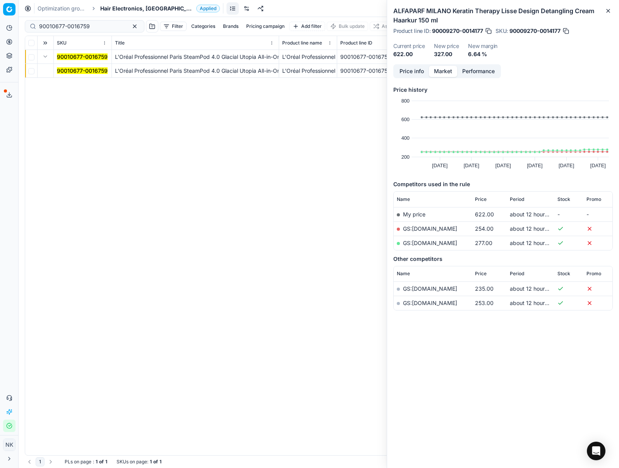
click at [63, 71] on mark "90010677-0016759" at bounding box center [82, 70] width 51 height 7
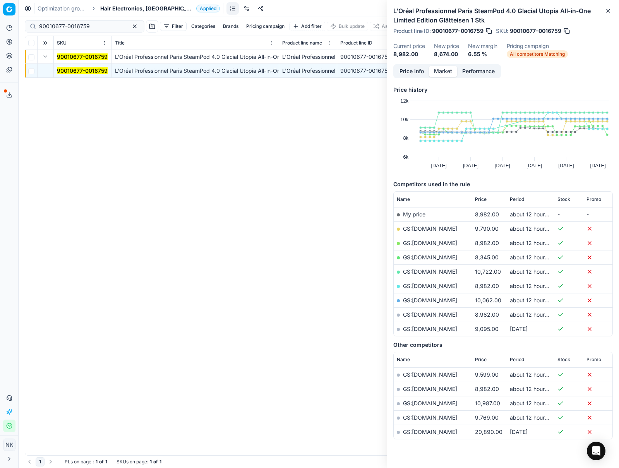
click at [411, 72] on button "Price info" at bounding box center [411, 71] width 34 height 11
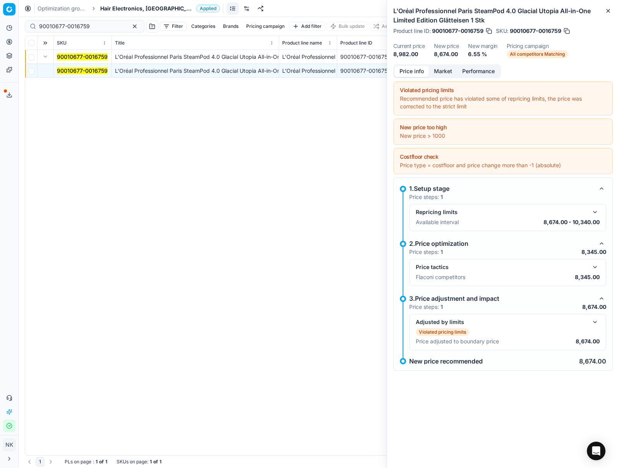
click at [594, 265] on button "button" at bounding box center [594, 266] width 9 height 9
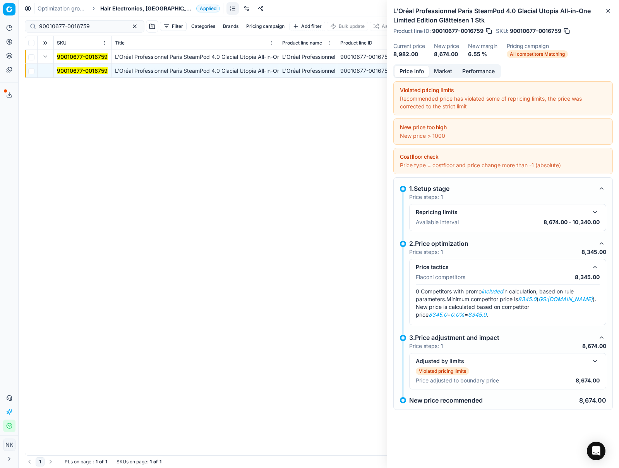
click at [442, 69] on button "Market" at bounding box center [443, 71] width 28 height 11
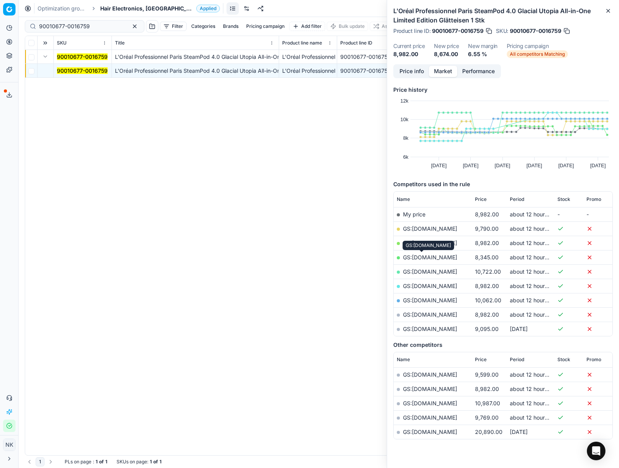
click at [422, 257] on link "GS:[DOMAIN_NAME]" at bounding box center [430, 257] width 54 height 7
click at [131, 5] on span "Hair Electronics, [GEOGRAPHIC_DATA]" at bounding box center [146, 9] width 93 height 8
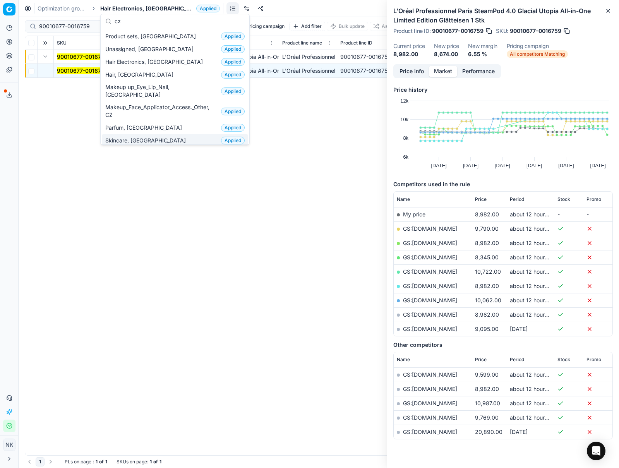
type input "cz"
click at [122, 137] on span "Skincare, [GEOGRAPHIC_DATA]" at bounding box center [147, 141] width 84 height 8
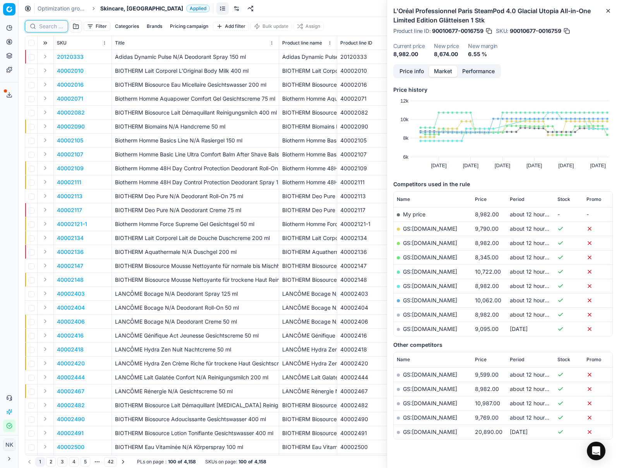
click at [46, 28] on input at bounding box center [51, 26] width 24 height 8
paste input "80038409-1"
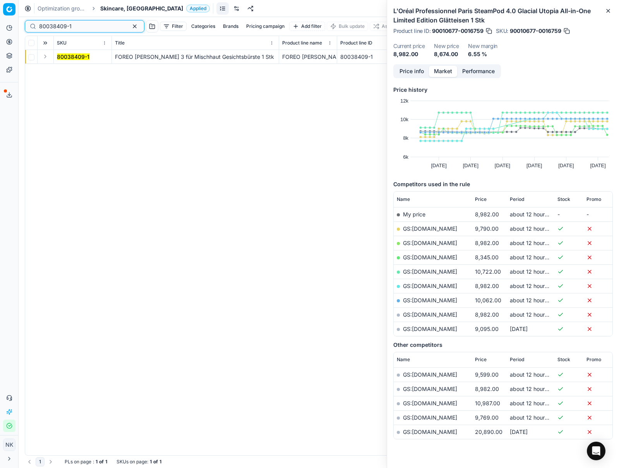
type input "80038409-1"
click at [45, 57] on button "Expand" at bounding box center [45, 56] width 9 height 9
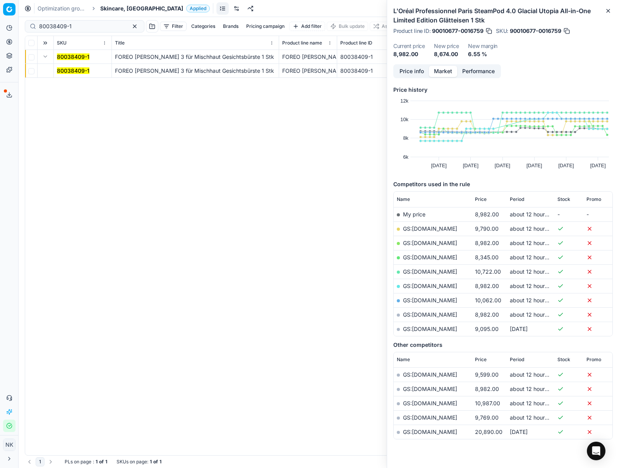
click at [65, 72] on mark "80038409-1" at bounding box center [73, 70] width 33 height 7
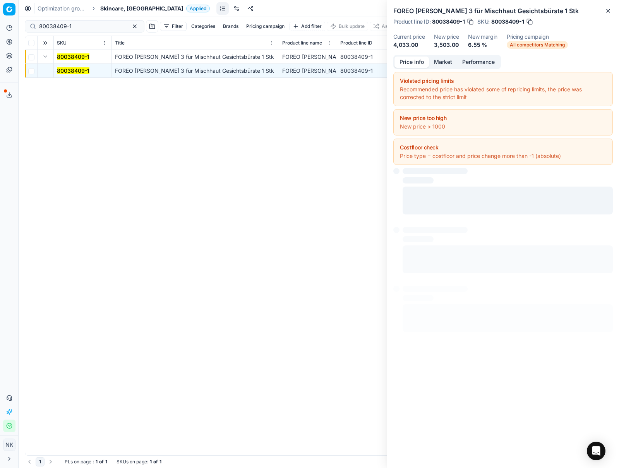
click at [414, 65] on button "Price info" at bounding box center [411, 62] width 34 height 11
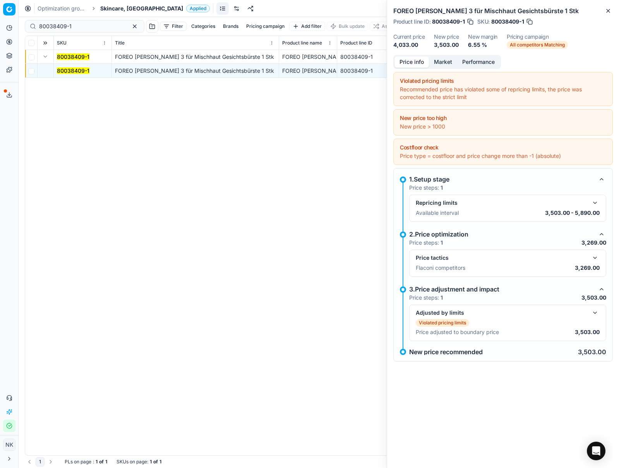
click at [597, 257] on button "button" at bounding box center [594, 257] width 9 height 9
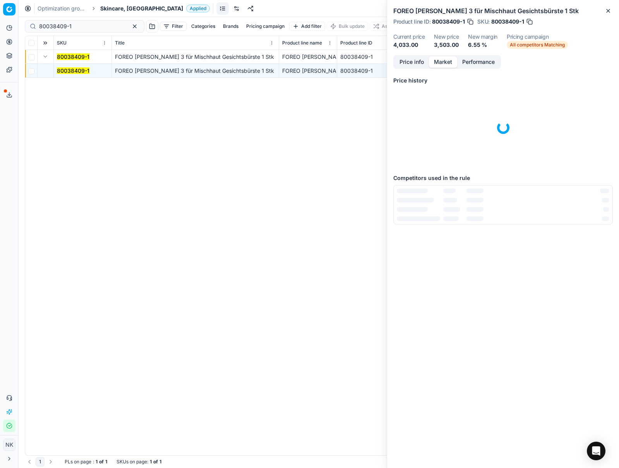
click at [442, 64] on button "Market" at bounding box center [443, 62] width 28 height 11
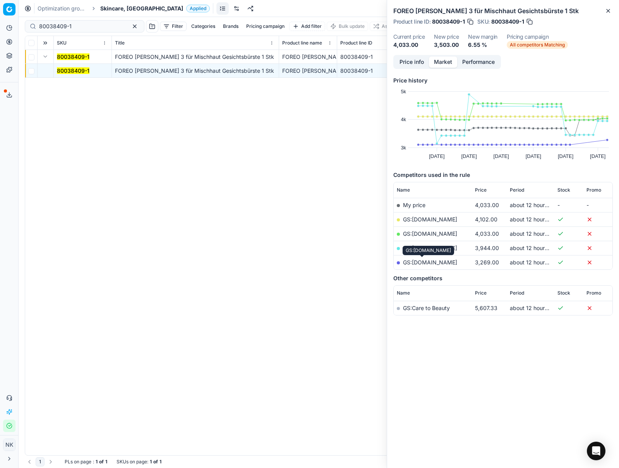
click at [420, 260] on link "GS:[DOMAIN_NAME]" at bounding box center [430, 262] width 54 height 7
click at [419, 247] on link "GS:[DOMAIN_NAME]" at bounding box center [430, 248] width 54 height 7
click at [420, 234] on link "GS:[DOMAIN_NAME]" at bounding box center [430, 233] width 54 height 7
click at [116, 2] on div "Optimization groups Skincare, CZ Applied Discard Download report" at bounding box center [319, 8] width 600 height 17
click at [116, 7] on span "Skincare, [GEOGRAPHIC_DATA]" at bounding box center [141, 9] width 83 height 8
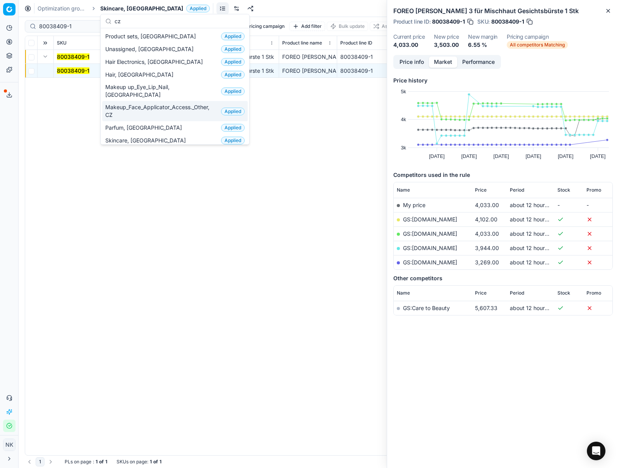
type input "cz"
click at [127, 124] on span "Parfum, [GEOGRAPHIC_DATA]" at bounding box center [145, 128] width 80 height 8
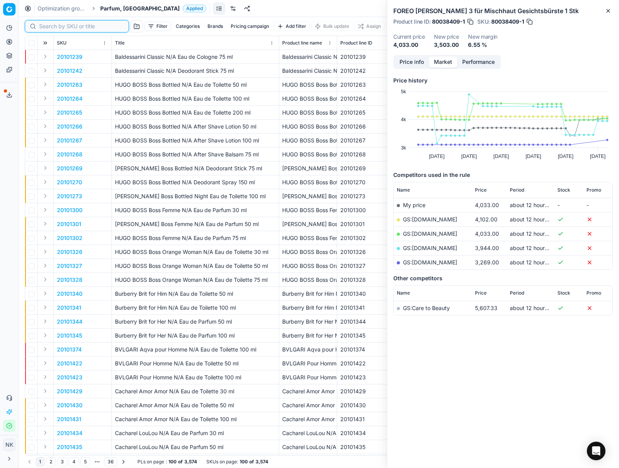
click at [55, 27] on input at bounding box center [81, 26] width 85 height 8
paste input "80052923-200"
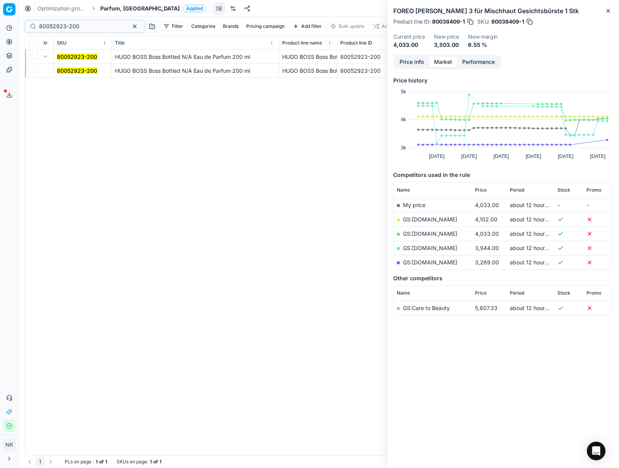
click at [66, 72] on mark "80052923-200" at bounding box center [77, 70] width 40 height 7
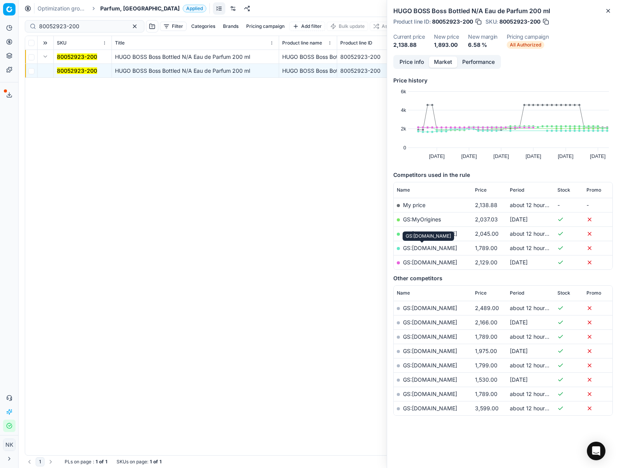
click at [417, 249] on link "GS:[DOMAIN_NAME]" at bounding box center [430, 248] width 54 height 7
click at [74, 24] on input "80052923-200" at bounding box center [81, 26] width 85 height 8
paste input "67059-9"
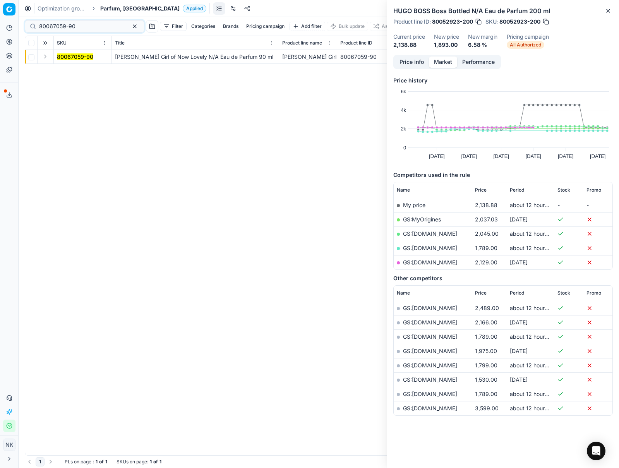
click at [45, 58] on button "Expand" at bounding box center [45, 56] width 9 height 9
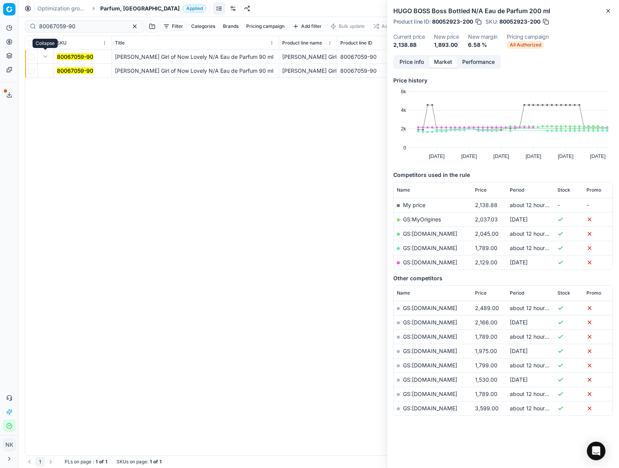
click at [63, 69] on mark "80067059-90" at bounding box center [75, 70] width 36 height 7
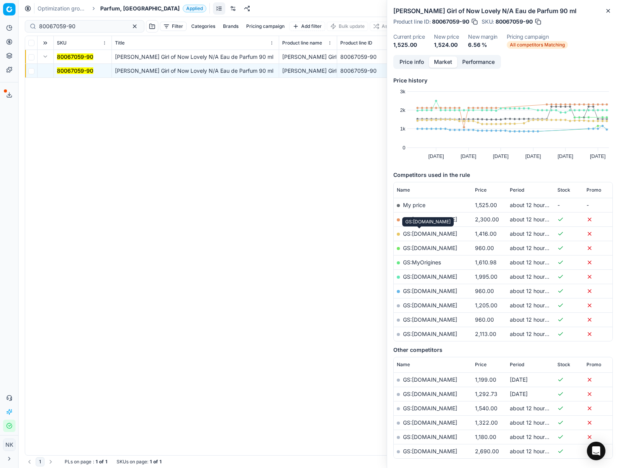
click at [417, 232] on link "GS:[DOMAIN_NAME]" at bounding box center [430, 233] width 54 height 7
click at [90, 27] on input "80067059-90" at bounding box center [81, 26] width 85 height 8
paste input "6318-75"
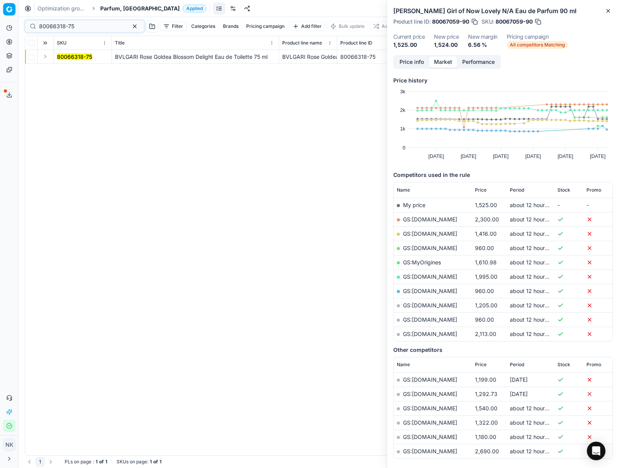
click at [41, 58] on button "Expand" at bounding box center [45, 56] width 9 height 9
click at [62, 71] on mark "80066318-75" at bounding box center [74, 70] width 35 height 7
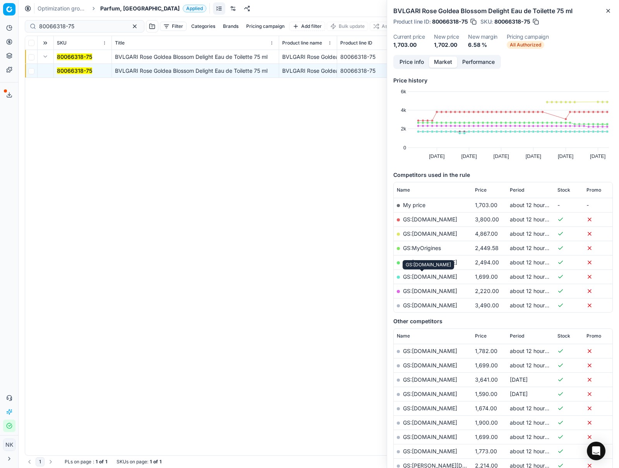
click at [422, 276] on link "GS:[DOMAIN_NAME]" at bounding box center [430, 276] width 54 height 7
click at [77, 26] on input "80066318-75" at bounding box center [81, 26] width 85 height 8
paste input "75906-50"
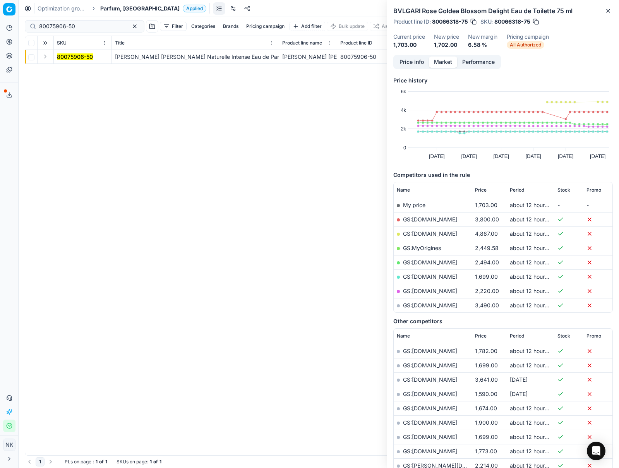
click at [47, 58] on button "Expand" at bounding box center [45, 56] width 9 height 9
click at [62, 69] on mark "80075906-50" at bounding box center [75, 70] width 36 height 7
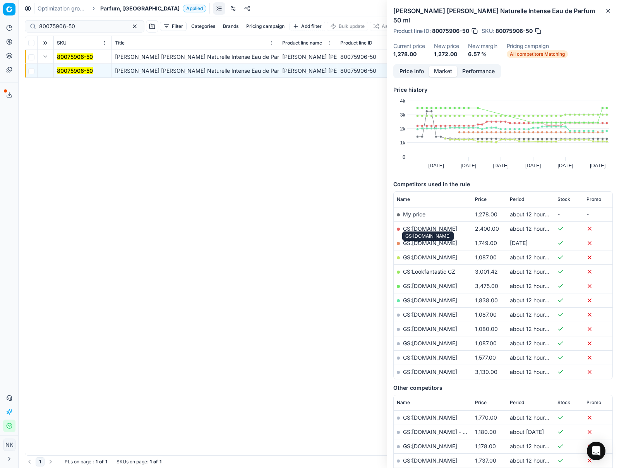
click at [419, 254] on link "GS:[DOMAIN_NAME]" at bounding box center [430, 257] width 54 height 7
click at [88, 28] on input "80075906-50" at bounding box center [81, 26] width 85 height 8
paste input "51954-10"
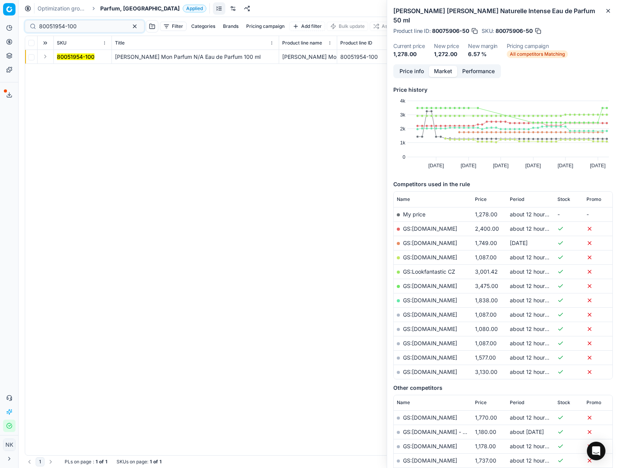
click at [46, 57] on button "Expand" at bounding box center [45, 56] width 9 height 9
click at [70, 68] on mark "80051954-100" at bounding box center [76, 70] width 38 height 7
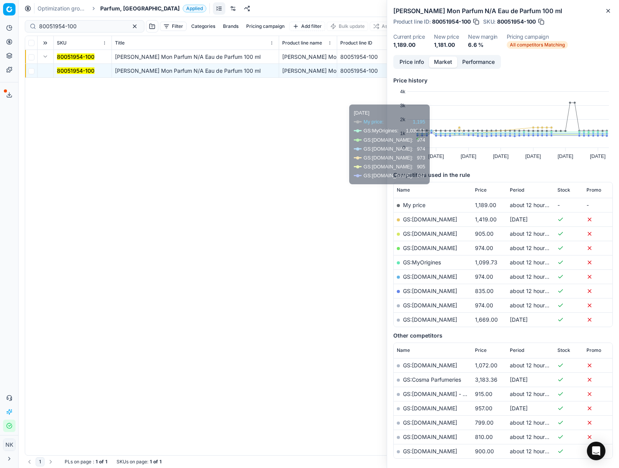
click at [416, 247] on link "GS:[DOMAIN_NAME]" at bounding box center [430, 248] width 54 height 7
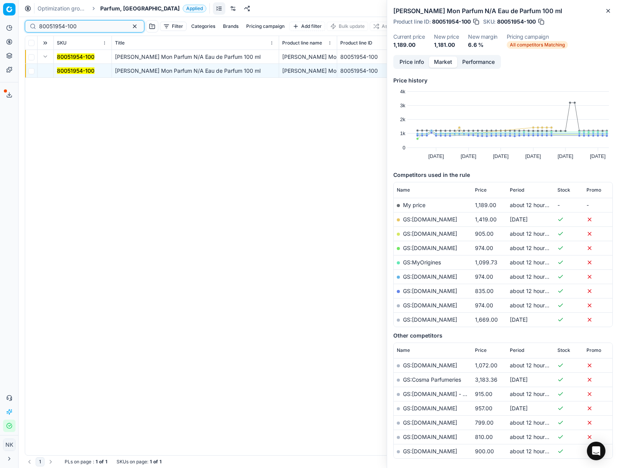
click at [75, 26] on input "80051954-100" at bounding box center [81, 26] width 85 height 8
paste input "01369-2"
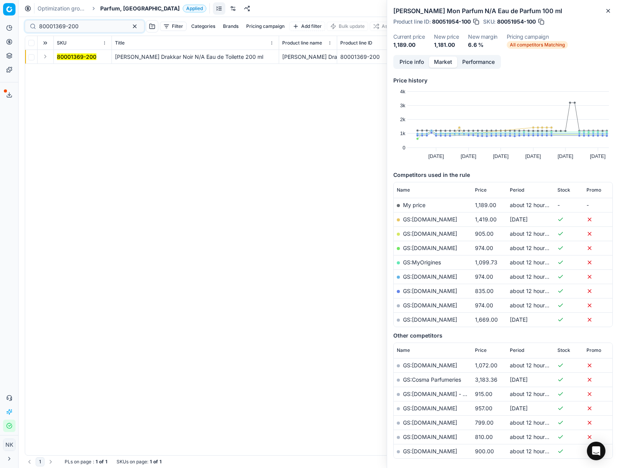
click at [47, 57] on button "Expand" at bounding box center [45, 56] width 9 height 9
click at [69, 72] on mark "80001369-200" at bounding box center [76, 70] width 39 height 7
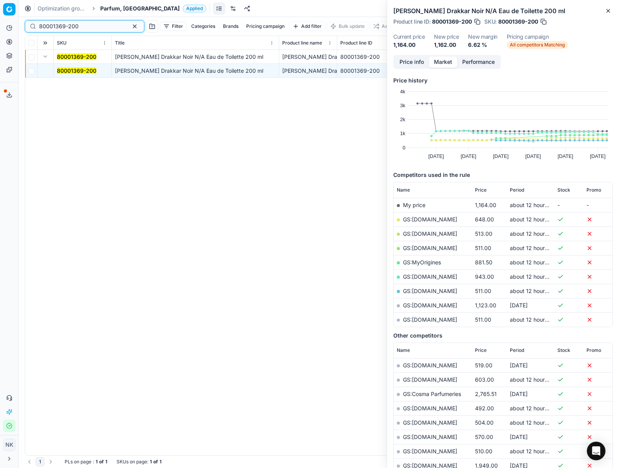
click at [86, 25] on input "80001369-200" at bounding box center [81, 26] width 85 height 8
paste input "3656-1"
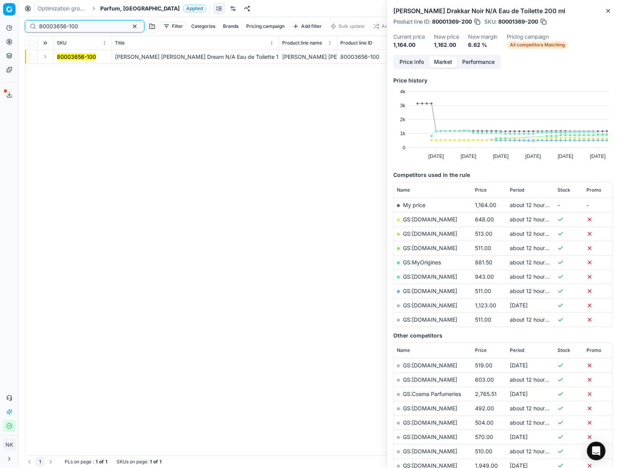
type input "80003656-100"
click at [44, 58] on button "Expand" at bounding box center [45, 56] width 9 height 9
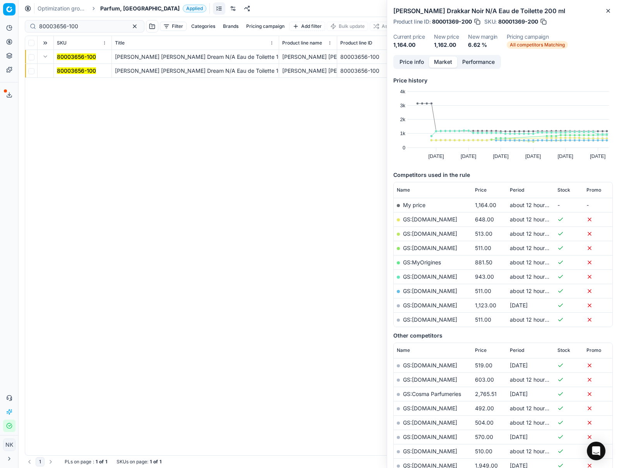
click at [64, 69] on mark "80003656-100" at bounding box center [76, 70] width 39 height 7
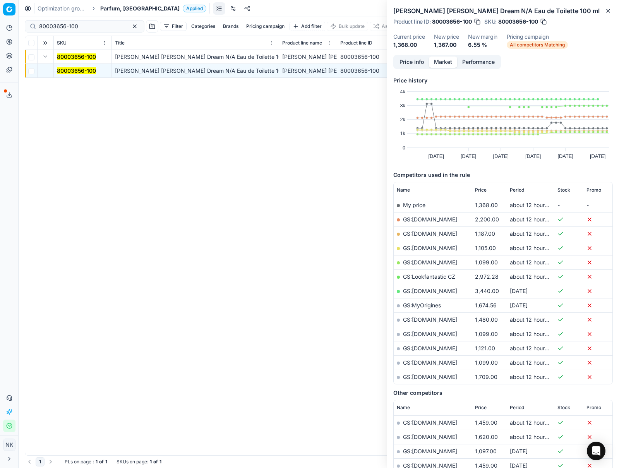
click at [112, 9] on span "Parfum, [GEOGRAPHIC_DATA]" at bounding box center [139, 9] width 79 height 8
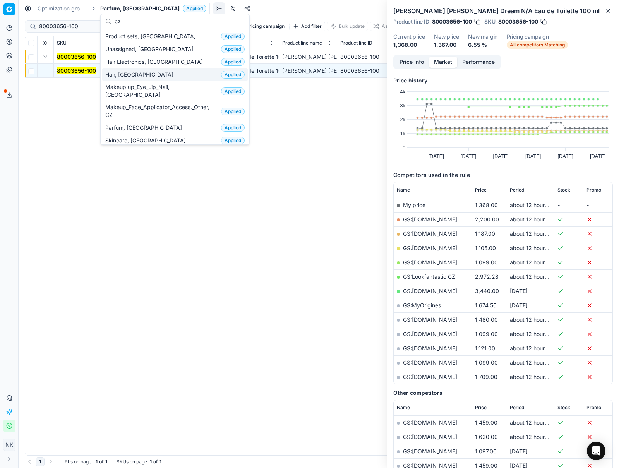
type input "cz"
click at [122, 76] on span "Hair, [GEOGRAPHIC_DATA]" at bounding box center [140, 75] width 71 height 8
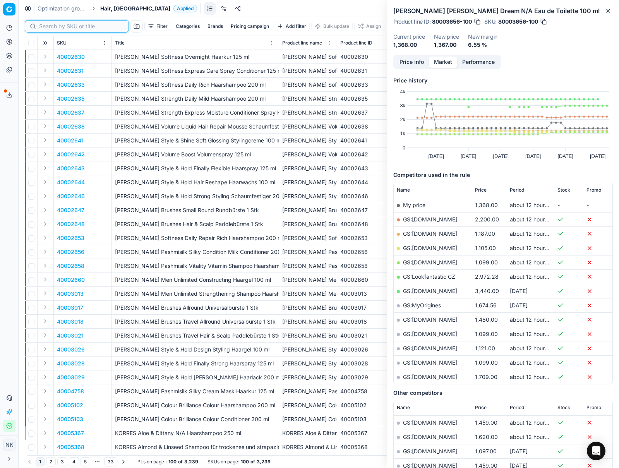
click at [50, 23] on input at bounding box center [81, 26] width 85 height 8
paste input "80076853-750"
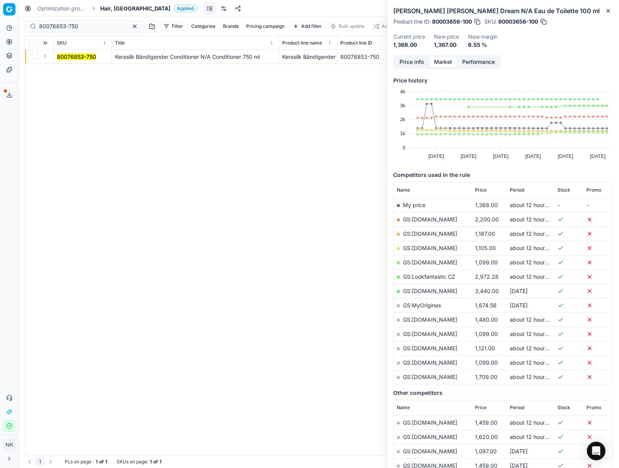
click at [48, 57] on button "Expand" at bounding box center [45, 56] width 9 height 9
click at [67, 68] on mark "80076853-750" at bounding box center [76, 70] width 39 height 7
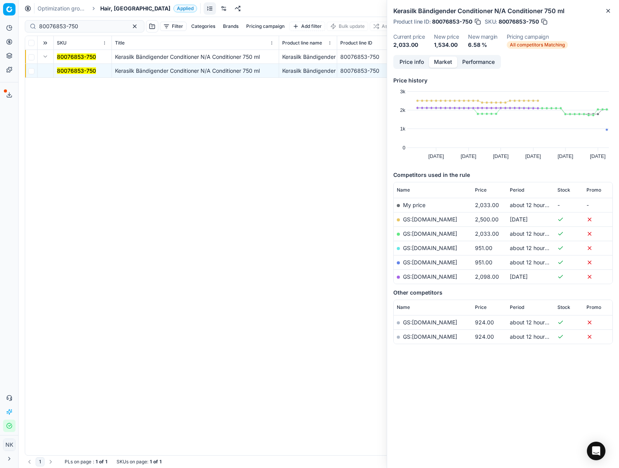
click at [417, 249] on link "GS:[DOMAIN_NAME]" at bounding box center [430, 248] width 54 height 7
click at [84, 24] on input "80076853-750" at bounding box center [81, 26] width 85 height 8
paste input "90003155-0004582"
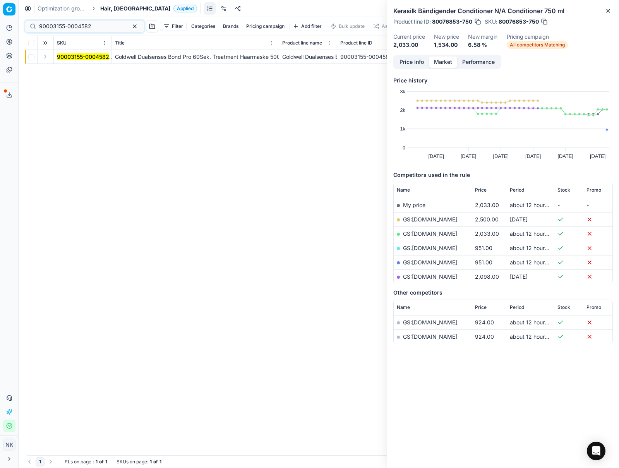
click at [44, 58] on button "Expand" at bounding box center [45, 56] width 9 height 9
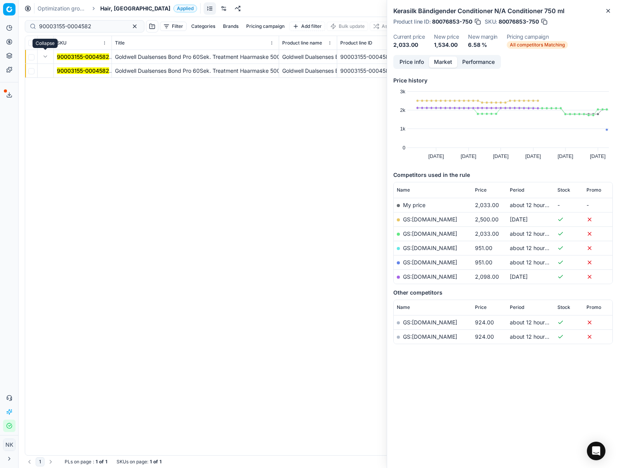
click at [68, 70] on mark "90003155-0004582" at bounding box center [83, 70] width 52 height 7
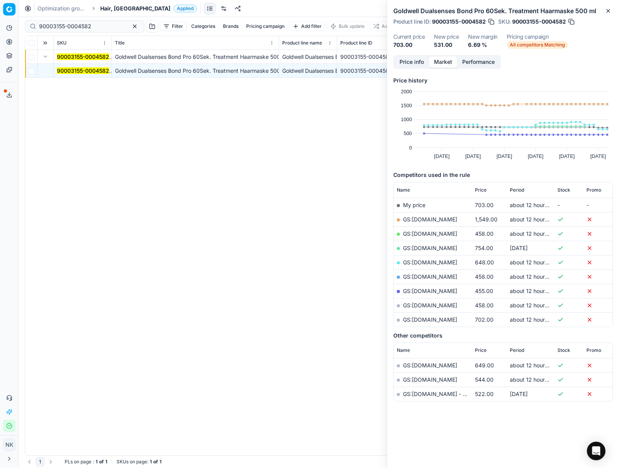
click at [421, 235] on link "GS:[DOMAIN_NAME]" at bounding box center [430, 233] width 54 height 7
click at [100, 29] on input "90003155-0004582" at bounding box center [81, 26] width 85 height 8
paste input "80076852-750"
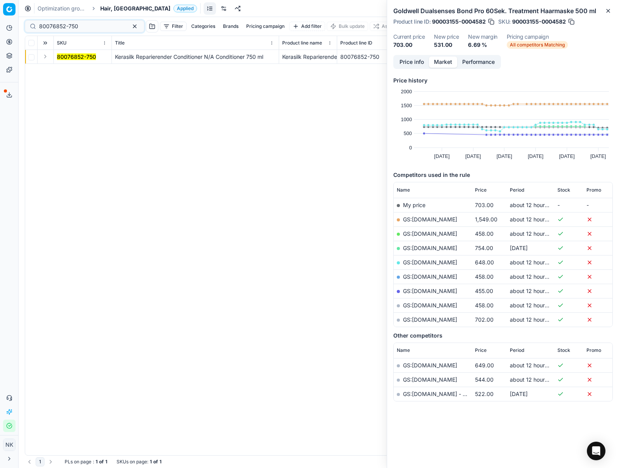
click at [45, 58] on button "Expand" at bounding box center [45, 56] width 9 height 9
click at [66, 70] on mark "80076852-750" at bounding box center [76, 70] width 39 height 7
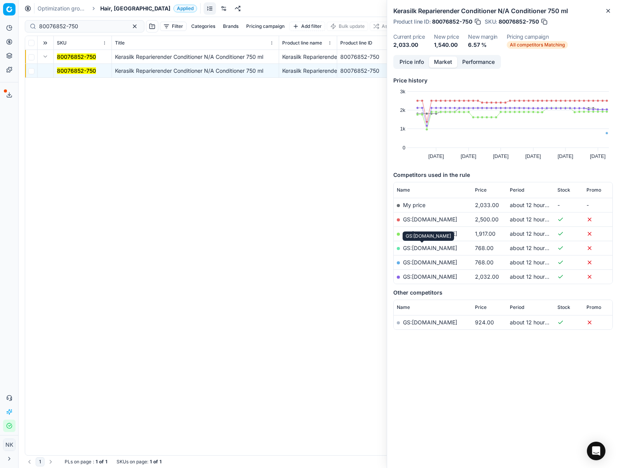
click at [423, 249] on link "GS:[DOMAIN_NAME]" at bounding box center [430, 248] width 54 height 7
click at [72, 24] on input "80076852-750" at bounding box center [81, 26] width 85 height 8
paste input "90005231-0007831"
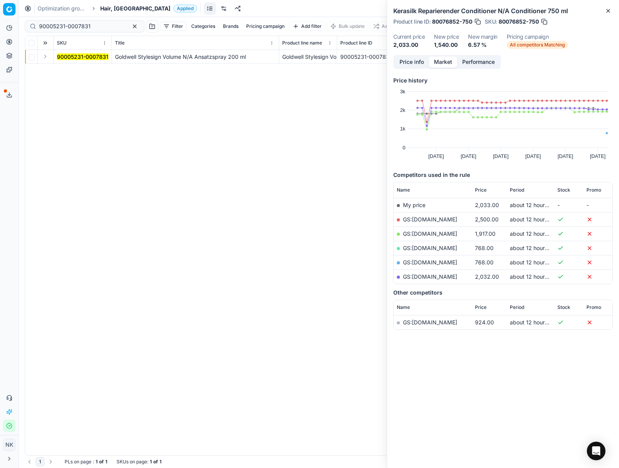
click at [48, 59] on button "Expand" at bounding box center [45, 56] width 9 height 9
click at [65, 68] on mark "90005231-0007831" at bounding box center [82, 70] width 51 height 7
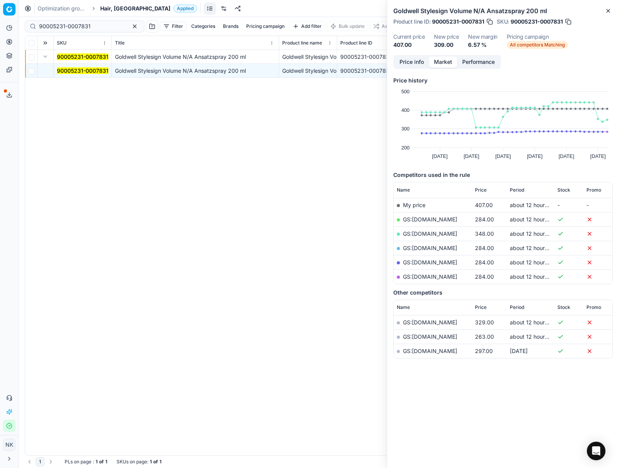
click at [420, 219] on link "GS:[DOMAIN_NAME]" at bounding box center [430, 219] width 54 height 7
click at [102, 23] on input "90005231-0007831" at bounding box center [81, 26] width 85 height 8
paste input "80069294-500"
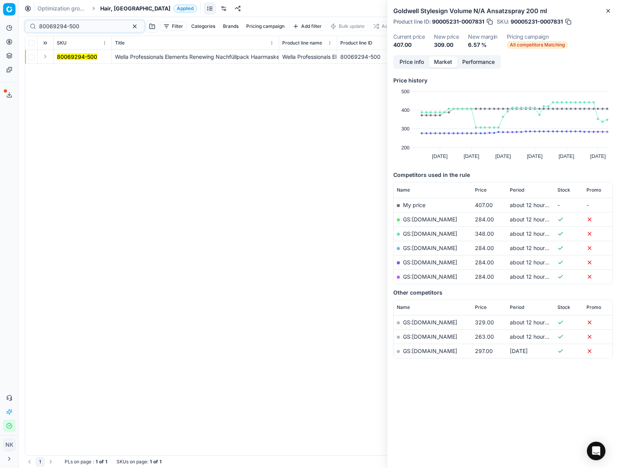
click at [46, 55] on button "Expand" at bounding box center [45, 56] width 9 height 9
click at [69, 71] on mark "80069294-500" at bounding box center [77, 70] width 40 height 7
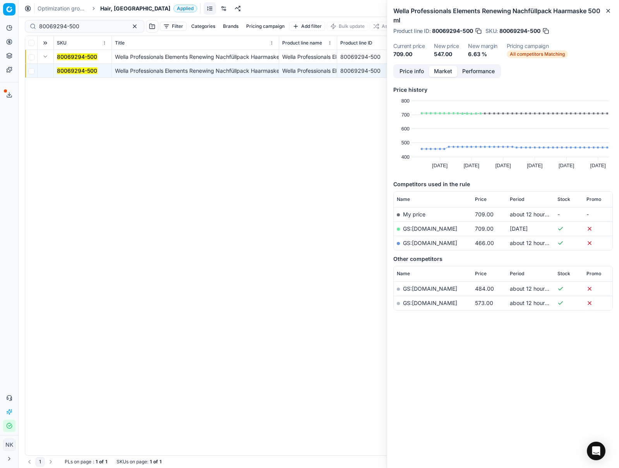
click at [440, 243] on link "GS:[DOMAIN_NAME]" at bounding box center [430, 243] width 54 height 7
click at [84, 25] on input "80069294-500" at bounding box center [81, 26] width 85 height 8
paste input "39328-15"
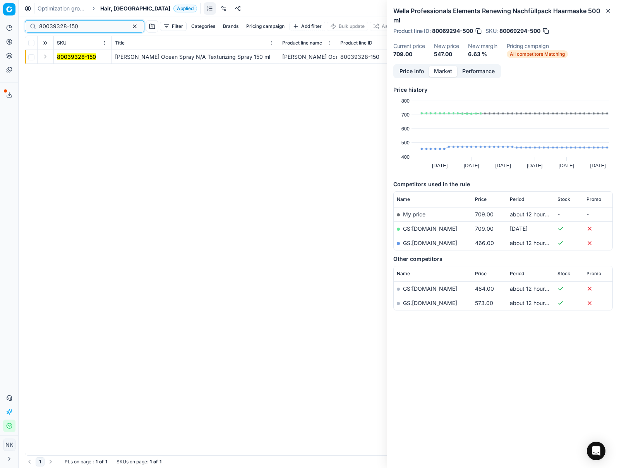
type input "80039328-150"
click at [46, 57] on button "Expand" at bounding box center [45, 56] width 9 height 9
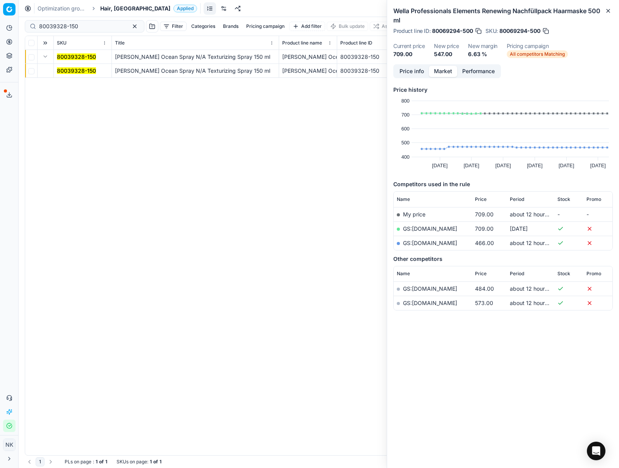
click at [61, 68] on mark "80039328-150" at bounding box center [76, 70] width 39 height 7
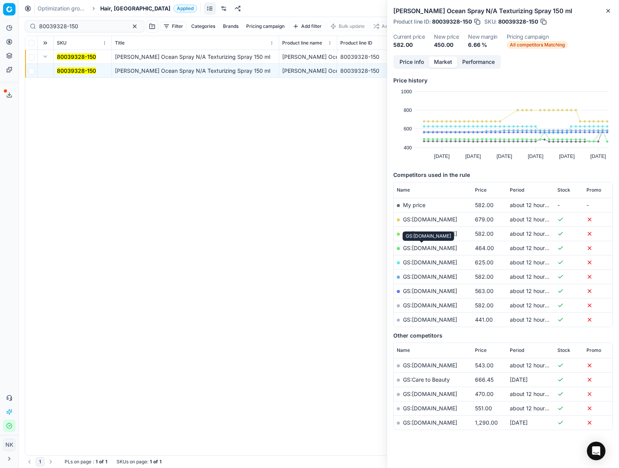
click at [423, 247] on link "GS:[DOMAIN_NAME]" at bounding box center [430, 248] width 54 height 7
click at [109, 7] on span "Hair, [GEOGRAPHIC_DATA]" at bounding box center [135, 9] width 70 height 8
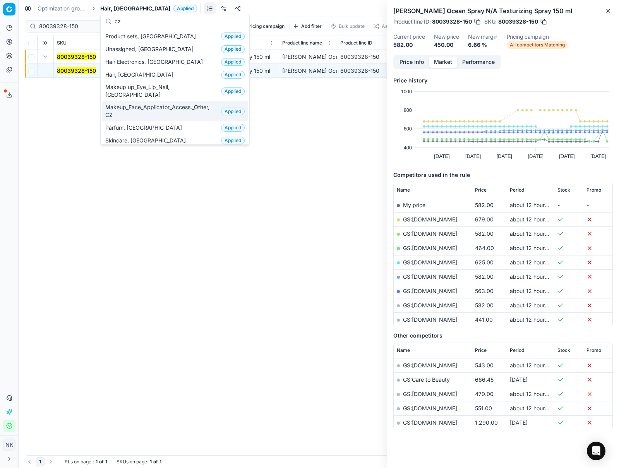
type input "cz"
click at [129, 124] on span "Parfum, [GEOGRAPHIC_DATA]" at bounding box center [145, 128] width 80 height 8
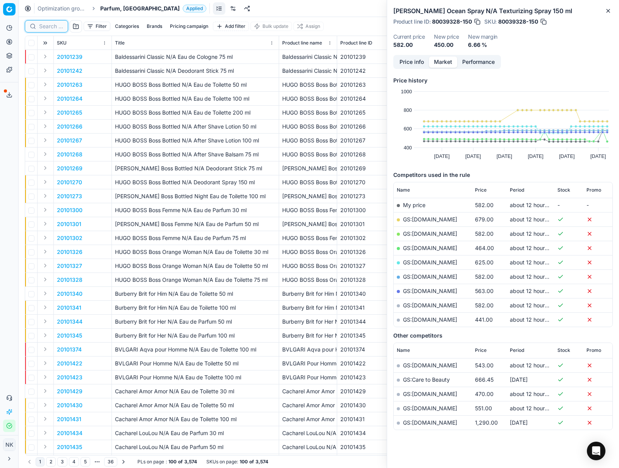
click at [46, 26] on input at bounding box center [51, 26] width 24 height 8
paste input "20130246"
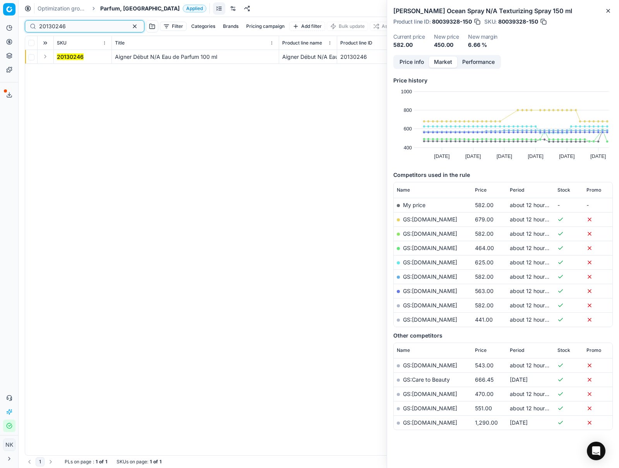
type input "20130246"
click at [45, 55] on button "Expand" at bounding box center [45, 56] width 9 height 9
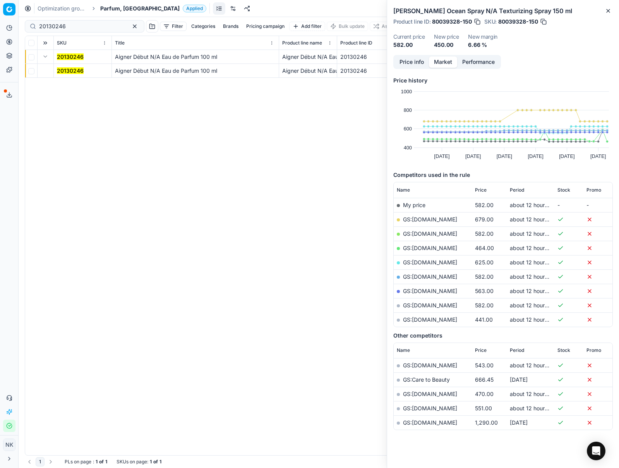
click at [69, 72] on mark "20130246" at bounding box center [70, 70] width 27 height 7
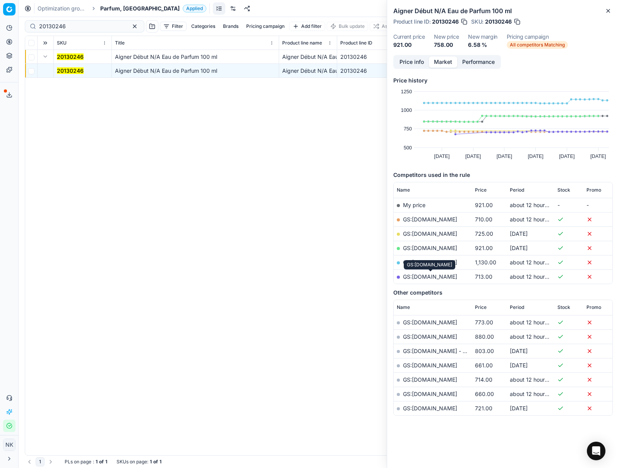
click at [428, 277] on link "GS:[DOMAIN_NAME]" at bounding box center [430, 276] width 54 height 7
click at [114, 7] on span "Parfum, [GEOGRAPHIC_DATA]" at bounding box center [139, 9] width 79 height 8
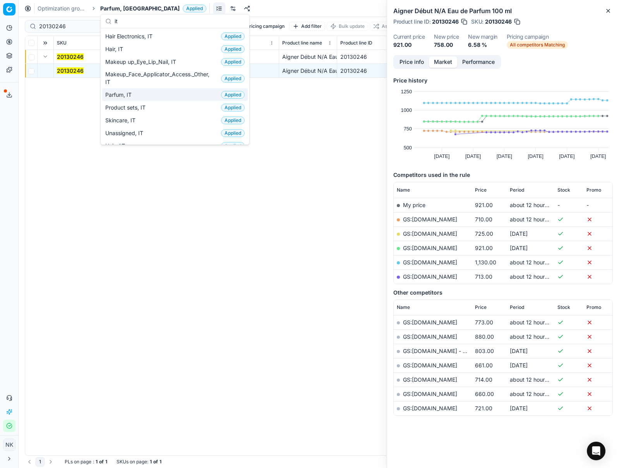
type input "it"
click at [126, 93] on span "Parfum, IT" at bounding box center [119, 95] width 29 height 8
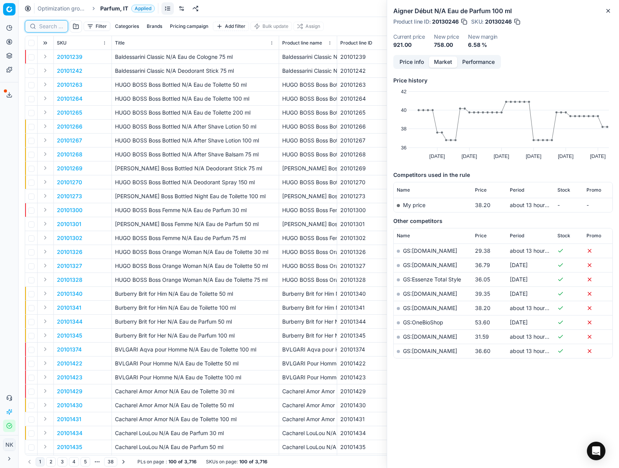
click at [51, 30] on input at bounding box center [51, 26] width 24 height 8
paste input "80022760-100"
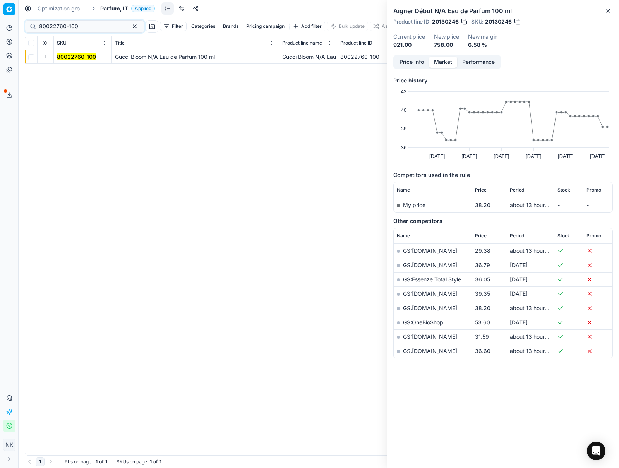
click at [47, 57] on button "Expand" at bounding box center [45, 56] width 9 height 9
click at [69, 69] on mark "80022760-100" at bounding box center [76, 70] width 39 height 7
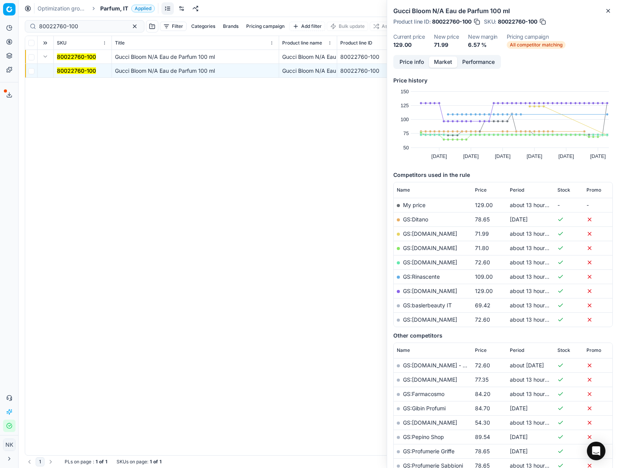
click at [426, 235] on link "GS:[DOMAIN_NAME]" at bounding box center [430, 233] width 54 height 7
click at [421, 248] on link "GS:[DOMAIN_NAME]" at bounding box center [430, 248] width 54 height 7
click at [430, 305] on link "GS:baslerbeauty IT" at bounding box center [427, 305] width 49 height 7
click at [432, 318] on link "GS:[DOMAIN_NAME]" at bounding box center [430, 319] width 54 height 7
click at [428, 305] on link "GS:baslerbeauty IT" at bounding box center [427, 305] width 49 height 7
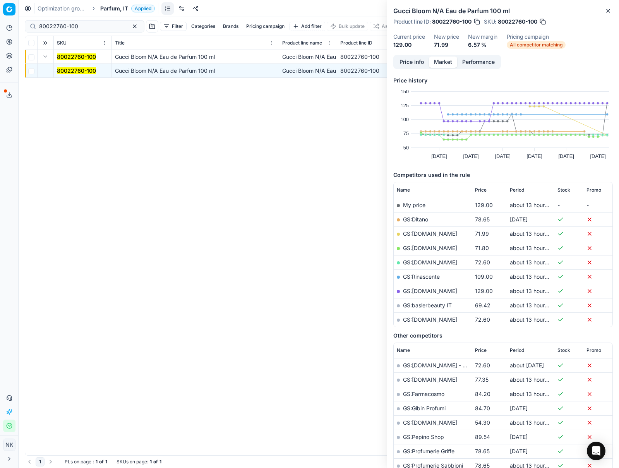
click at [436, 321] on link "GS:[DOMAIN_NAME]" at bounding box center [430, 319] width 54 height 7
click at [422, 248] on link "GS:[DOMAIN_NAME]" at bounding box center [430, 248] width 54 height 7
click at [414, 218] on link "GS:Ditano" at bounding box center [415, 219] width 25 height 7
click at [74, 73] on mark "80022760-100" at bounding box center [76, 70] width 39 height 7
click at [416, 234] on link "GS:[DOMAIN_NAME]" at bounding box center [430, 233] width 54 height 7
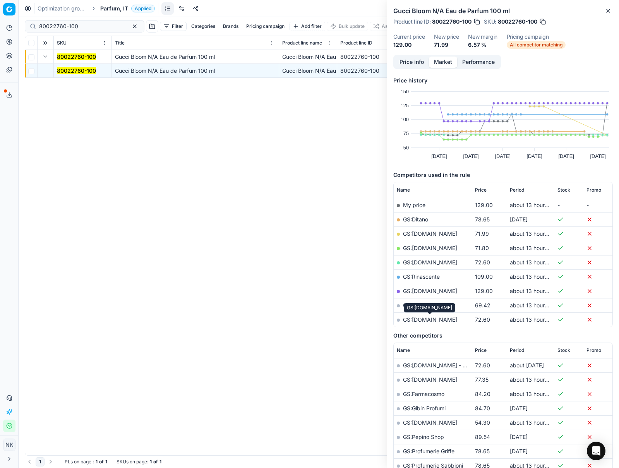
click at [419, 319] on link "GS:[DOMAIN_NAME]" at bounding box center [430, 319] width 54 height 7
click at [90, 23] on input "80022760-100" at bounding box center [81, 26] width 85 height 8
click at [91, 22] on div "80022760-100" at bounding box center [85, 26] width 120 height 12
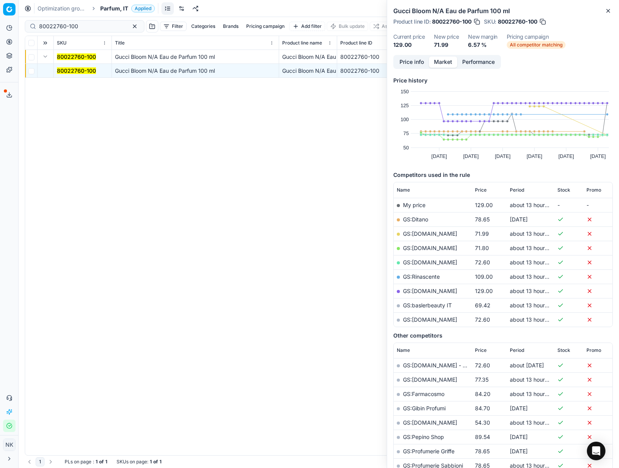
click at [91, 22] on div "80022760-100" at bounding box center [85, 26] width 120 height 12
paste input "90012274-0019368"
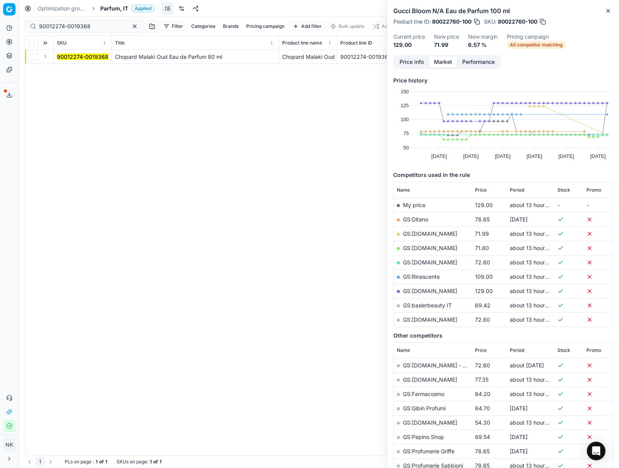
click at [43, 57] on button "Expand" at bounding box center [45, 56] width 9 height 9
click at [70, 70] on mark "90012274-0019368" at bounding box center [82, 70] width 51 height 7
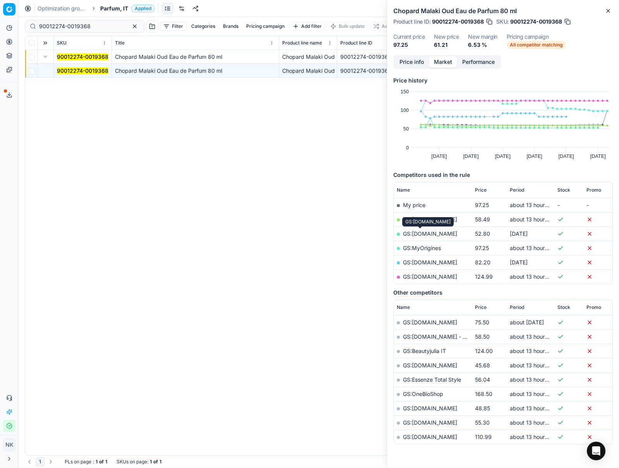
click at [420, 233] on link "GS:[DOMAIN_NAME]" at bounding box center [430, 233] width 54 height 7
click at [423, 218] on link "GS:[DOMAIN_NAME]" at bounding box center [430, 219] width 54 height 7
click at [95, 26] on input "90012274-0019368" at bounding box center [81, 26] width 85 height 8
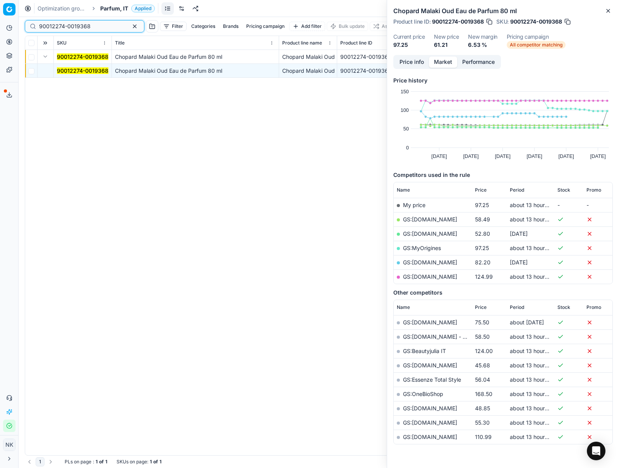
paste input "20101693"
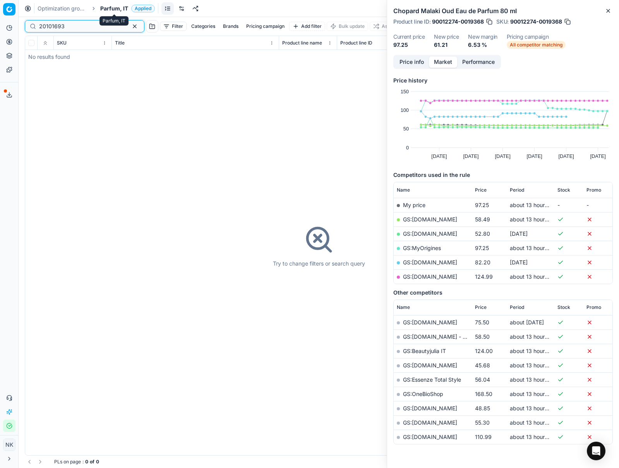
type input "20101693"
click at [107, 6] on span "Parfum, IT" at bounding box center [114, 9] width 28 height 8
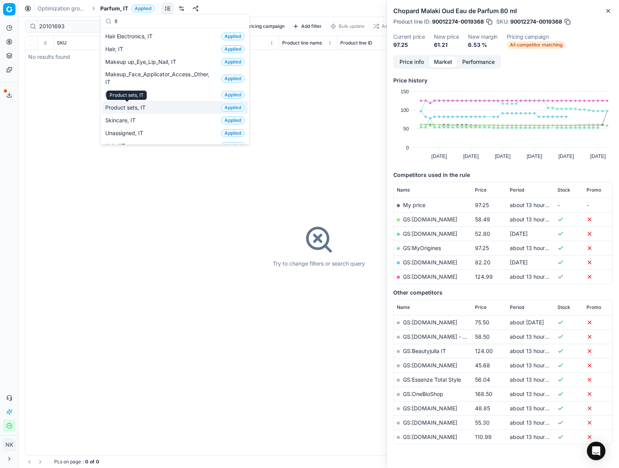
type input "it"
click at [132, 108] on span "Product sets, IT" at bounding box center [126, 108] width 43 height 8
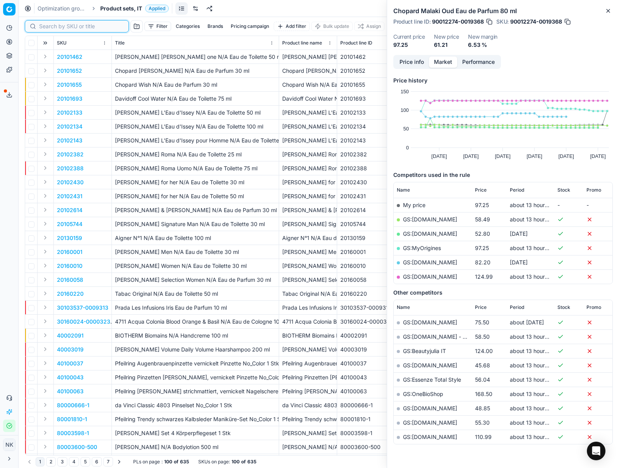
click at [51, 26] on input at bounding box center [81, 26] width 85 height 8
paste input "20101693"
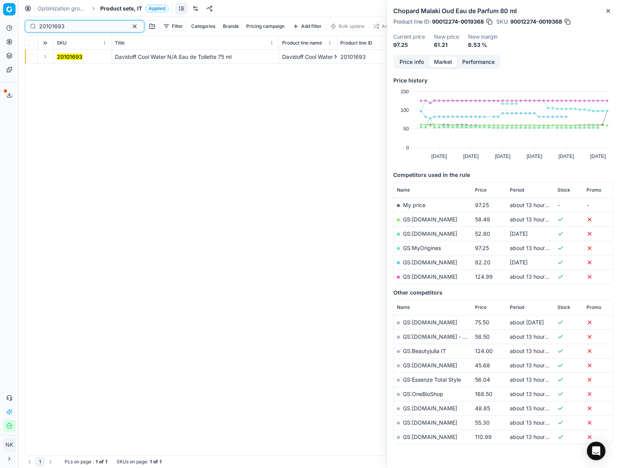
type input "20101693"
click at [45, 58] on button "Expand" at bounding box center [45, 56] width 9 height 9
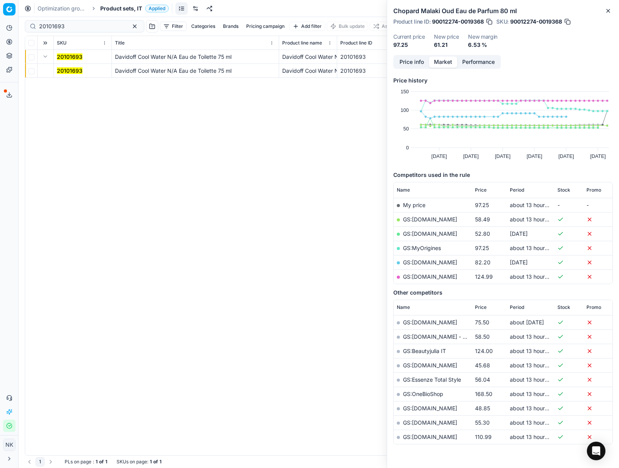
click at [65, 67] on span "20101693" at bounding box center [70, 71] width 26 height 8
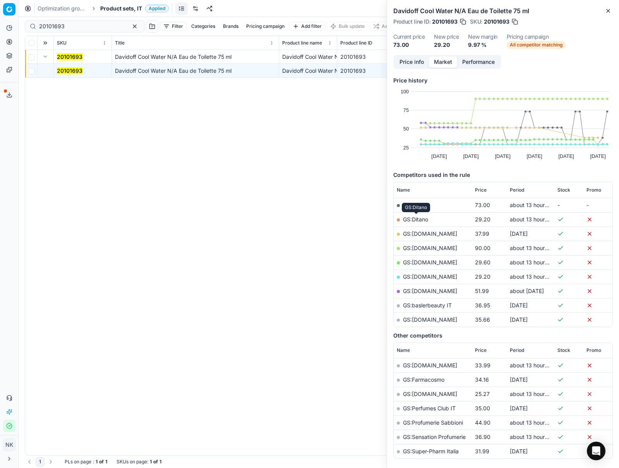
click at [417, 219] on link "GS:Ditano" at bounding box center [415, 219] width 25 height 7
click at [113, 8] on span "Product sets, IT" at bounding box center [121, 9] width 42 height 8
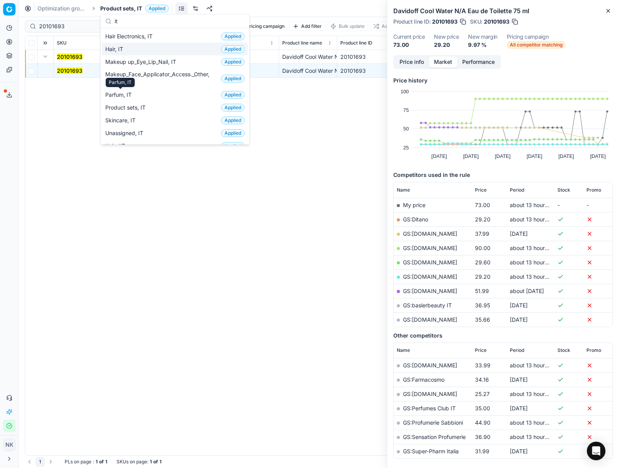
type input "it"
click at [118, 48] on span "Hair, IT" at bounding box center [115, 49] width 21 height 8
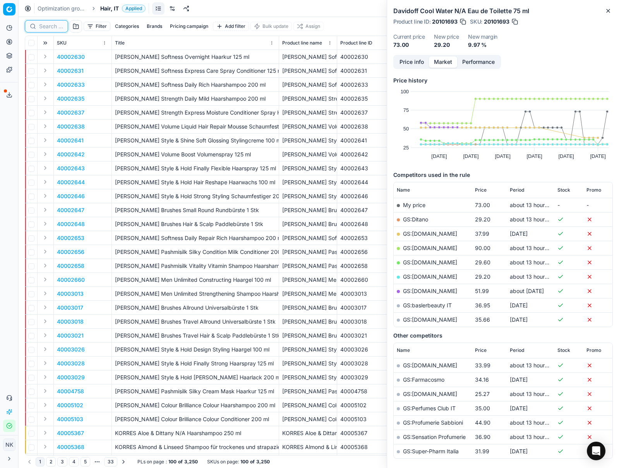
click at [51, 29] on input at bounding box center [51, 26] width 24 height 8
paste input "80075291-1"
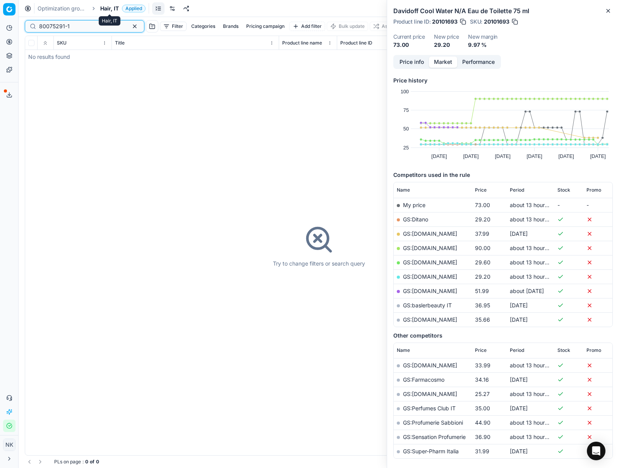
type input "80075291-1"
click at [107, 8] on span "Hair, IT" at bounding box center [109, 9] width 19 height 8
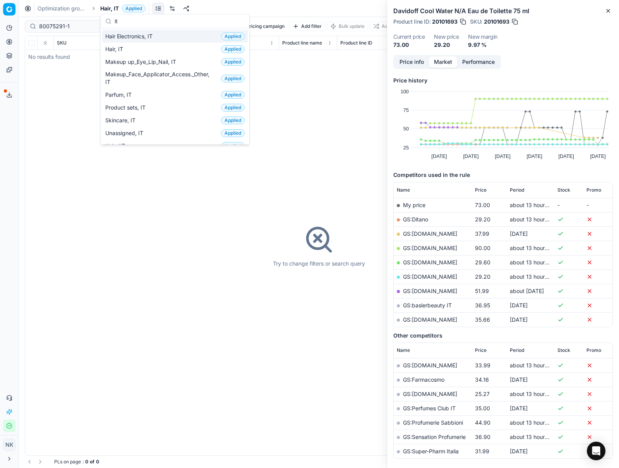
type input "it"
click at [130, 38] on span "Hair Electronics, IT" at bounding box center [130, 37] width 50 height 8
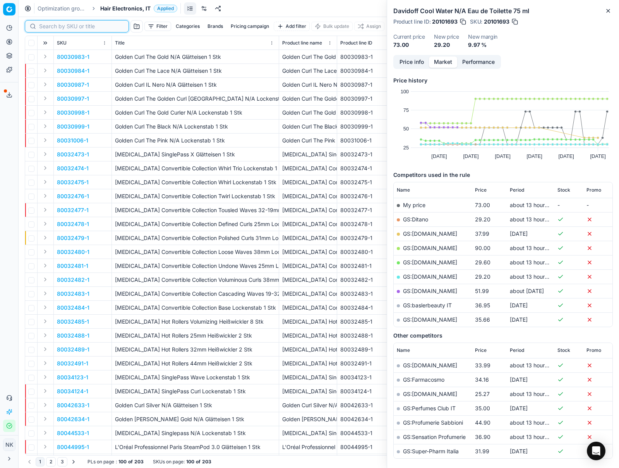
click at [47, 26] on input at bounding box center [81, 26] width 85 height 8
paste input "80075291-1"
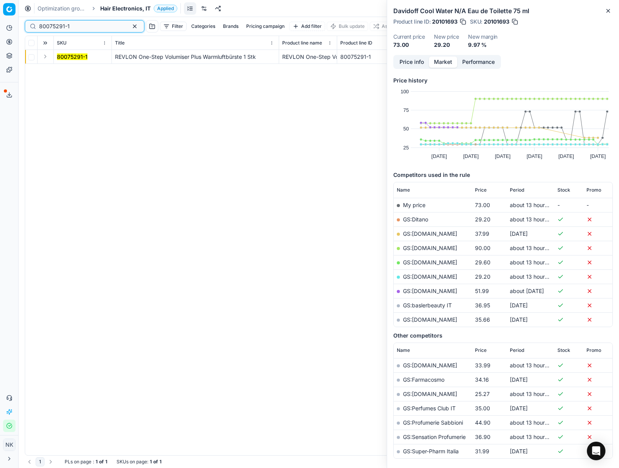
type input "80075291-1"
click at [46, 59] on button "Expand" at bounding box center [45, 56] width 9 height 9
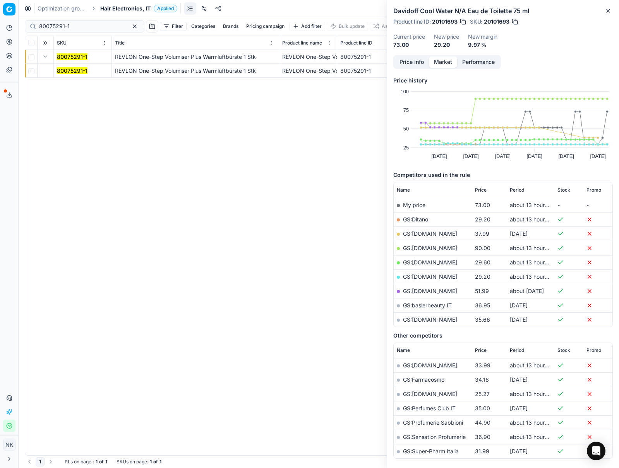
click at [69, 69] on mark "80075291-1" at bounding box center [72, 70] width 31 height 7
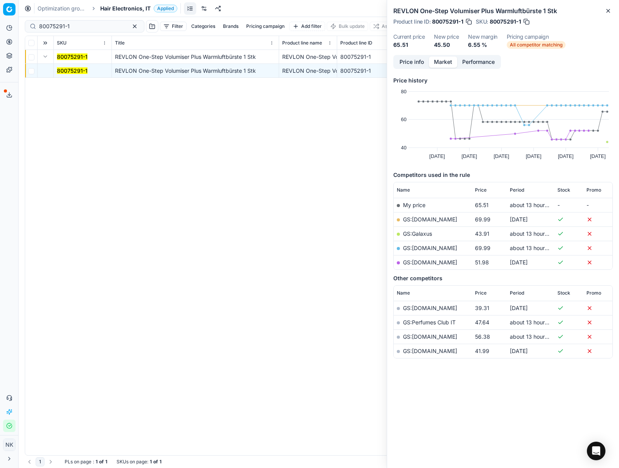
click at [423, 233] on link "GS:Galaxus" at bounding box center [417, 233] width 29 height 7
click at [125, 10] on span "Hair Electronics, IT" at bounding box center [125, 9] width 50 height 8
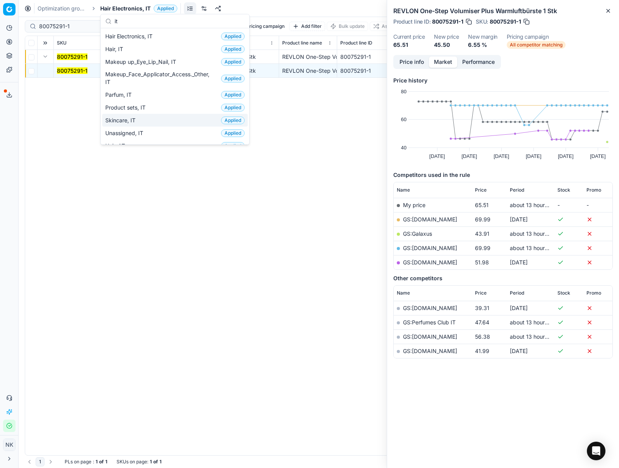
type input "it"
click at [125, 125] on div "Skincare, IT Applied" at bounding box center [175, 120] width 146 height 13
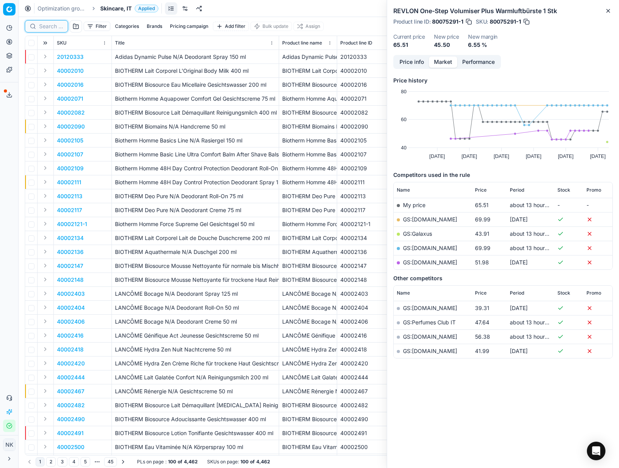
click at [54, 28] on input at bounding box center [51, 26] width 24 height 8
paste input "80059245-100"
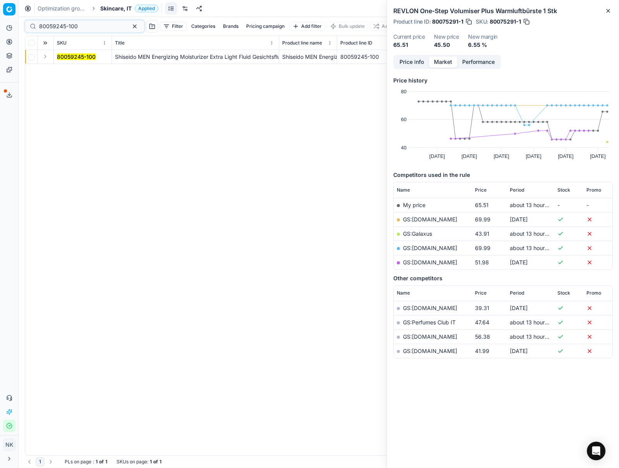
click at [43, 57] on button "Expand" at bounding box center [45, 56] width 9 height 9
click at [71, 72] on mark "80059245-100" at bounding box center [76, 70] width 39 height 7
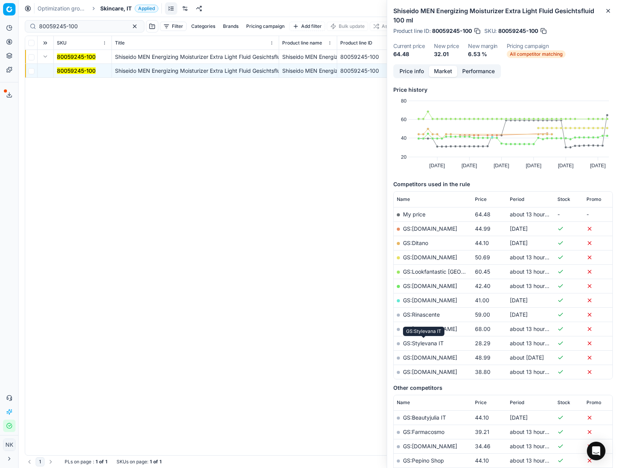
click at [429, 342] on link "GS:Stylevana IT" at bounding box center [423, 343] width 41 height 7
click at [88, 26] on input "80059245-100" at bounding box center [81, 26] width 85 height 8
paste input "90007459-0011386"
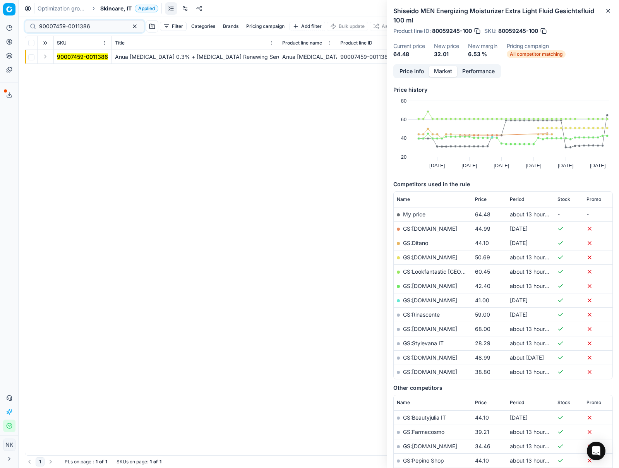
click at [47, 60] on button "Expand" at bounding box center [45, 56] width 9 height 9
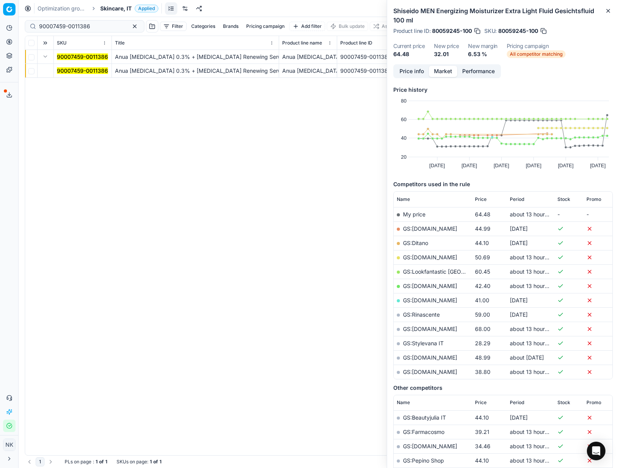
click at [78, 67] on span "90007459-0011386" at bounding box center [82, 71] width 51 height 8
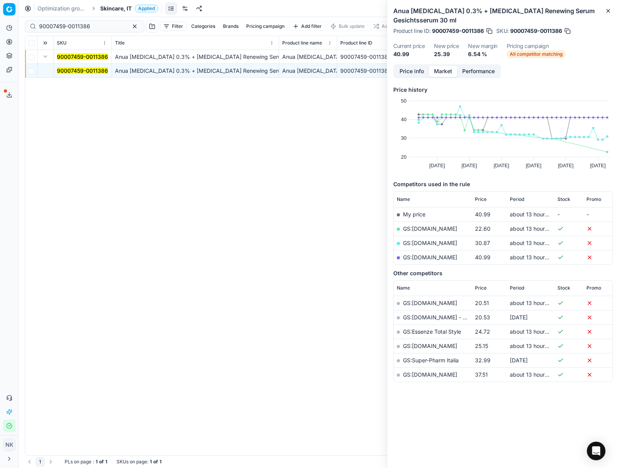
click at [78, 67] on span "90007459-0011386" at bounding box center [82, 71] width 51 height 8
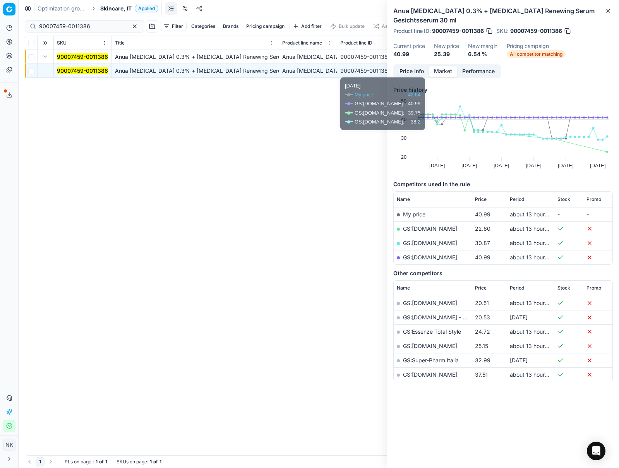
click at [424, 225] on link "GS:[DOMAIN_NAME]" at bounding box center [430, 228] width 54 height 7
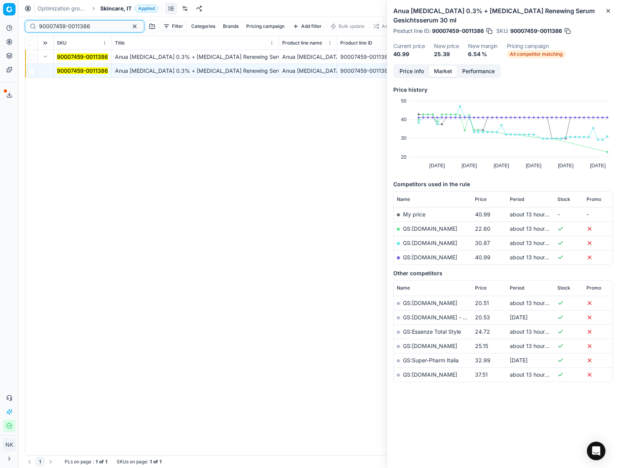
click at [88, 27] on input "90007459-0011386" at bounding box center [81, 26] width 85 height 8
paste input "9978-0015399"
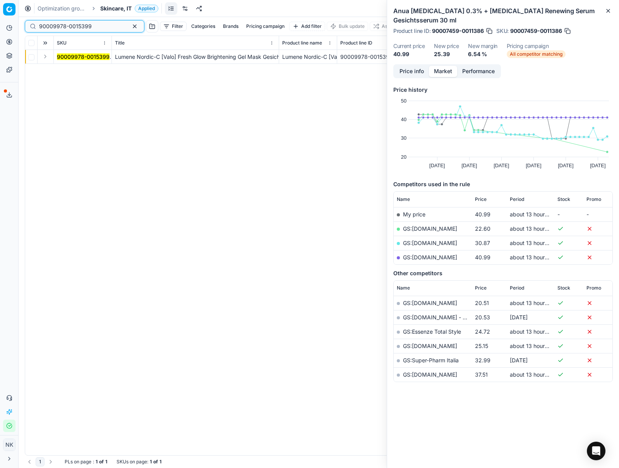
type input "90009978-0015399"
click at [45, 54] on button "Expand" at bounding box center [45, 56] width 9 height 9
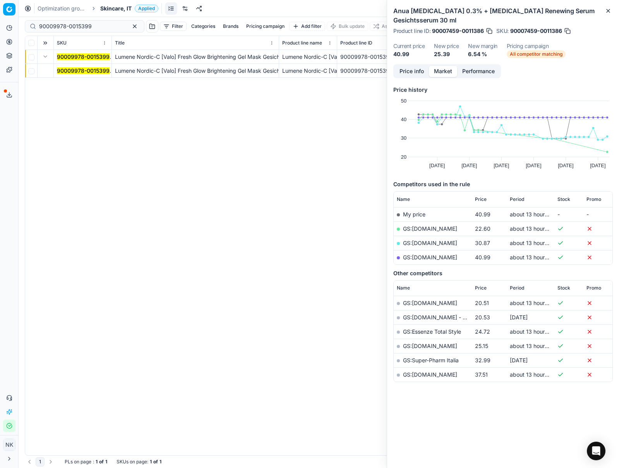
click at [62, 71] on mark "90009978-0015399" at bounding box center [83, 70] width 53 height 7
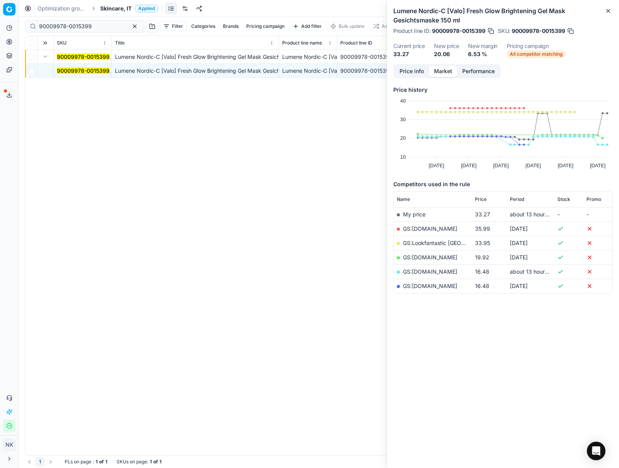
click at [424, 257] on link "GS:[DOMAIN_NAME]" at bounding box center [430, 257] width 54 height 7
click at [422, 270] on link "GS:[DOMAIN_NAME]" at bounding box center [430, 271] width 54 height 7
click at [113, 11] on span "Skincare, IT" at bounding box center [115, 9] width 31 height 8
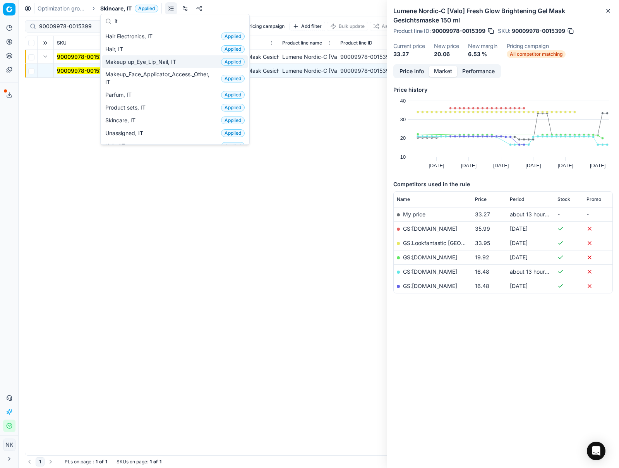
type input "it"
click at [126, 65] on span "Makeup up_Eye_Lip_Nail, IT" at bounding box center [142, 62] width 74 height 8
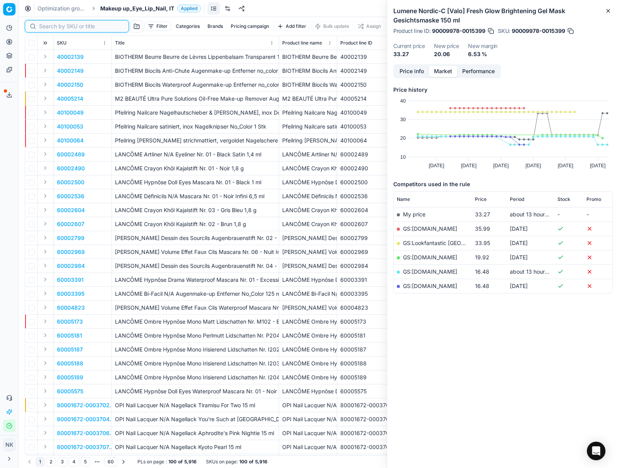
click at [49, 26] on input at bounding box center [81, 26] width 85 height 8
paste input "90012817-0020417"
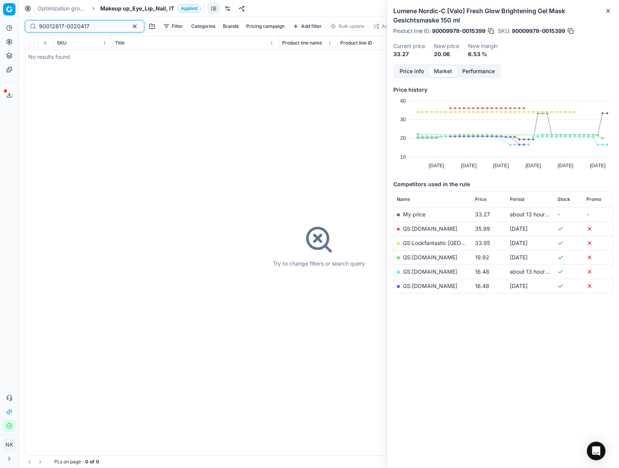
type input "90012817-0020417"
click at [124, 7] on span "Makeup up_Eye_Lip_Nail, IT" at bounding box center [137, 9] width 74 height 8
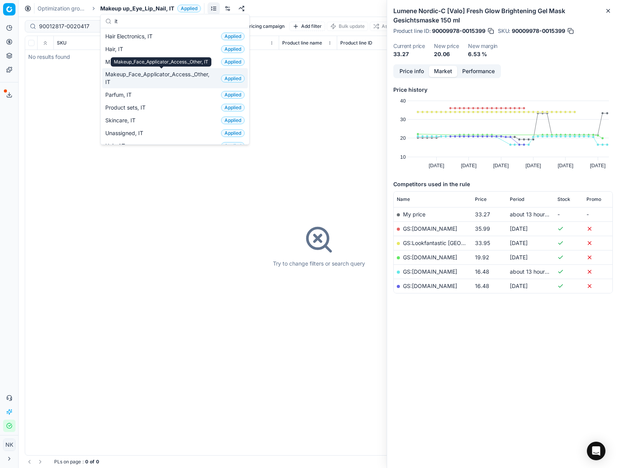
type input "it"
click at [144, 81] on span "Makeup_Face_Applicator_Access._Other, IT" at bounding box center [161, 77] width 113 height 15
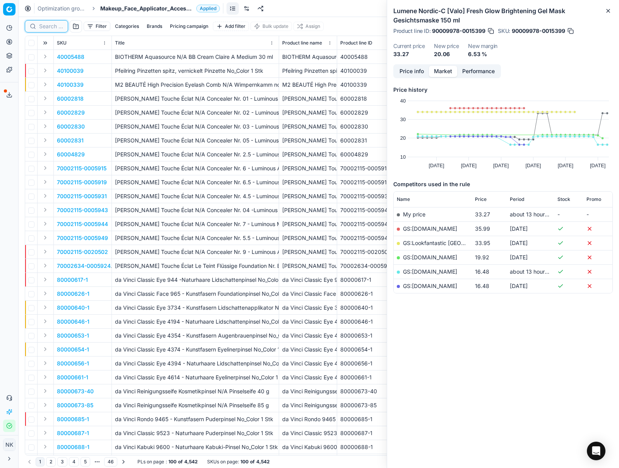
click at [45, 27] on input at bounding box center [51, 26] width 24 height 8
paste input "90012817-0020417"
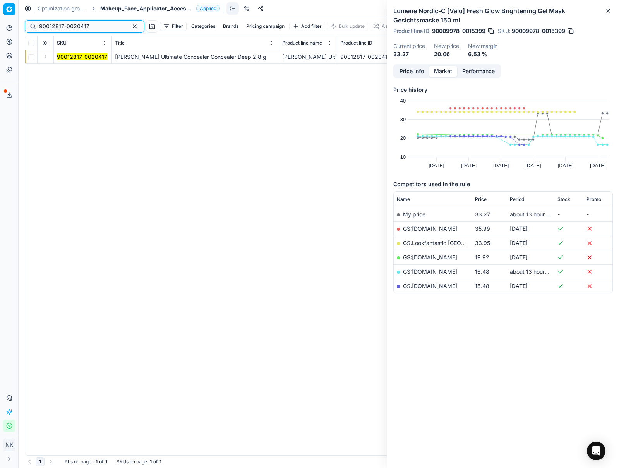
type input "90012817-0020417"
click at [43, 59] on button "Expand" at bounding box center [45, 56] width 9 height 9
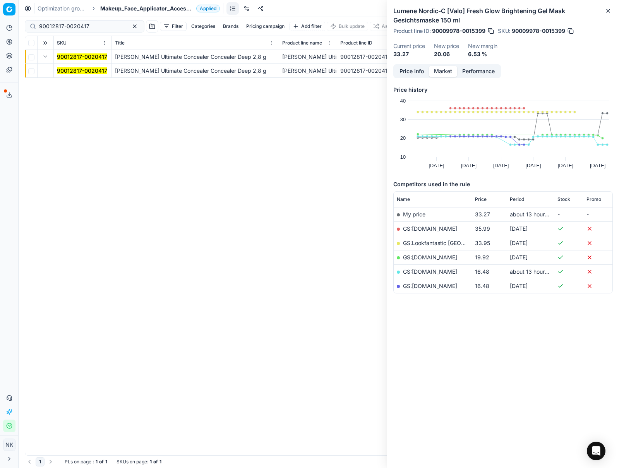
click at [67, 71] on mark "90012817-0020417" at bounding box center [82, 70] width 50 height 7
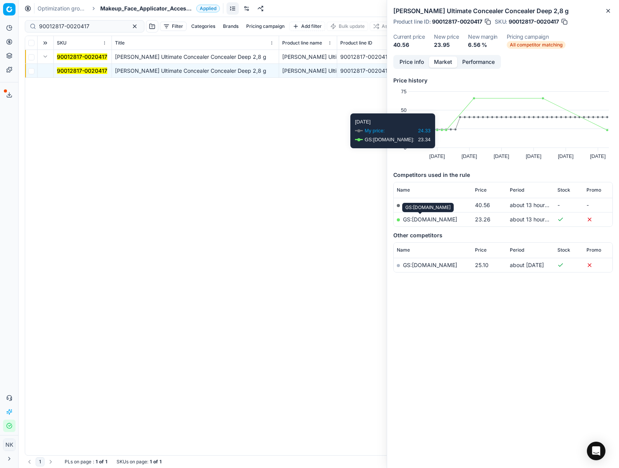
click at [423, 218] on link "GS:[DOMAIN_NAME]" at bounding box center [430, 219] width 54 height 7
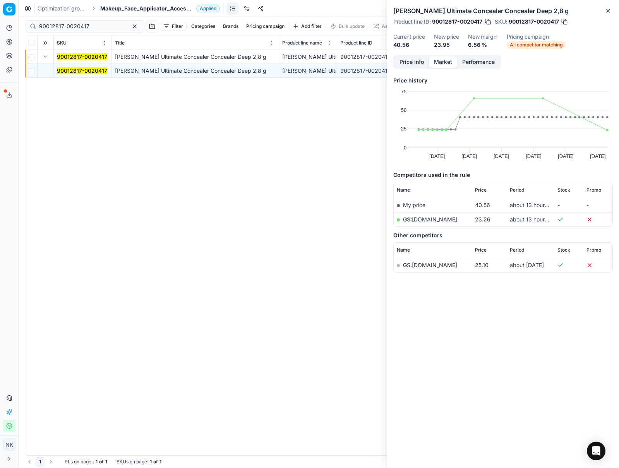
click at [114, 6] on span "Makeup_Face_Applicator_Access._Other, IT" at bounding box center [146, 9] width 93 height 8
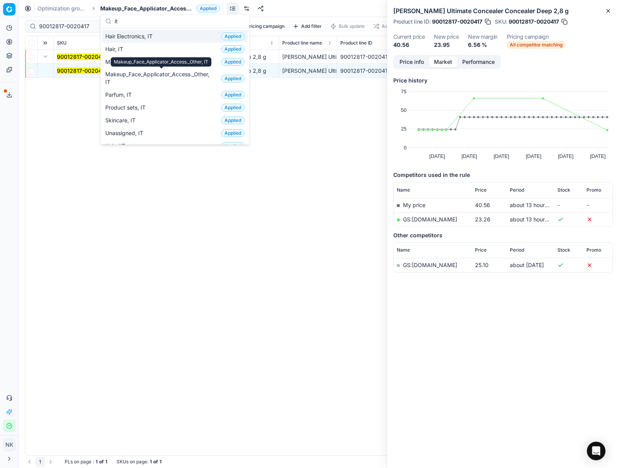
type input "it"
click at [122, 48] on span "Hair, IT" at bounding box center [115, 49] width 21 height 8
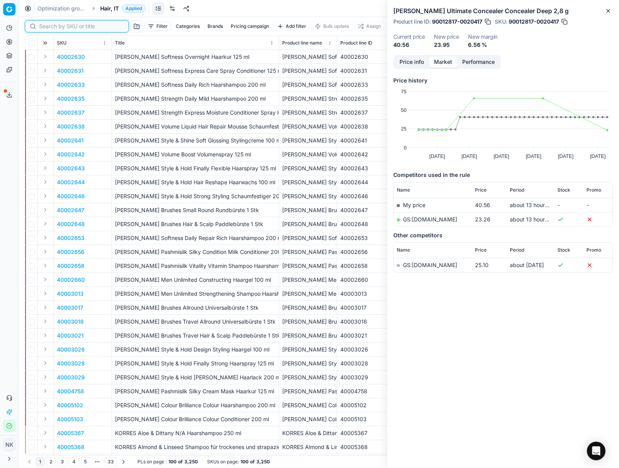
click at [55, 28] on input at bounding box center [81, 26] width 85 height 8
paste input "90006118-0009238"
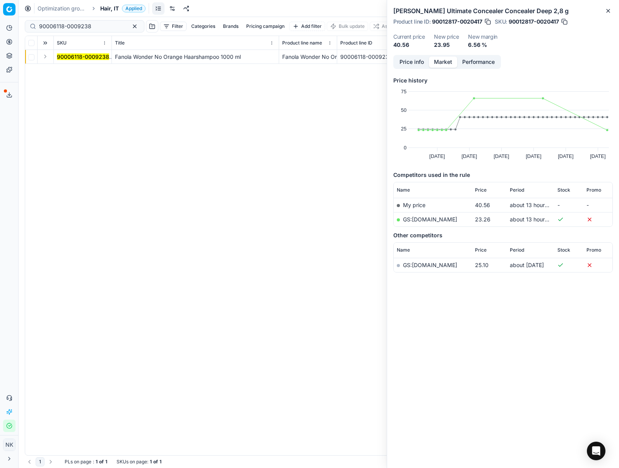
click at [35, 65] on div "90006118-0009238 Fanola Wonder No Orange Haarshampoo 1000 [PERSON_NAME] Wonder …" at bounding box center [318, 252] width 587 height 405
click at [52, 55] on td at bounding box center [46, 57] width 16 height 14
click at [38, 59] on td at bounding box center [46, 57] width 16 height 14
click at [41, 57] on button "Expand" at bounding box center [45, 56] width 9 height 9
click at [56, 72] on td "90006118-0009238" at bounding box center [83, 71] width 58 height 14
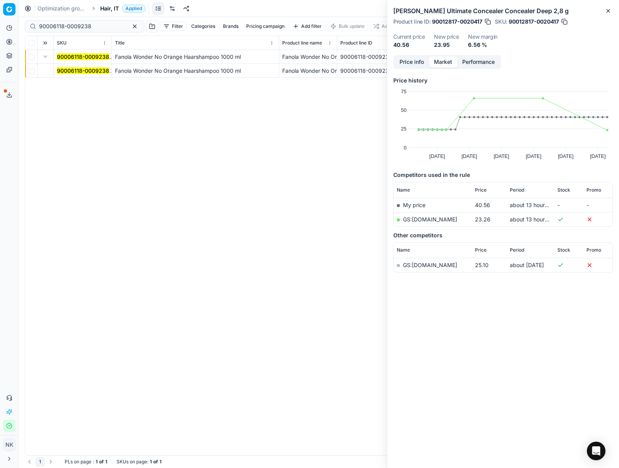
click at [60, 72] on mark "90006118-0009238" at bounding box center [83, 70] width 52 height 7
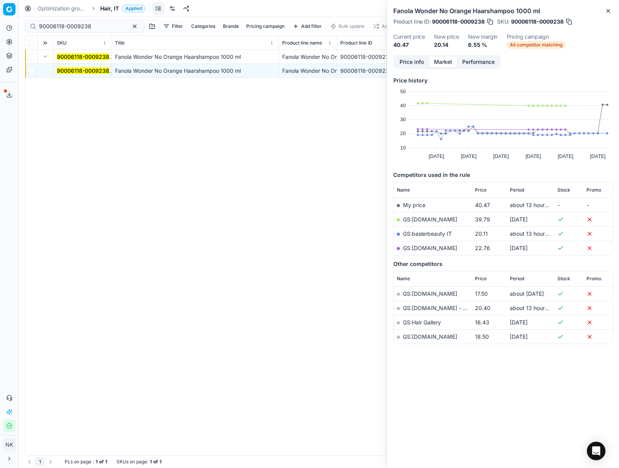
click at [429, 232] on link "GS:baslerbeauty IT" at bounding box center [427, 233] width 49 height 7
click at [91, 26] on input "90006118-0009238" at bounding box center [81, 26] width 85 height 8
paste input "80061028-200"
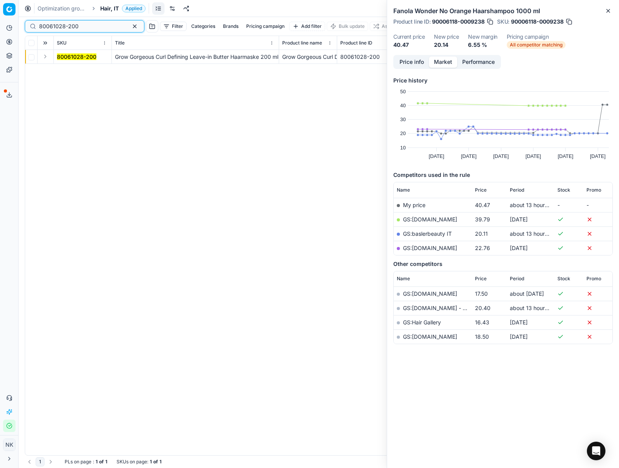
type input "80061028-200"
click at [42, 57] on button "Expand" at bounding box center [45, 56] width 9 height 9
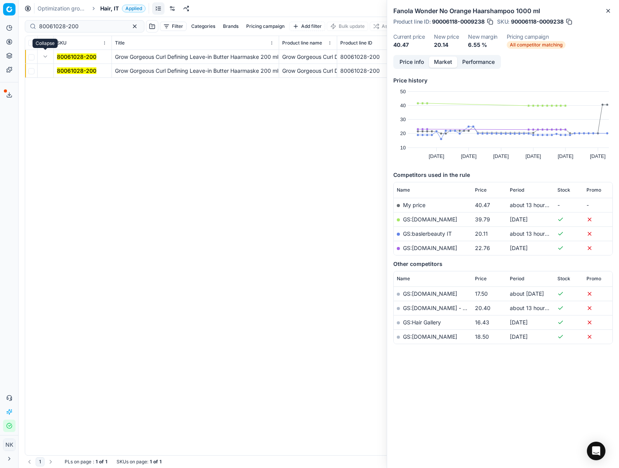
click at [69, 69] on mark "80061028-200" at bounding box center [76, 70] width 39 height 7
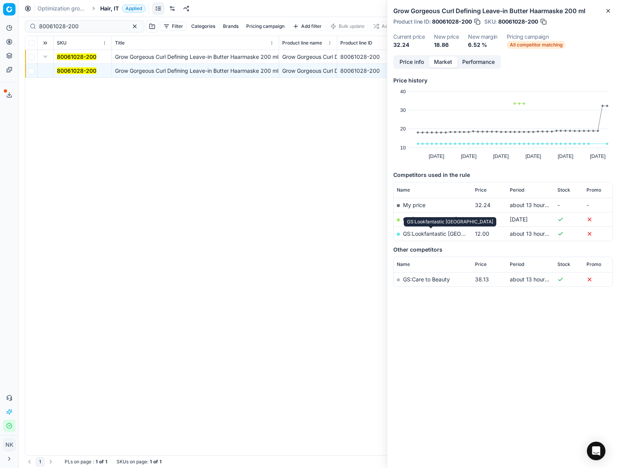
click at [431, 233] on link "GS:Lookfantastic [GEOGRAPHIC_DATA]" at bounding box center [453, 233] width 100 height 7
click at [108, 6] on span "Hair, IT" at bounding box center [109, 9] width 19 height 8
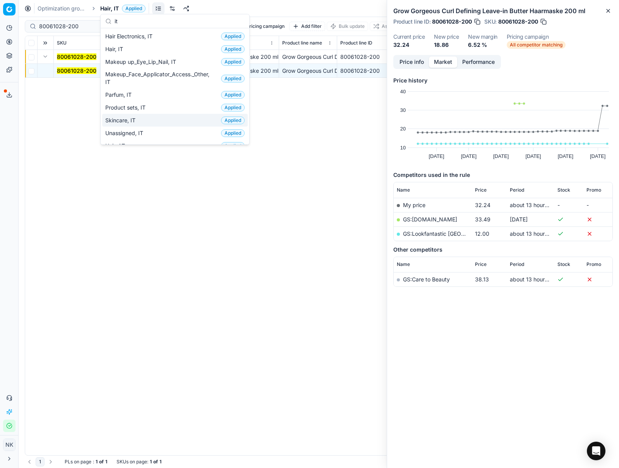
type input "it"
click at [132, 120] on span "Skincare, IT" at bounding box center [121, 121] width 33 height 8
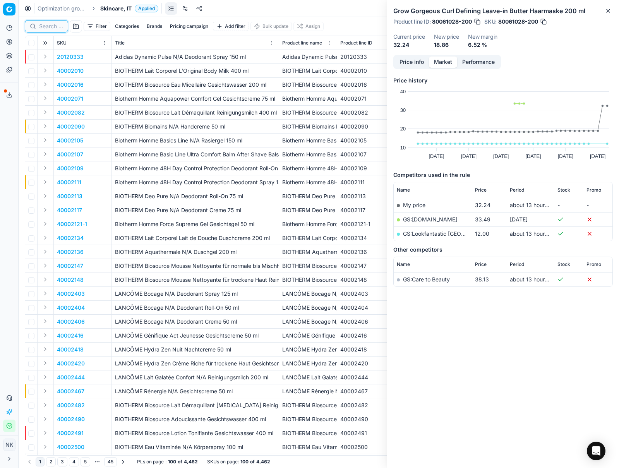
click at [41, 25] on input at bounding box center [51, 26] width 24 height 8
paste input "90009978-0015399"
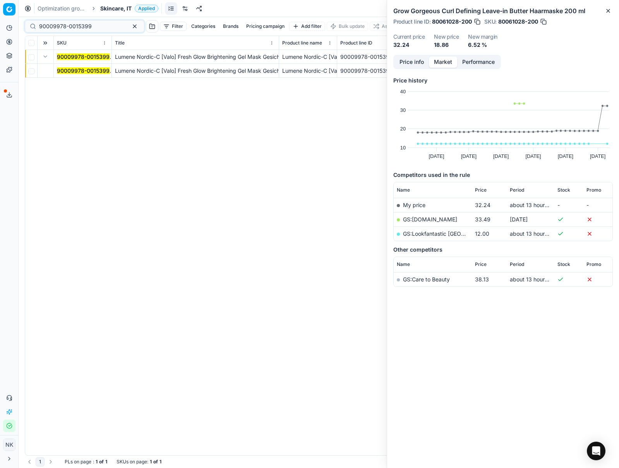
click at [81, 71] on mark "90009978-0015399" at bounding box center [83, 70] width 53 height 7
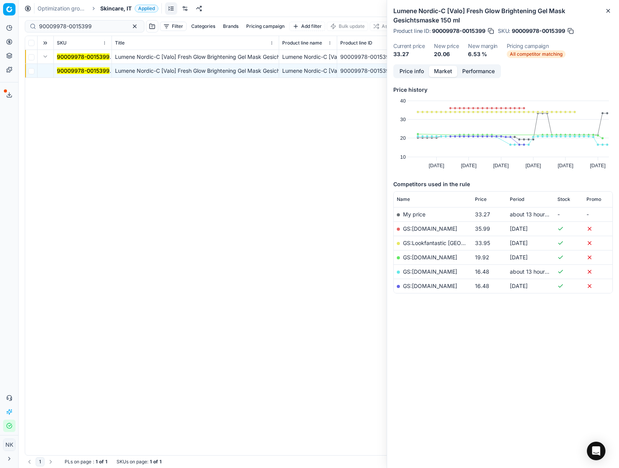
click at [418, 270] on link "GS:[DOMAIN_NAME]" at bounding box center [430, 271] width 54 height 7
click at [96, 27] on input "90009978-0015399" at bounding box center [81, 26] width 85 height 8
click at [94, 26] on input "90009978-0015399" at bounding box center [81, 26] width 85 height 8
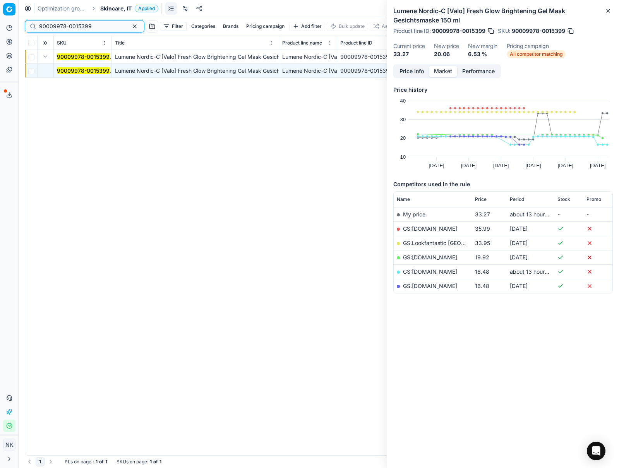
click at [94, 26] on input "90009978-0015399" at bounding box center [81, 26] width 85 height 8
paste input "80073324-30"
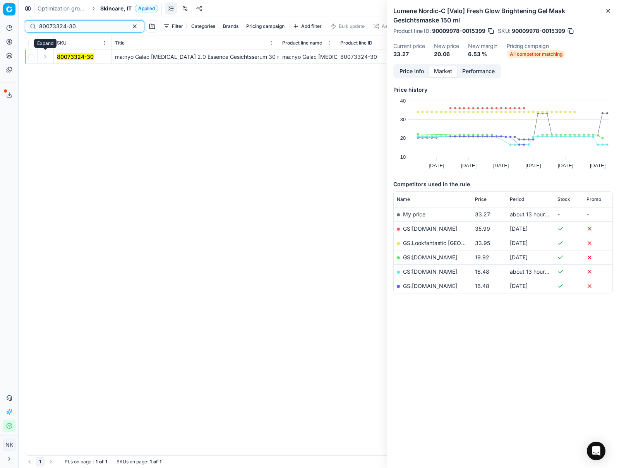
type input "80073324-30"
click at [46, 58] on button "Expand" at bounding box center [45, 56] width 9 height 9
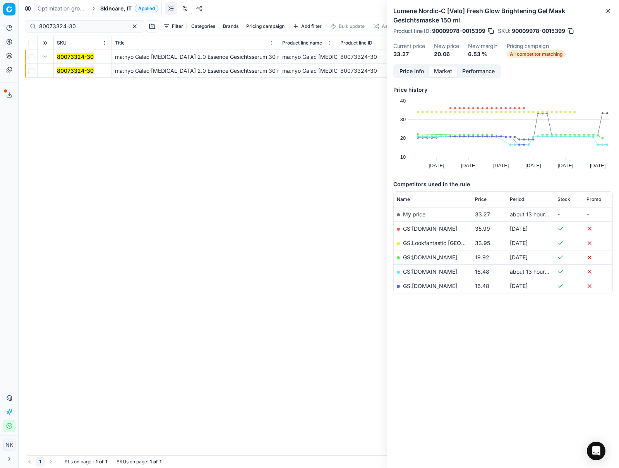
click at [65, 71] on mark "80073324-30" at bounding box center [75, 70] width 37 height 7
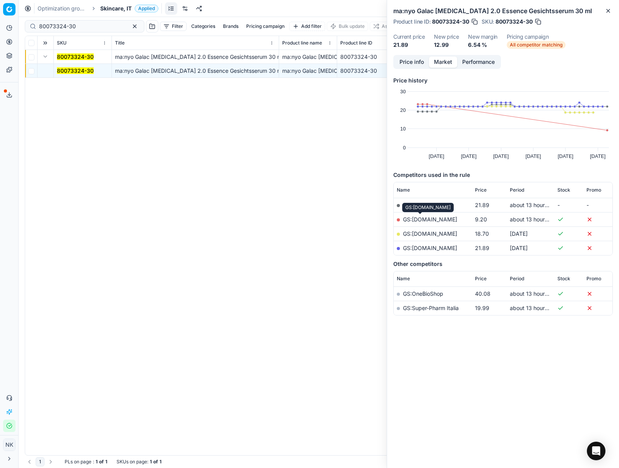
click at [424, 218] on link "GS:[DOMAIN_NAME]" at bounding box center [430, 219] width 54 height 7
click at [420, 249] on link "GS:[DOMAIN_NAME]" at bounding box center [430, 248] width 54 height 7
click at [421, 219] on link "GS:[DOMAIN_NAME]" at bounding box center [430, 219] width 54 height 7
click at [417, 231] on link "GS:[DOMAIN_NAME]" at bounding box center [430, 233] width 54 height 7
click at [424, 218] on link "GS:[DOMAIN_NAME]" at bounding box center [430, 219] width 54 height 7
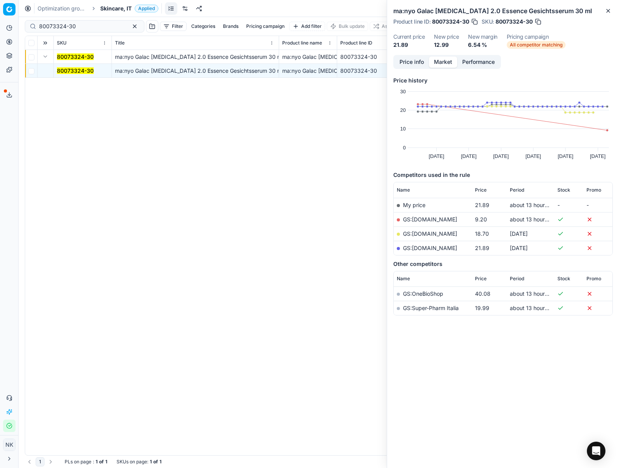
click at [113, 7] on span "Skincare, IT" at bounding box center [115, 9] width 31 height 8
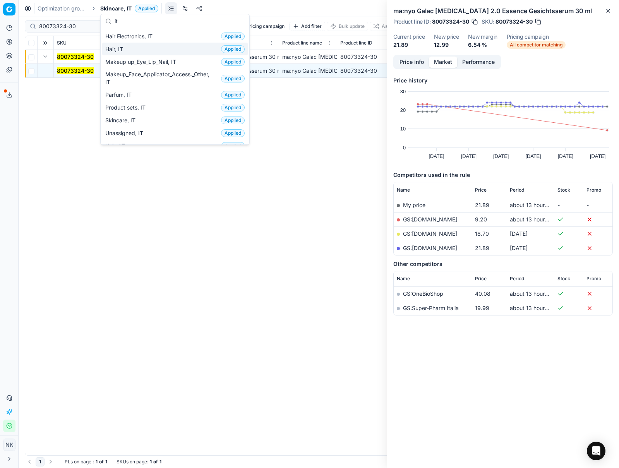
type input "it"
click at [116, 49] on span "Hair, IT" at bounding box center [115, 49] width 21 height 8
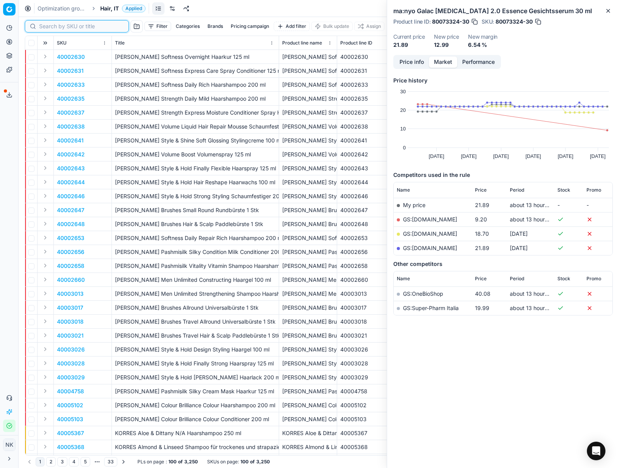
click at [46, 27] on input at bounding box center [81, 26] width 85 height 8
paste input "90004686-0007021"
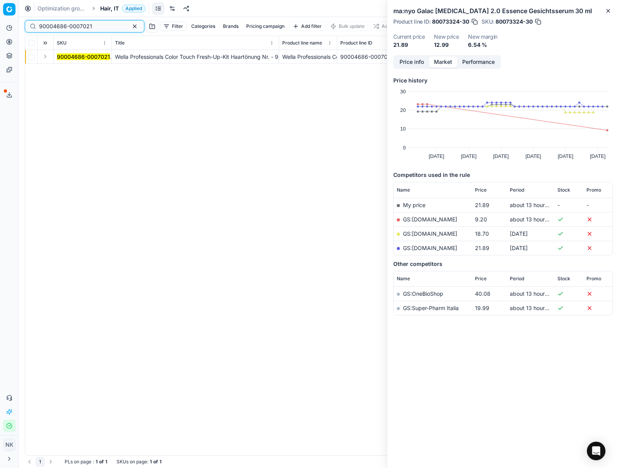
type input "90004686-0007021"
click at [45, 58] on button "Expand" at bounding box center [45, 56] width 9 height 9
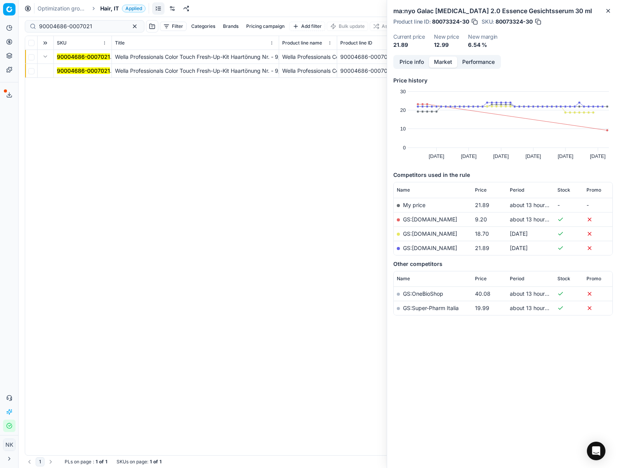
click at [63, 72] on mark "90004686-0007021" at bounding box center [83, 70] width 53 height 7
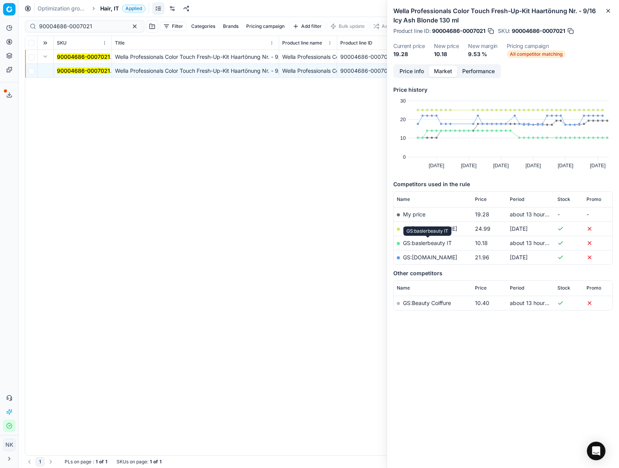
click at [430, 242] on link "GS:baslerbeauty IT" at bounding box center [427, 243] width 49 height 7
click at [108, 11] on span "Hair, IT" at bounding box center [109, 9] width 19 height 8
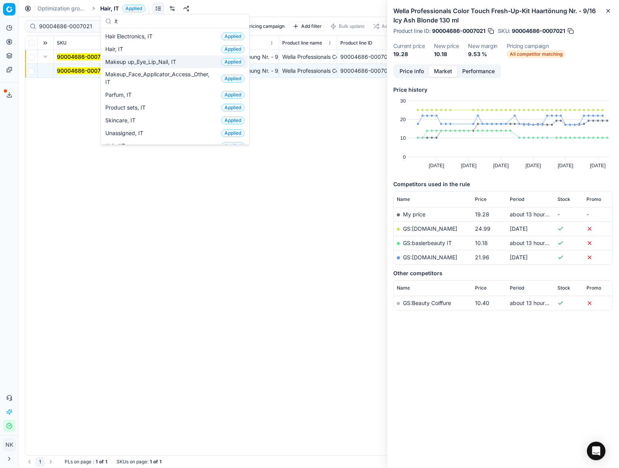
type input "it"
click at [116, 61] on span "Makeup up_Eye_Lip_Nail, IT" at bounding box center [142, 62] width 74 height 8
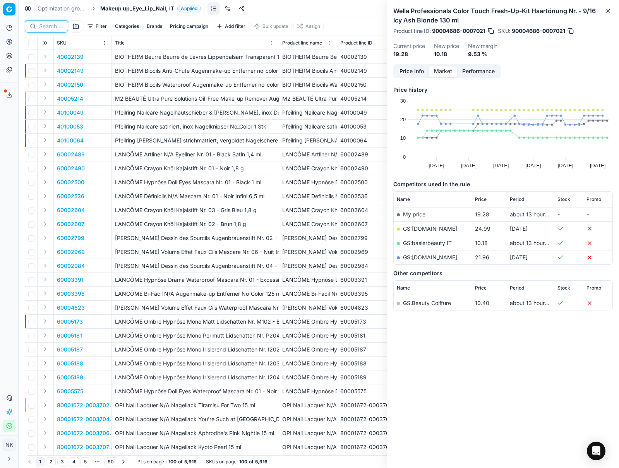
click at [49, 26] on input at bounding box center [51, 26] width 24 height 8
paste input "90006005-0009026"
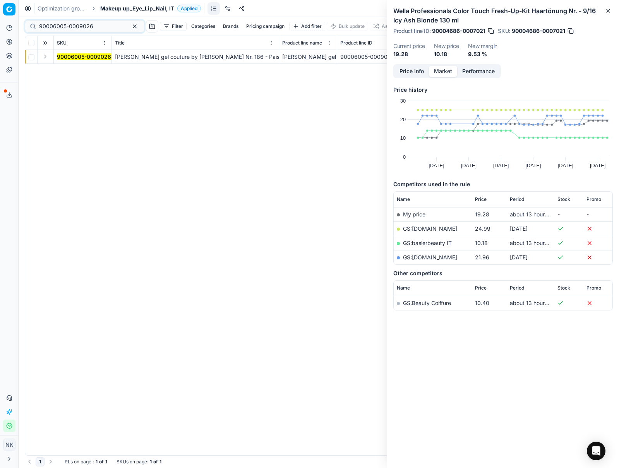
click at [43, 58] on button "Expand" at bounding box center [45, 56] width 9 height 9
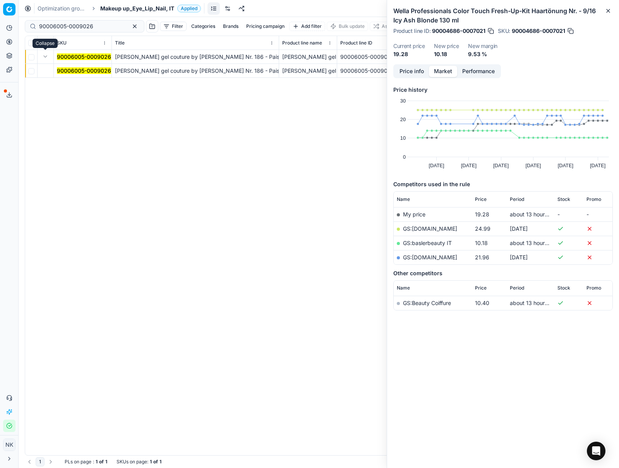
click at [68, 69] on mark "90006005-0009026" at bounding box center [84, 70] width 54 height 7
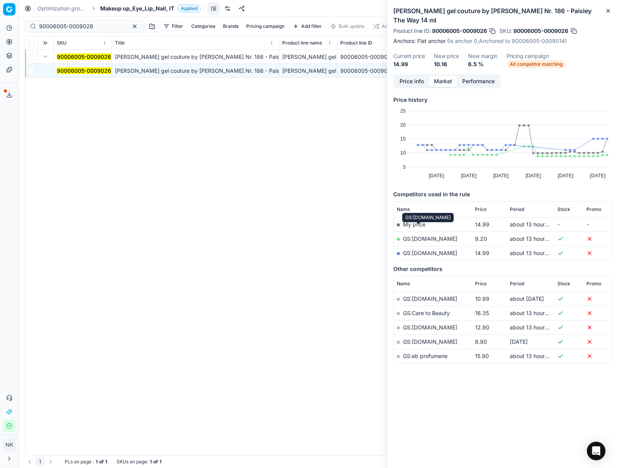
click at [413, 235] on link "GS:[DOMAIN_NAME]" at bounding box center [430, 238] width 54 height 7
click at [96, 26] on input "90006005-0009026" at bounding box center [81, 26] width 85 height 8
paste input "80056276-10-"
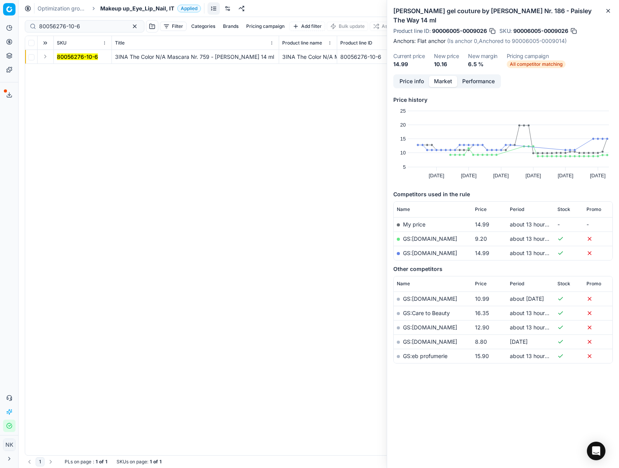
click at [43, 55] on button "Expand" at bounding box center [45, 56] width 9 height 9
click at [65, 67] on mark "80056276-10-6" at bounding box center [77, 70] width 41 height 7
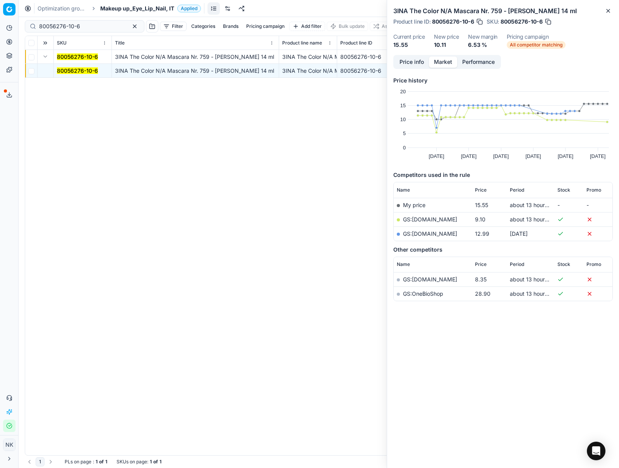
click at [420, 219] on link "GS:[DOMAIN_NAME]" at bounding box center [430, 219] width 54 height 7
click at [94, 29] on input "80056276-10-6" at bounding box center [81, 26] width 85 height 8
paste input "[PHONE_NUMBER]"
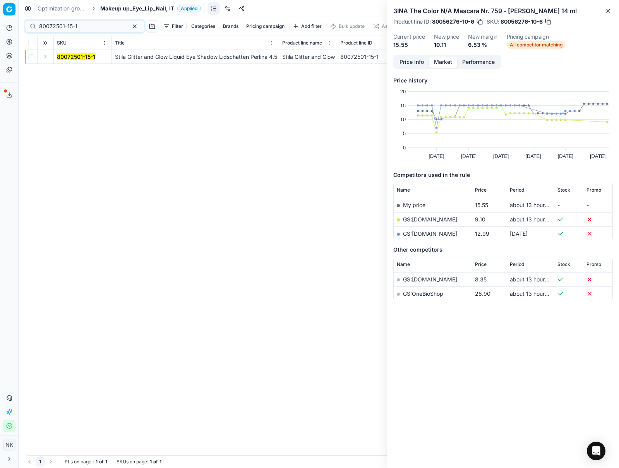
click at [48, 57] on button "Expand" at bounding box center [45, 56] width 9 height 9
click at [68, 67] on span "80072501-15-1" at bounding box center [76, 71] width 38 height 8
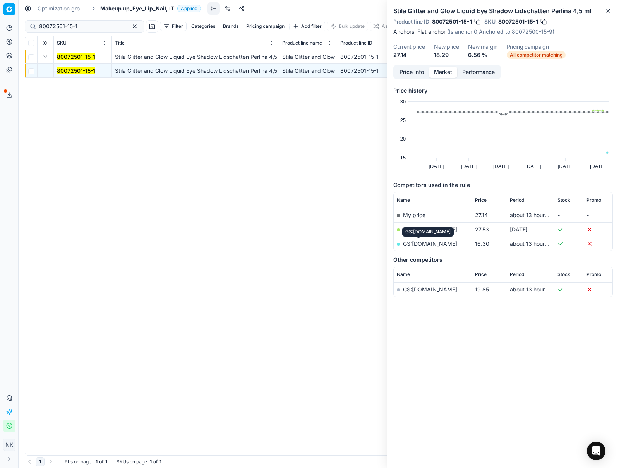
click at [423, 245] on link "GS:[DOMAIN_NAME]" at bounding box center [430, 243] width 54 height 7
click at [98, 26] on input "80072501-15-1" at bounding box center [81, 26] width 85 height 8
paste input "488"
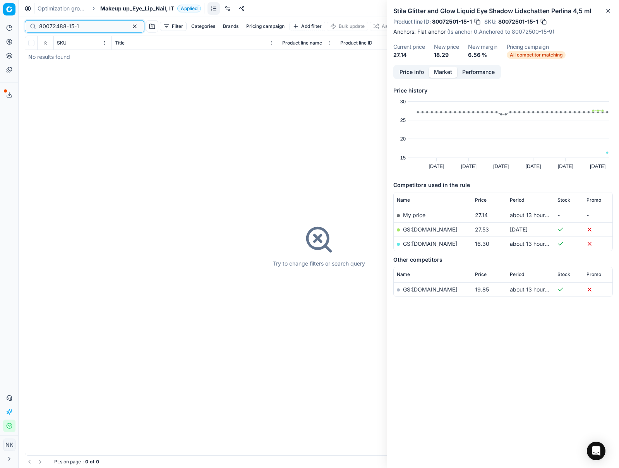
type input "80072488-15-1"
click at [125, 8] on span "Makeup up_Eye_Lip_Nail, IT" at bounding box center [137, 9] width 74 height 8
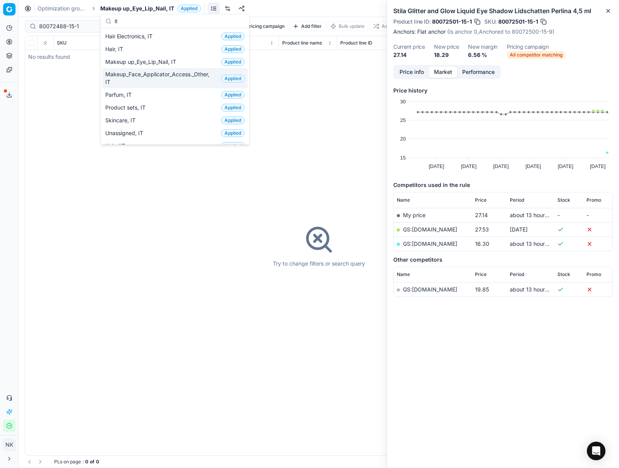
type input "it"
click at [154, 79] on span "Makeup_Face_Applicator_Access._Other, IT" at bounding box center [161, 77] width 113 height 15
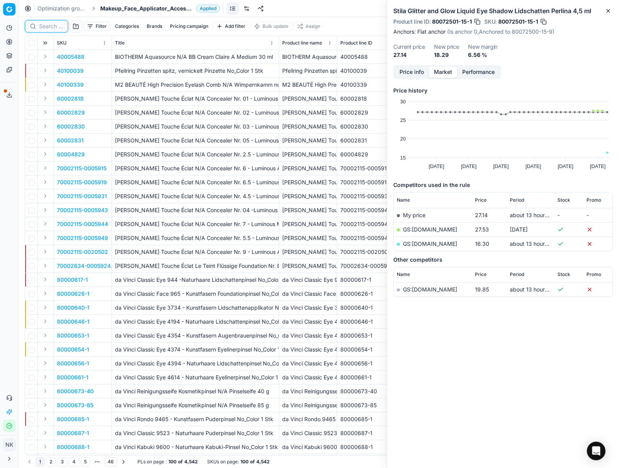
click at [48, 25] on input at bounding box center [51, 26] width 24 height 8
paste input "80072488-15-1"
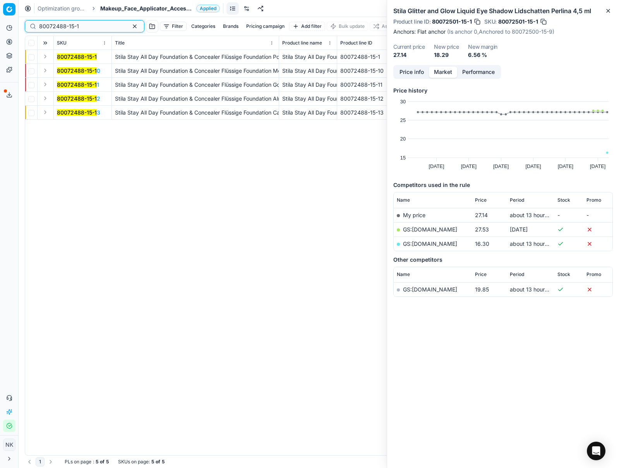
type input "80072488-15-1"
click at [42, 56] on button "Expand" at bounding box center [45, 56] width 9 height 9
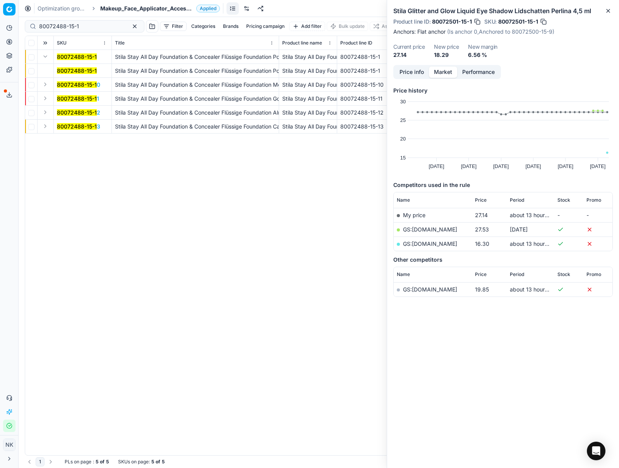
click at [70, 71] on mark "80072488-15-1" at bounding box center [77, 70] width 40 height 7
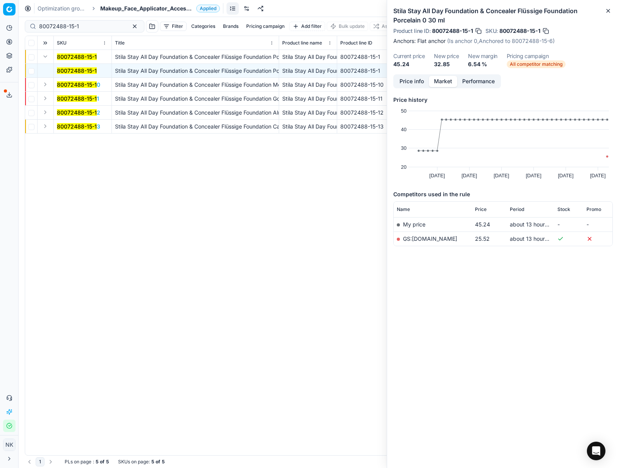
click at [417, 241] on link "GS:[DOMAIN_NAME]" at bounding box center [430, 238] width 54 height 7
click at [135, 4] on div "Optimization groups Makeup_Face_Applicator_Access._Other, IT Applied Discard Do…" at bounding box center [319, 8] width 600 height 17
click at [135, 7] on span "Makeup_Face_Applicator_Access._Other, IT" at bounding box center [146, 9] width 93 height 8
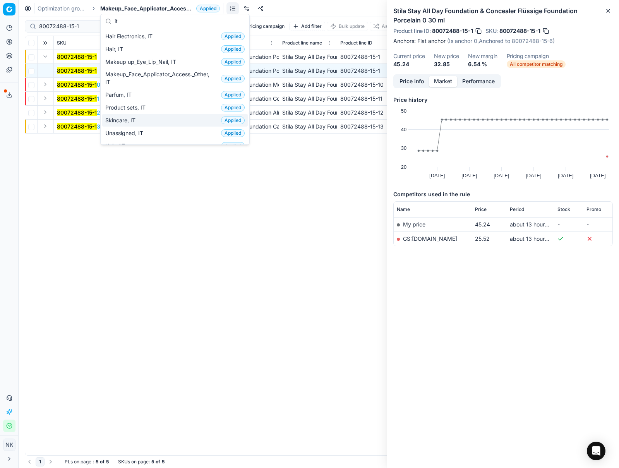
type input "it"
click at [128, 119] on span "Skincare, IT" at bounding box center [121, 121] width 33 height 8
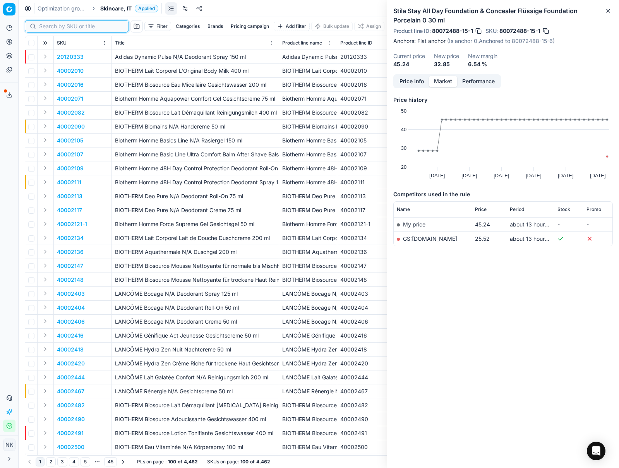
click at [48, 28] on input at bounding box center [81, 26] width 85 height 8
paste input "80076985-100"
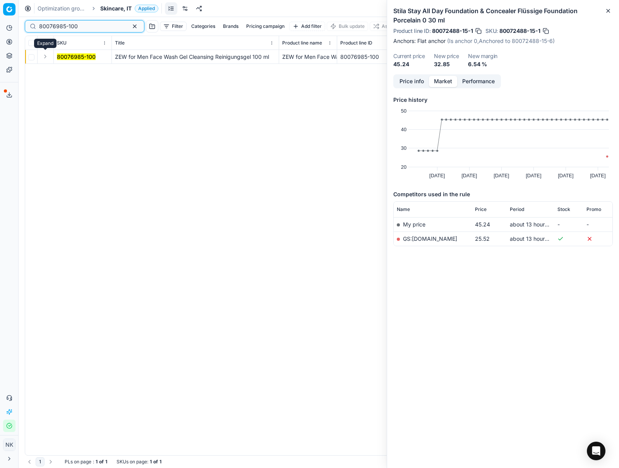
type input "80076985-100"
click at [41, 58] on button "Expand" at bounding box center [45, 56] width 9 height 9
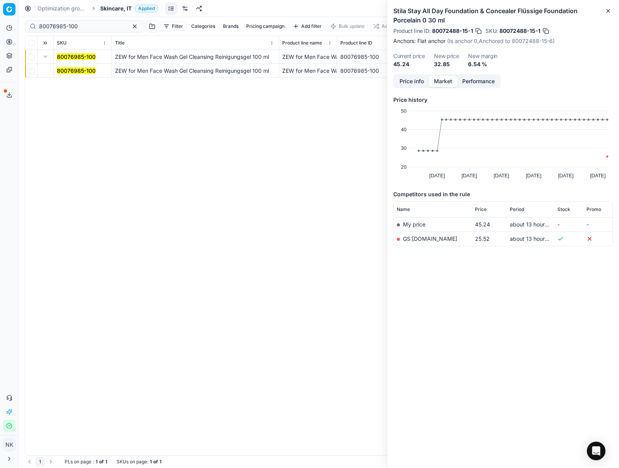
click at [73, 70] on mark "80076985-100" at bounding box center [76, 70] width 39 height 7
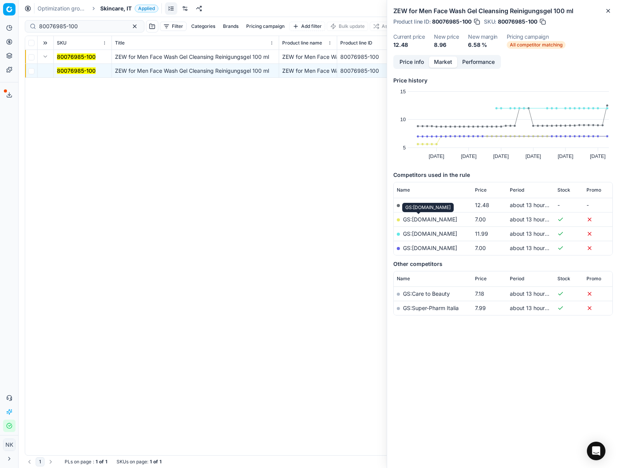
click at [421, 218] on link "GS:[DOMAIN_NAME]" at bounding box center [430, 219] width 54 height 7
click at [108, 8] on span "Skincare, IT" at bounding box center [115, 9] width 31 height 8
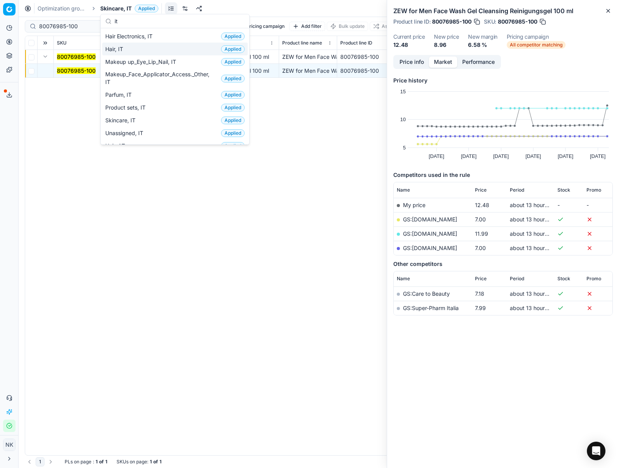
type input "it"
click at [130, 51] on div "Hair, IT Applied" at bounding box center [175, 49] width 146 height 13
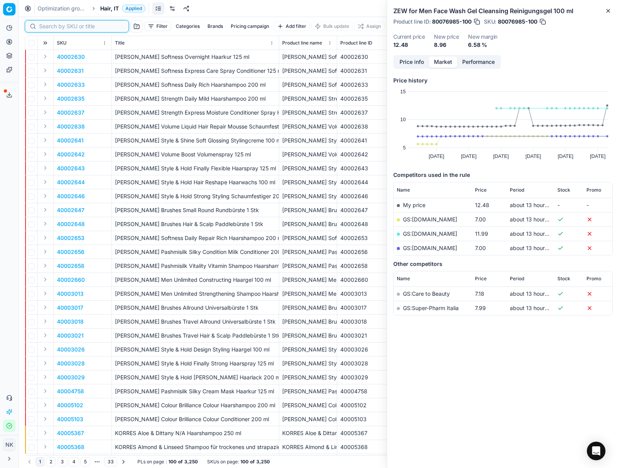
click at [46, 26] on input at bounding box center [81, 26] width 85 height 8
paste input "80061042-200"
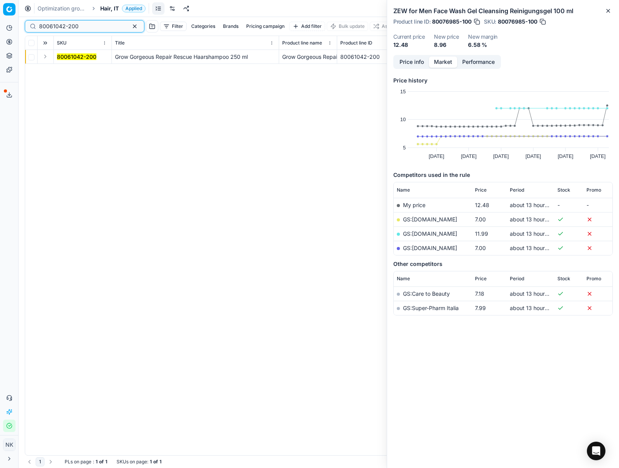
type input "80061042-200"
click at [45, 57] on button "Expand" at bounding box center [45, 56] width 9 height 9
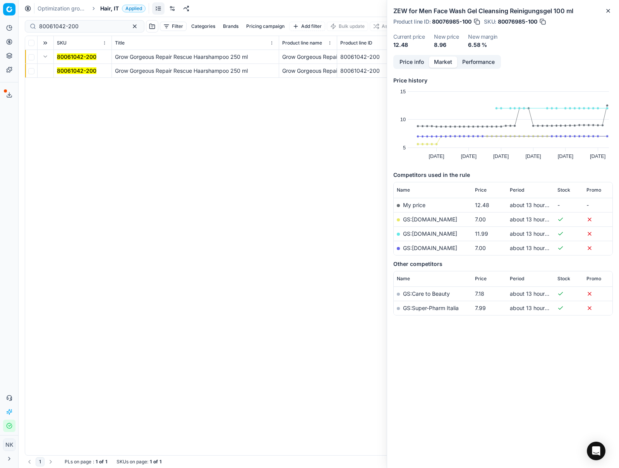
click at [80, 74] on mark "80061042-200" at bounding box center [76, 70] width 39 height 7
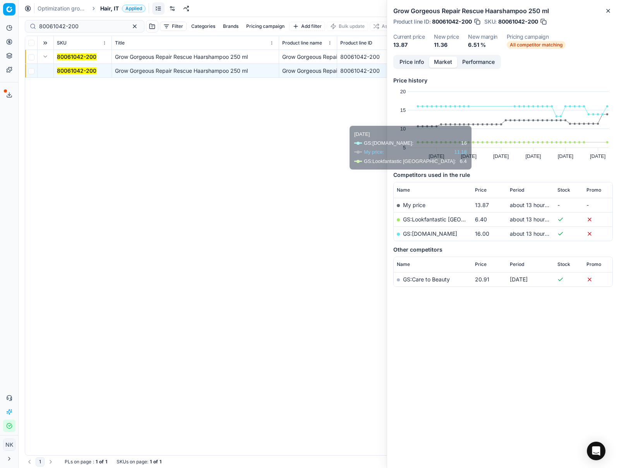
click at [431, 218] on link "GS:Lookfantastic [GEOGRAPHIC_DATA]" at bounding box center [453, 219] width 100 height 7
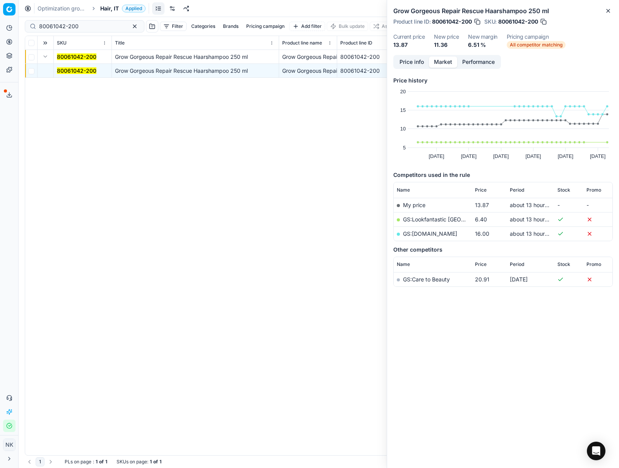
click at [103, 9] on span "Hair, IT" at bounding box center [109, 9] width 19 height 8
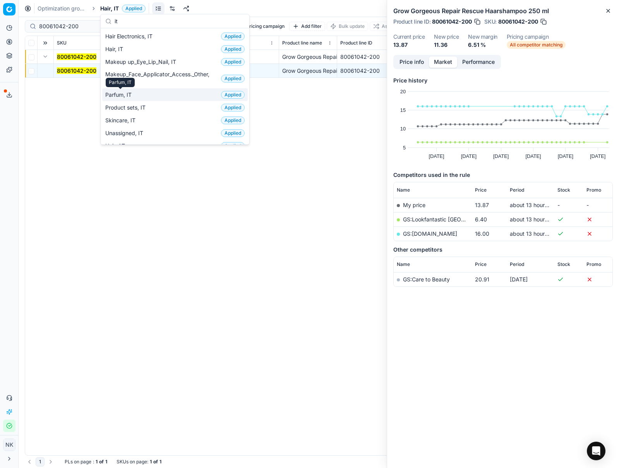
type input "it"
click at [123, 93] on span "Parfum, IT" at bounding box center [119, 95] width 29 height 8
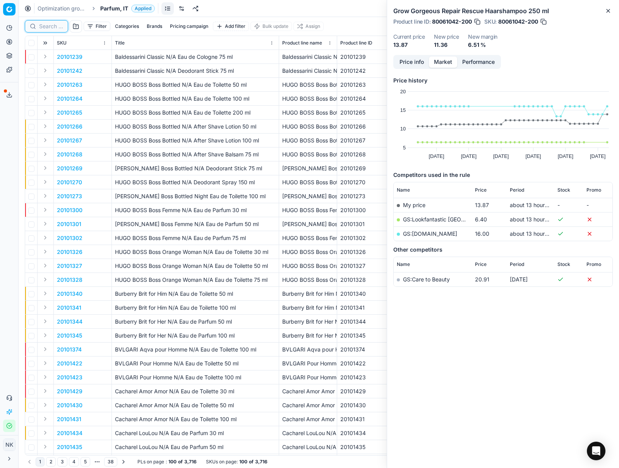
click at [48, 27] on input at bounding box center [51, 26] width 24 height 8
paste input "20101701"
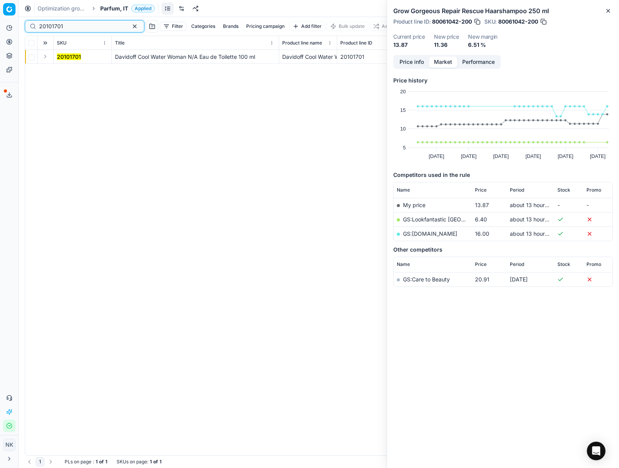
type input "20101701"
click at [43, 57] on button "Expand" at bounding box center [45, 56] width 9 height 9
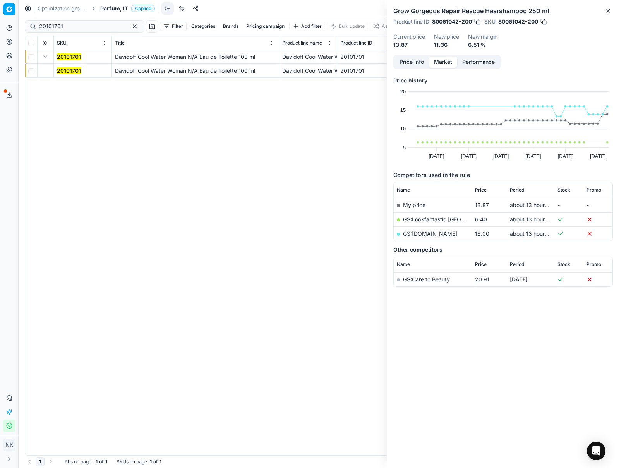
click at [63, 70] on mark "20101701" at bounding box center [69, 70] width 24 height 7
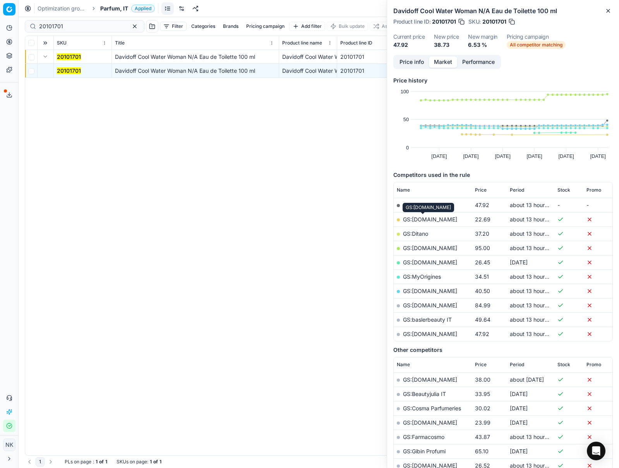
click at [431, 220] on link "GS:[DOMAIN_NAME]" at bounding box center [430, 219] width 54 height 7
click at [115, 10] on span "Parfum, IT" at bounding box center [114, 9] width 28 height 8
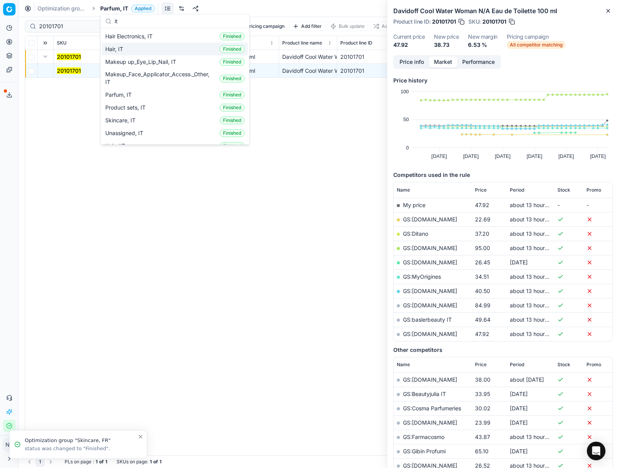
type input "it"
click at [120, 48] on span "Hair, IT" at bounding box center [115, 49] width 21 height 8
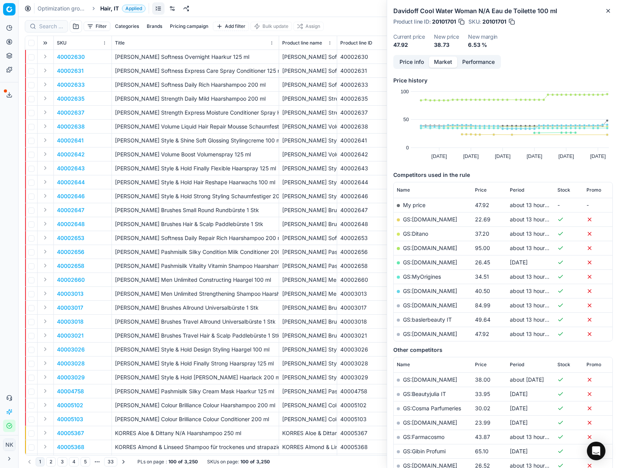
click at [59, 31] on div at bounding box center [46, 26] width 43 height 12
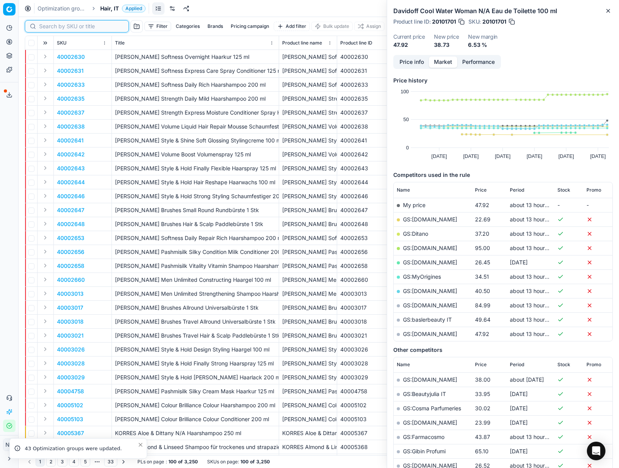
paste input "90010677-0016759"
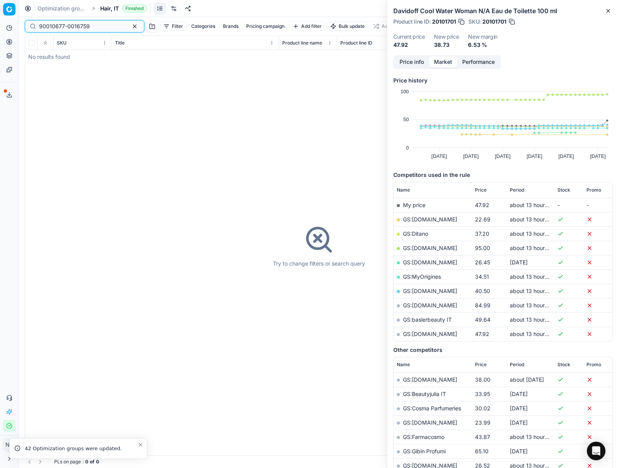
type input "90010677-0016759"
click at [106, 9] on span "Hair, IT" at bounding box center [109, 9] width 19 height 8
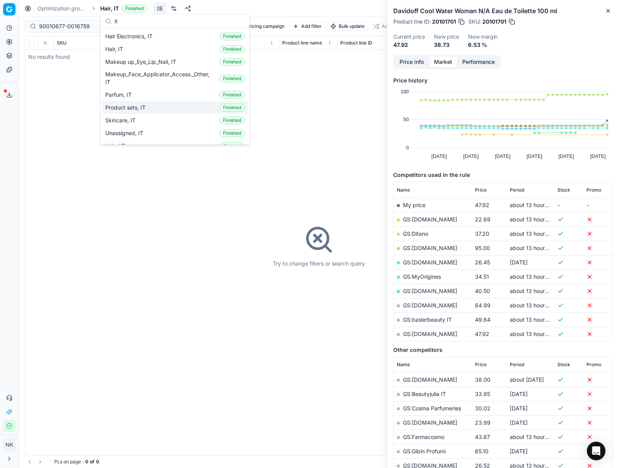
type input "it"
click at [138, 107] on span "Product sets, IT" at bounding box center [126, 108] width 43 height 8
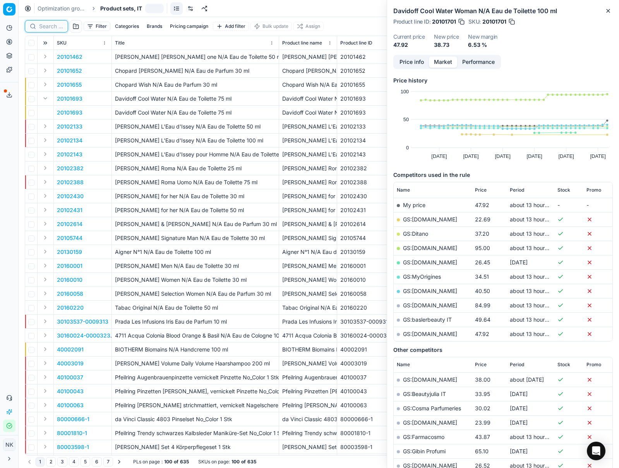
click at [50, 25] on input at bounding box center [51, 26] width 24 height 8
paste input "90010677-0016759"
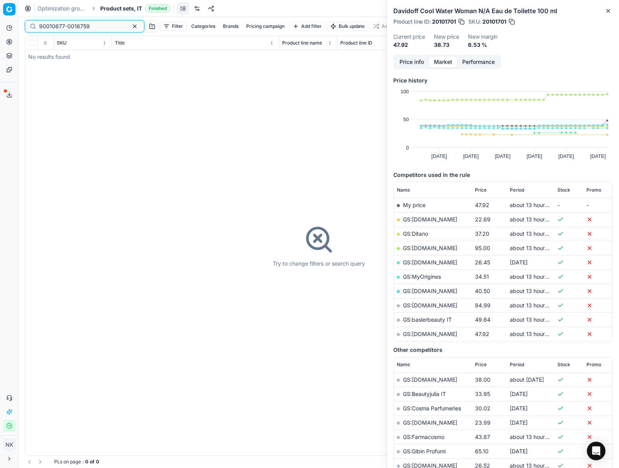
type input "90010677-0016759"
click at [116, 10] on span "Product sets, IT" at bounding box center [121, 9] width 42 height 8
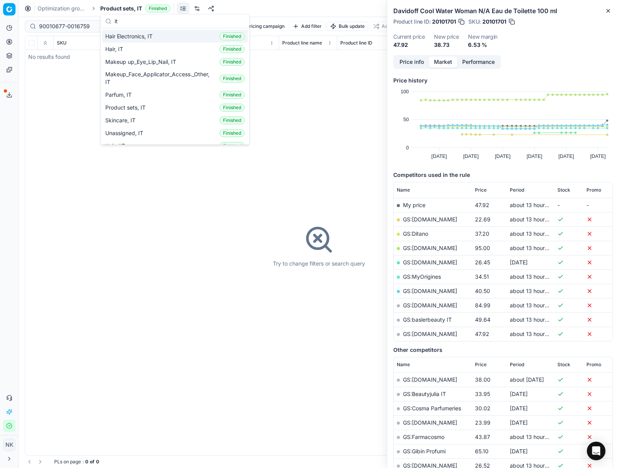
type input "it"
click at [132, 36] on span "Hair Electronics, IT" at bounding box center [130, 37] width 50 height 8
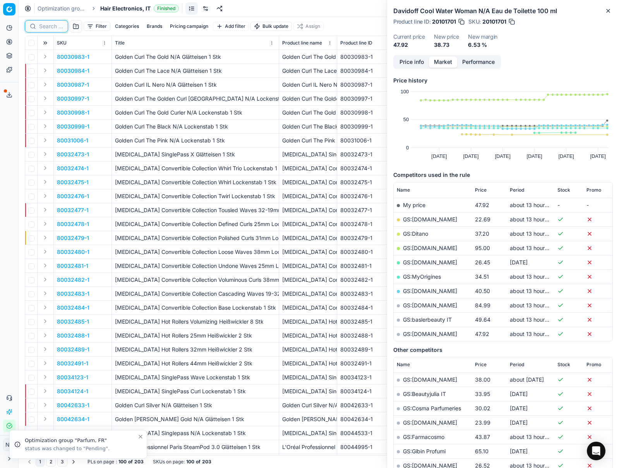
click at [51, 26] on input at bounding box center [51, 26] width 24 height 8
paste input "90010677-0016759"
type input "90010677-0016759"
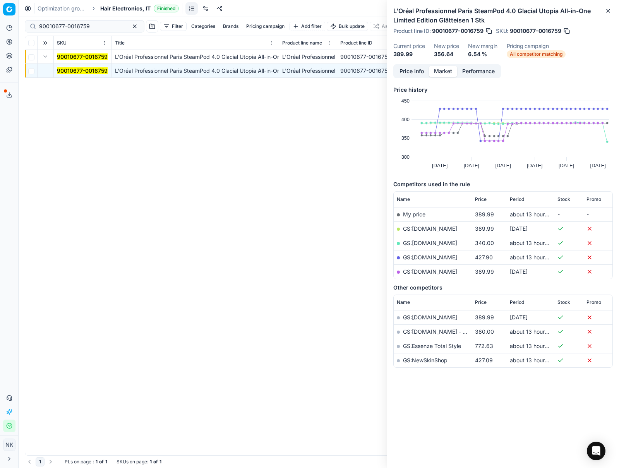
click at [425, 244] on link "GS:[DOMAIN_NAME]" at bounding box center [430, 243] width 54 height 7
